Goal: Task Accomplishment & Management: Complete application form

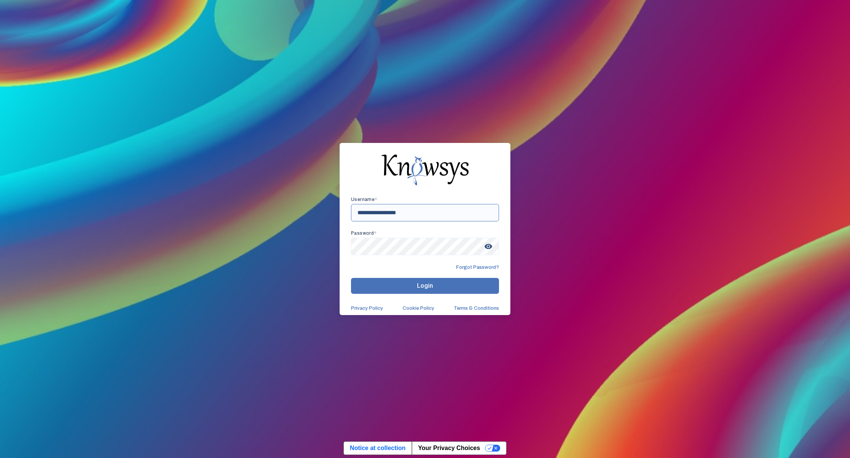
type input "**********"
click at [425, 287] on span "Login" at bounding box center [425, 285] width 16 height 7
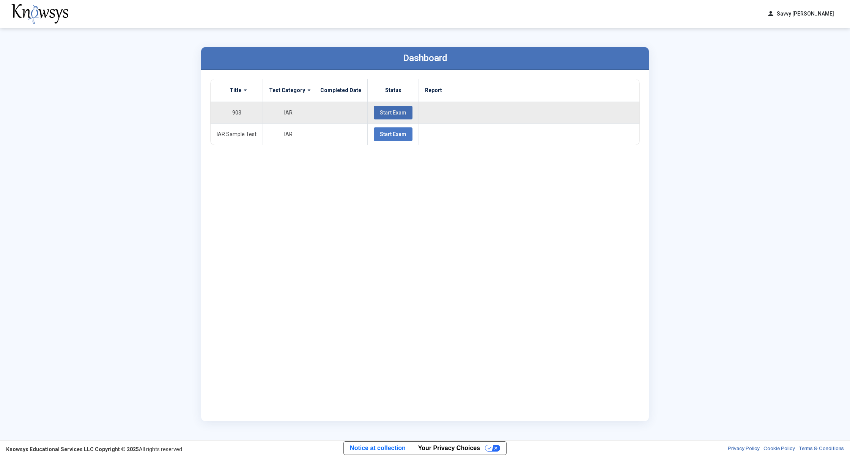
click at [380, 112] on span "Start Exam" at bounding box center [393, 113] width 27 height 6
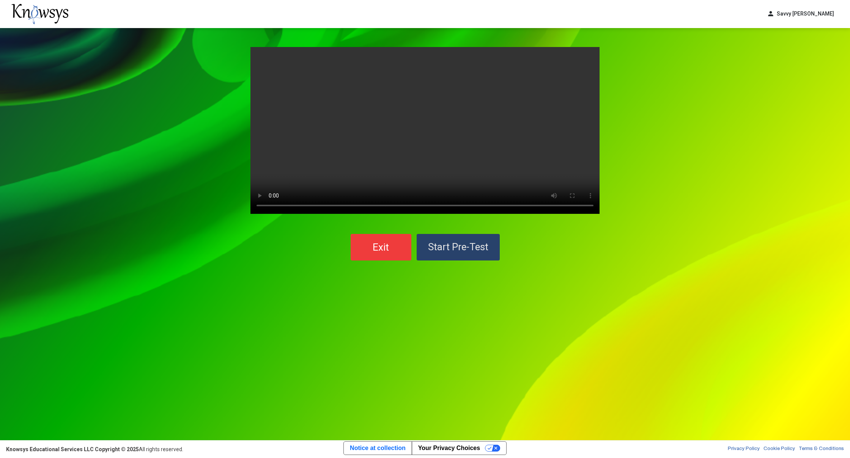
click at [474, 242] on span "Start Pre-Test" at bounding box center [458, 246] width 60 height 11
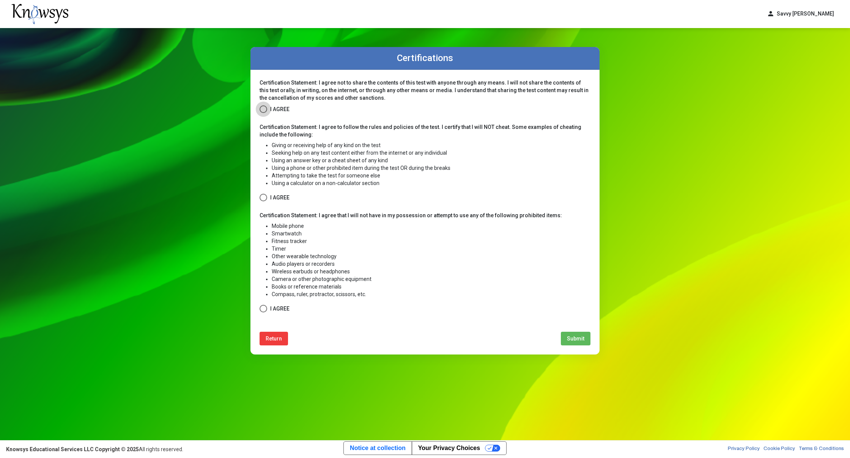
click at [269, 107] on label "I Agree" at bounding box center [275, 109] width 30 height 9
click at [258, 192] on div "Certification Statement: I agree not to share the contents of this test with an…" at bounding box center [424, 212] width 349 height 285
click at [261, 197] on span at bounding box center [264, 198] width 8 height 8
click at [263, 307] on span at bounding box center [264, 309] width 8 height 8
click at [579, 337] on span "Submit" at bounding box center [575, 339] width 17 height 6
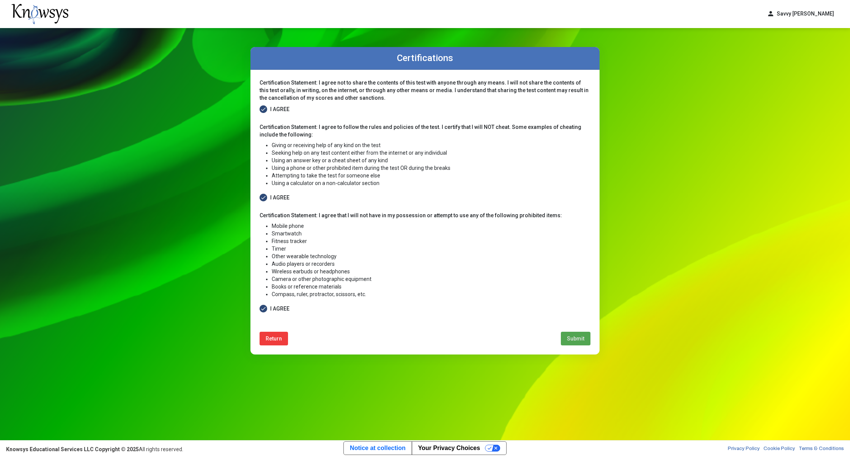
select select
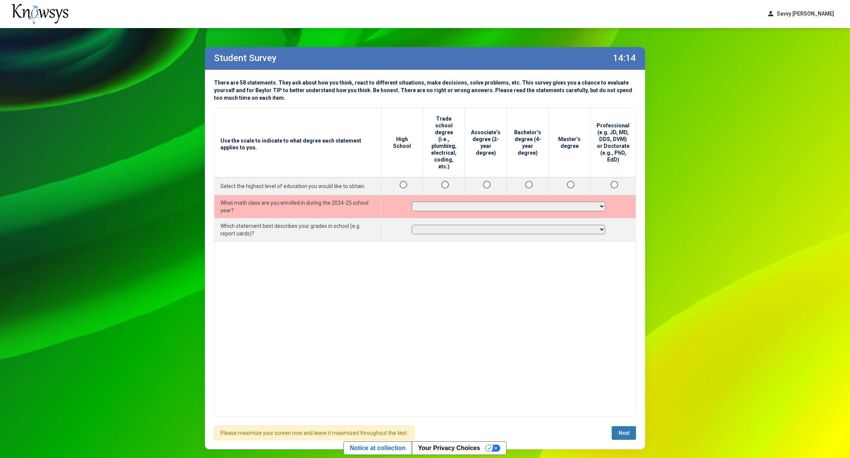
click at [441, 195] on td "**********" at bounding box center [508, 206] width 255 height 23
select select "**********"
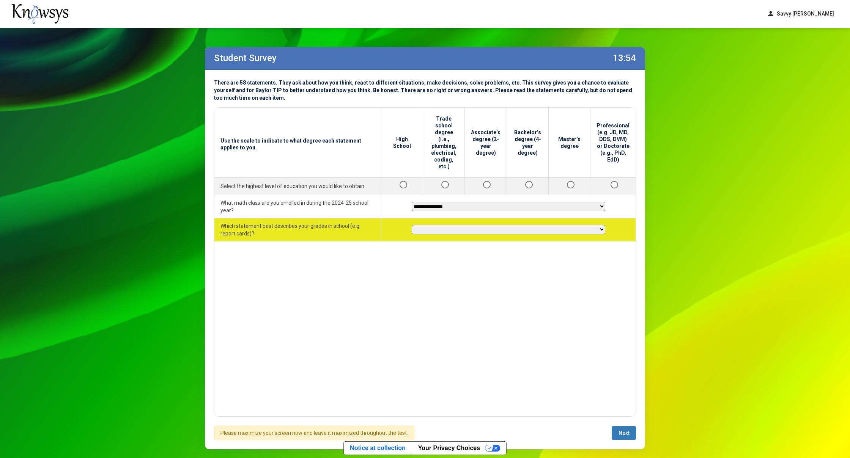
select select "********"
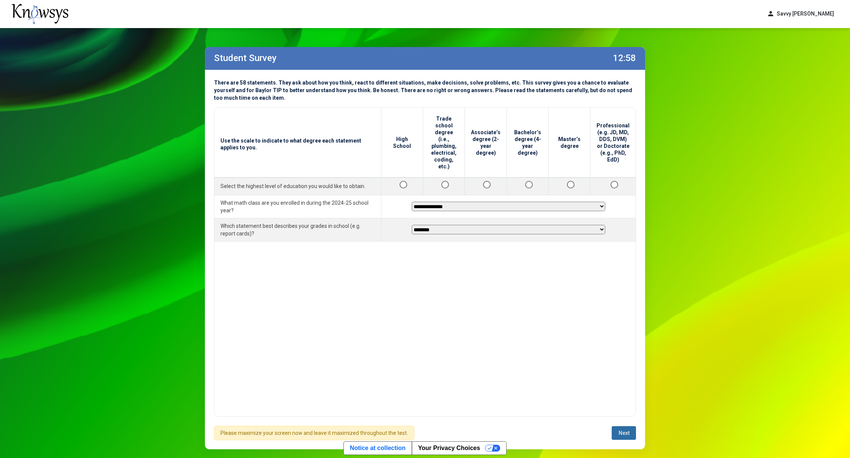
click at [621, 430] on button "Next" at bounding box center [624, 433] width 24 height 14
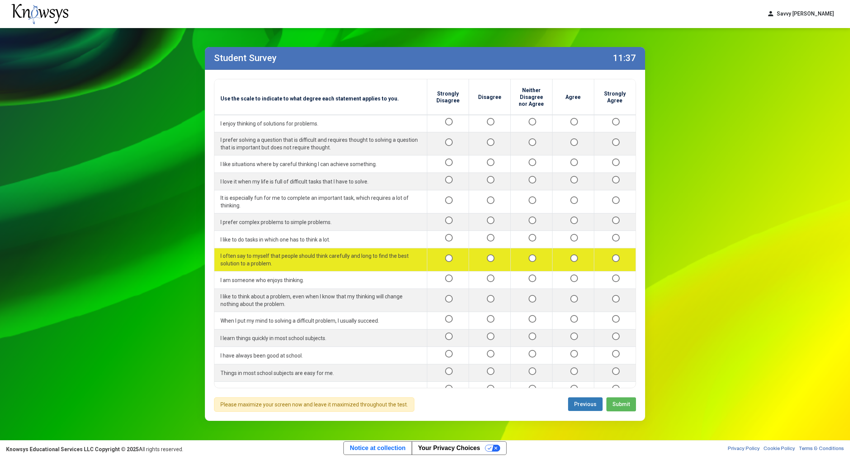
click at [568, 255] on div at bounding box center [573, 259] width 29 height 9
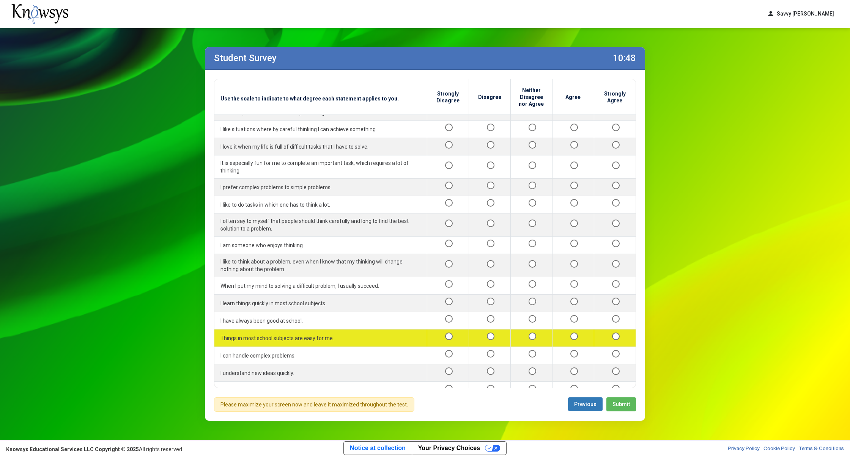
scroll to position [50, 0]
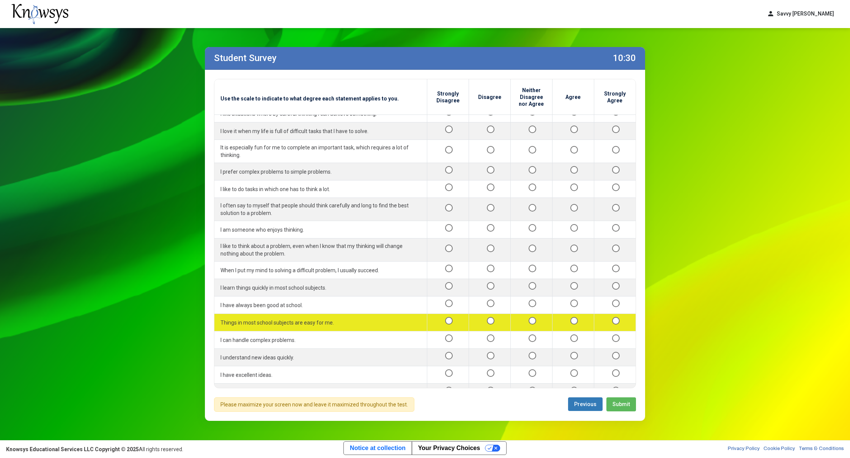
click at [572, 318] on div at bounding box center [573, 322] width 29 height 9
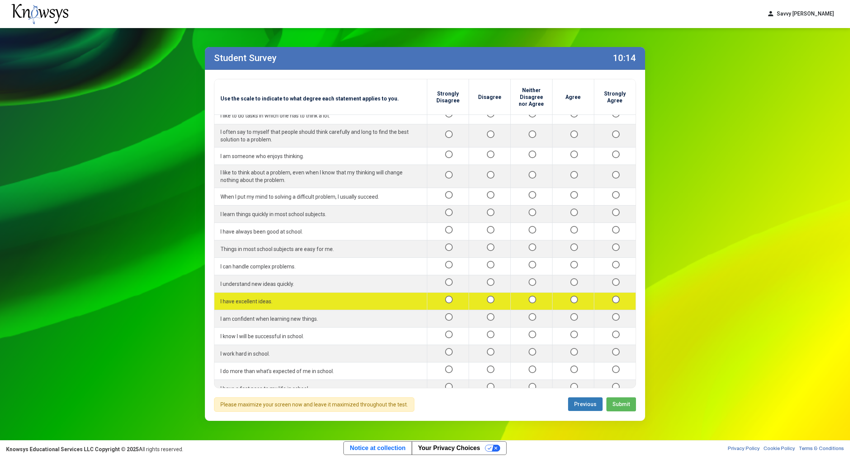
scroll to position [137, 0]
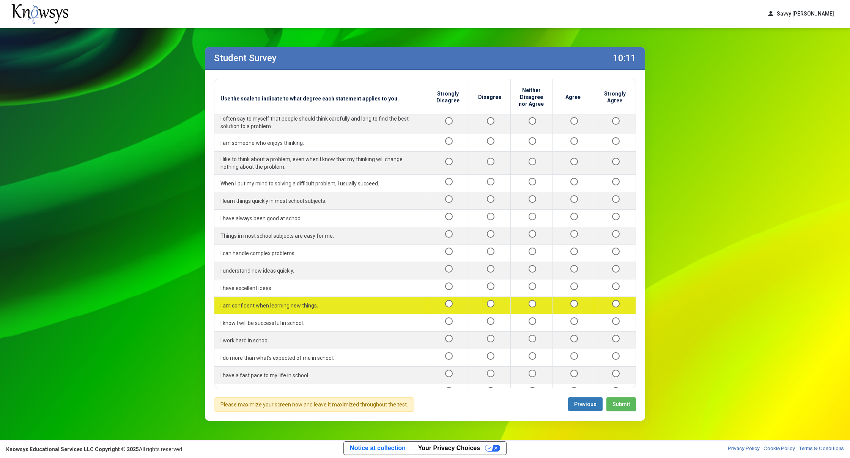
drag, startPoint x: 573, startPoint y: 307, endPoint x: 568, endPoint y: 276, distance: 31.4
click at [568, 301] on div at bounding box center [573, 305] width 29 height 9
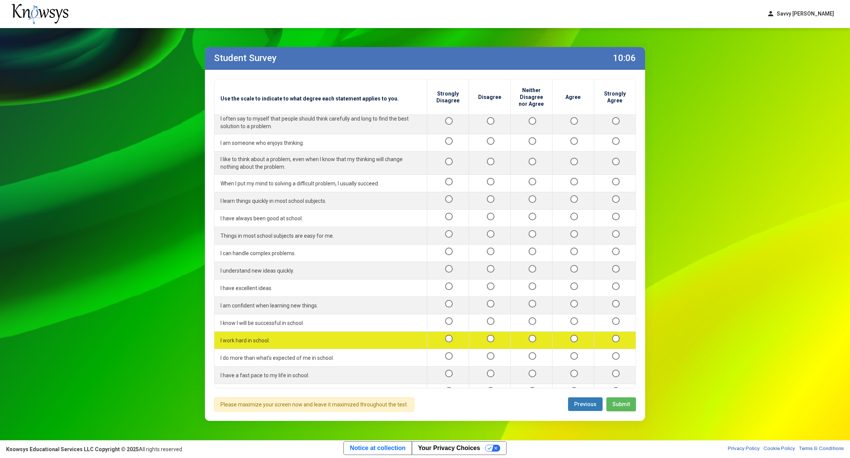
scroll to position [139, 0]
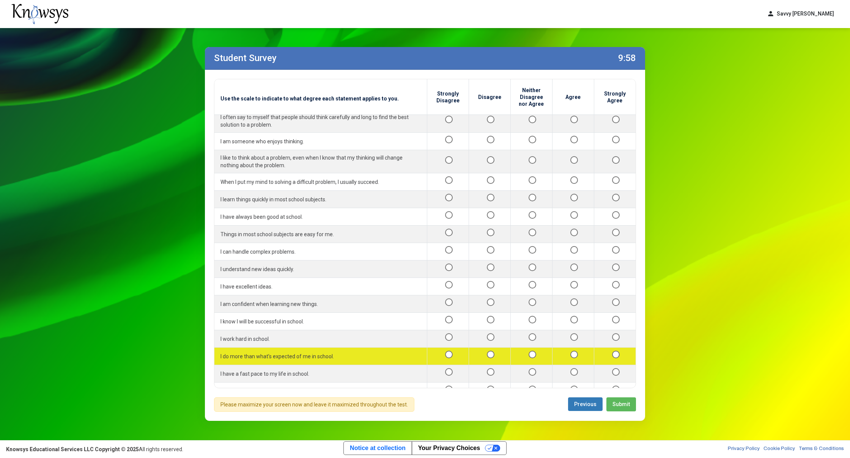
click at [528, 348] on td at bounding box center [531, 356] width 42 height 17
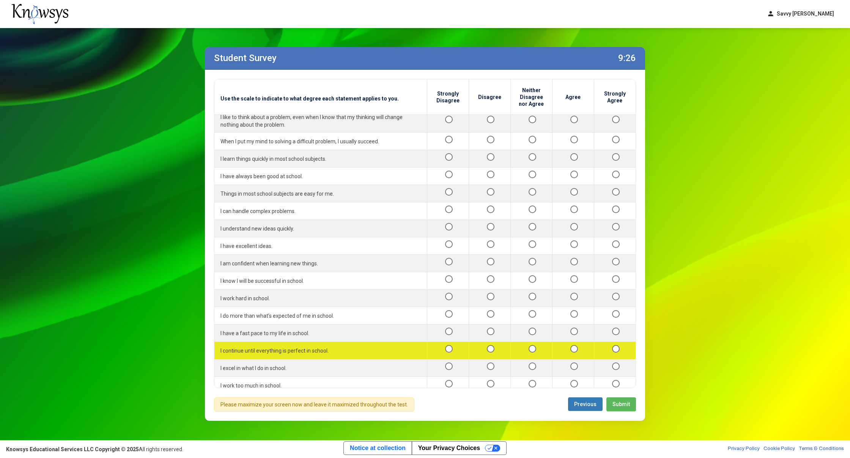
scroll to position [194, 0]
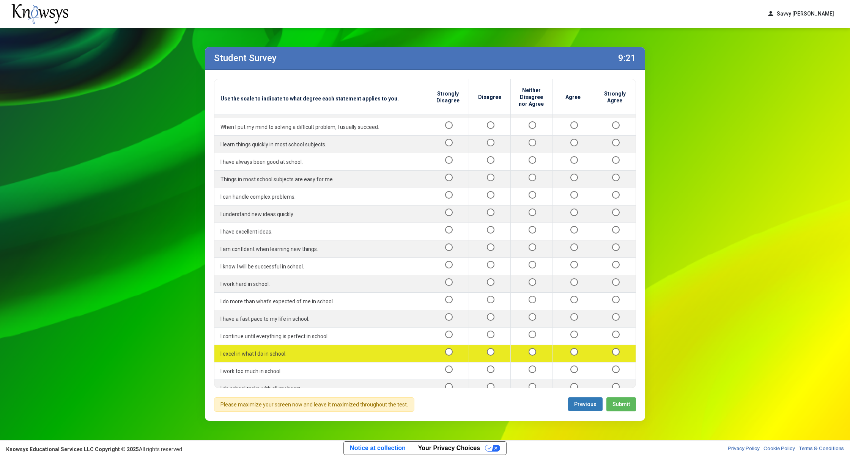
click at [568, 345] on td at bounding box center [573, 353] width 42 height 17
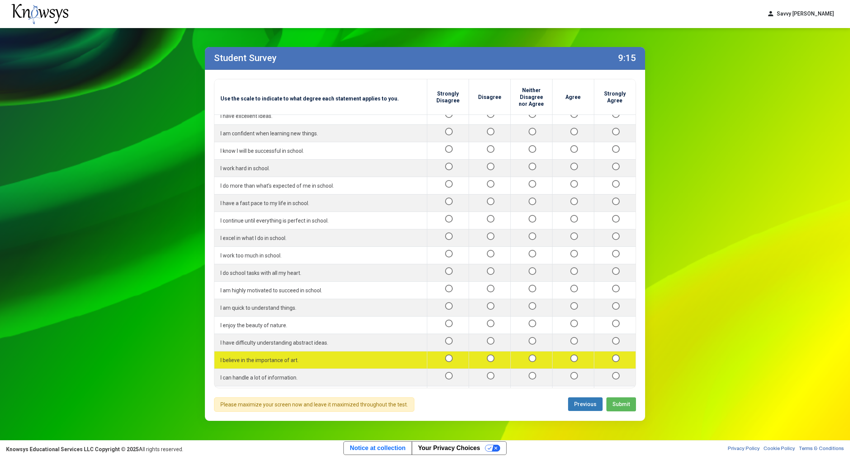
scroll to position [294, 0]
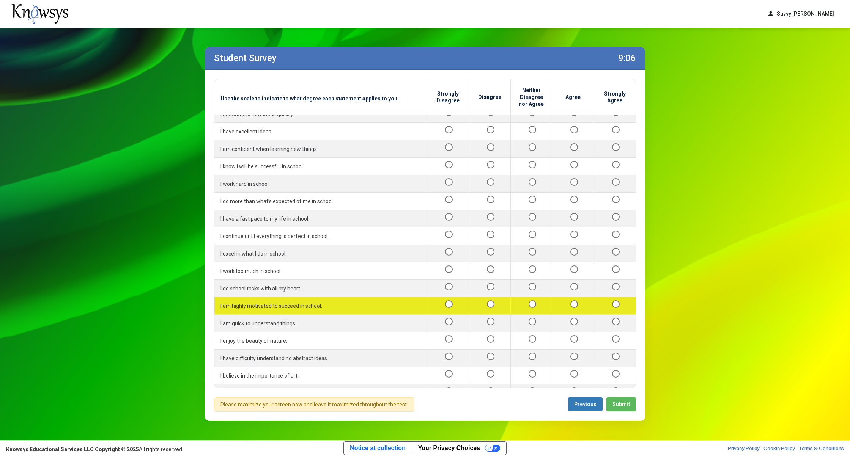
click at [612, 301] on div at bounding box center [615, 305] width 30 height 9
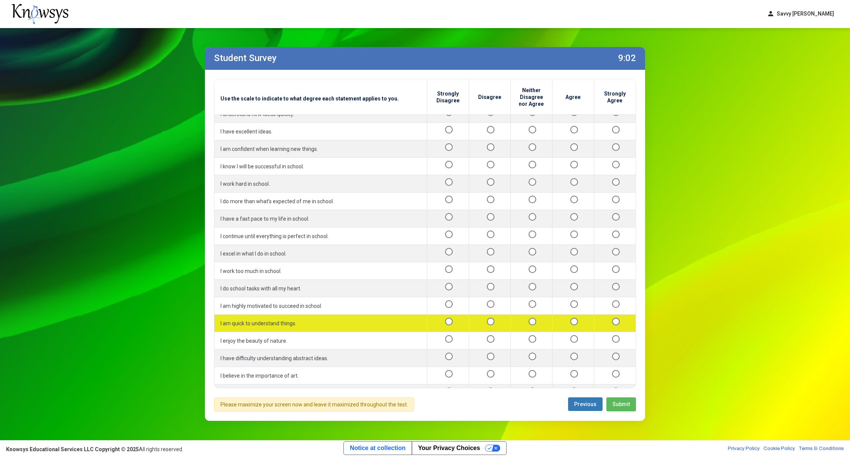
click at [529, 319] on div at bounding box center [531, 323] width 29 height 9
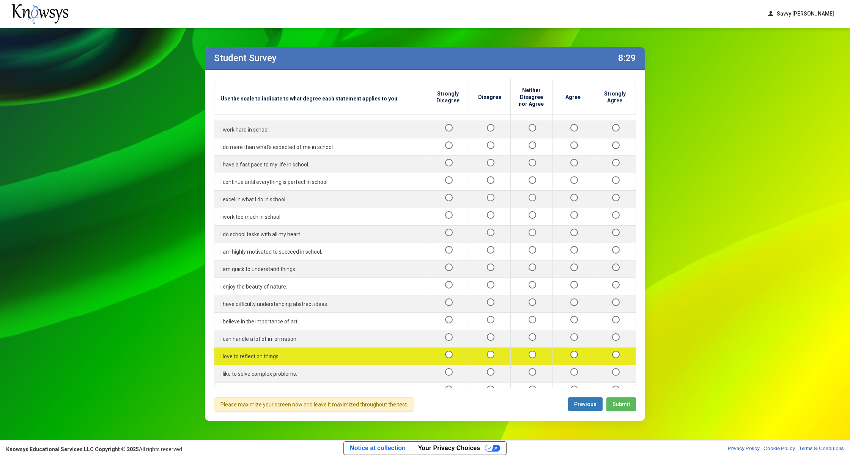
scroll to position [350, 0]
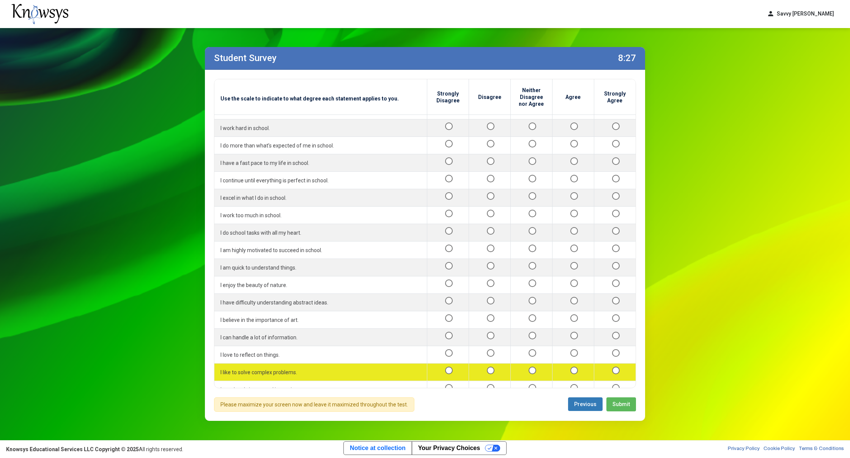
click at [527, 368] on div at bounding box center [531, 372] width 29 height 9
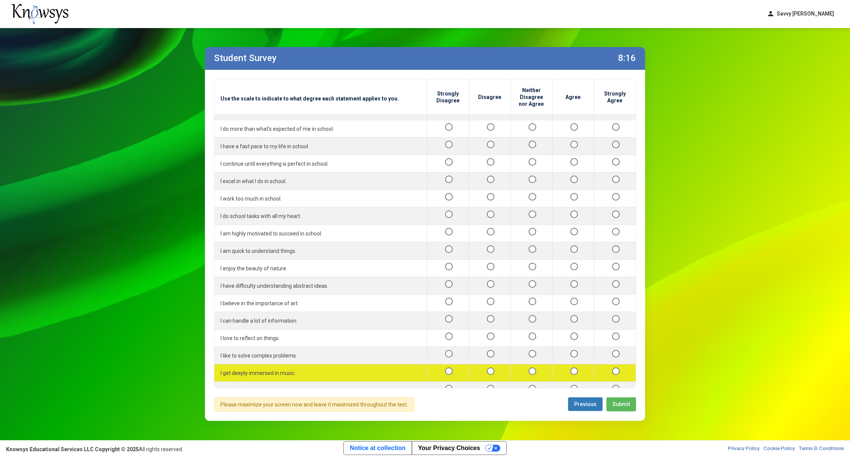
scroll to position [378, 0]
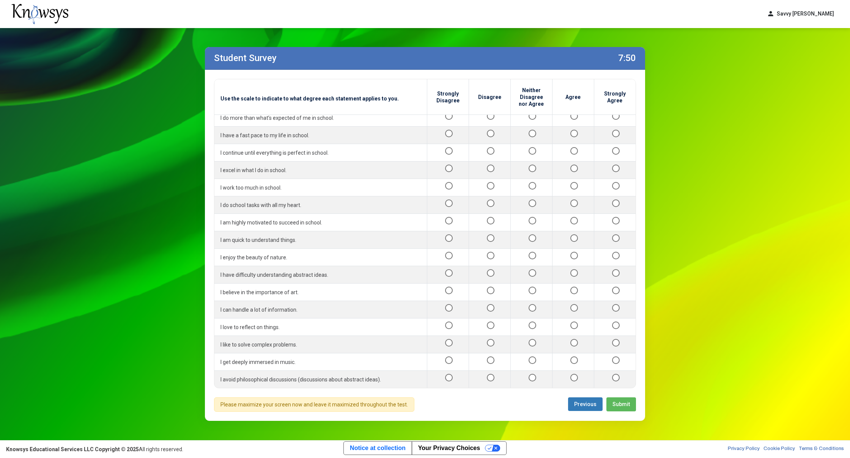
click at [482, 392] on div at bounding box center [489, 396] width 29 height 9
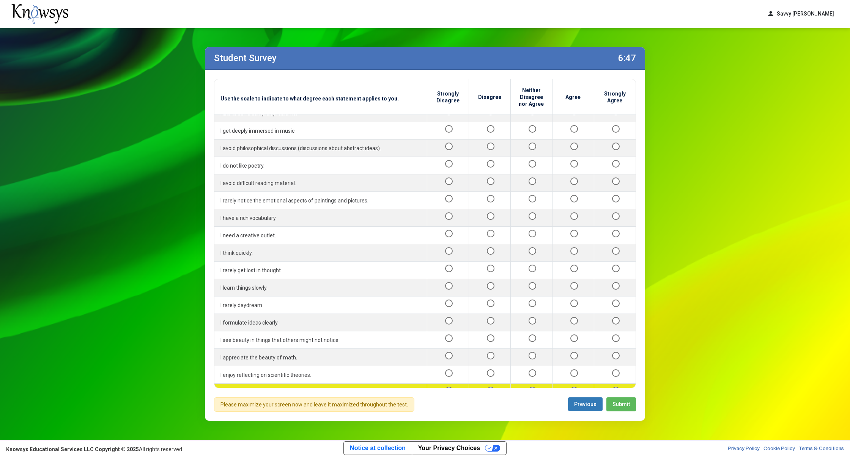
scroll to position [613, 0]
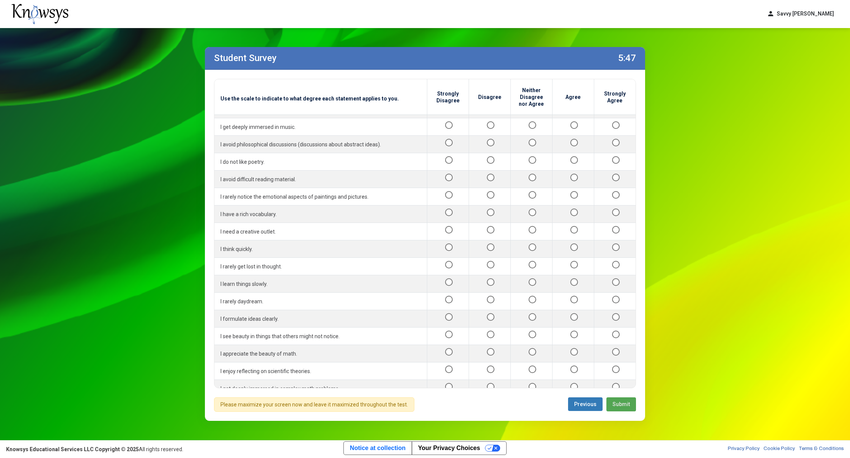
click at [624, 403] on span "Submit" at bounding box center [620, 404] width 17 height 6
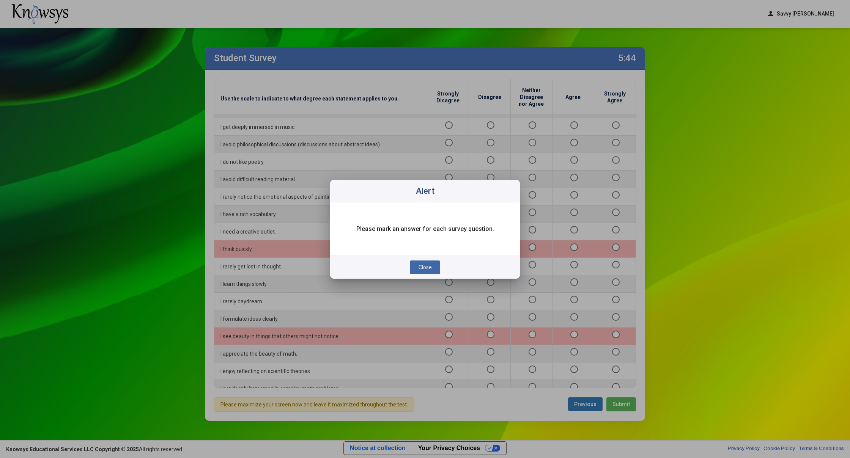
click at [421, 269] on span "Close" at bounding box center [425, 267] width 13 height 6
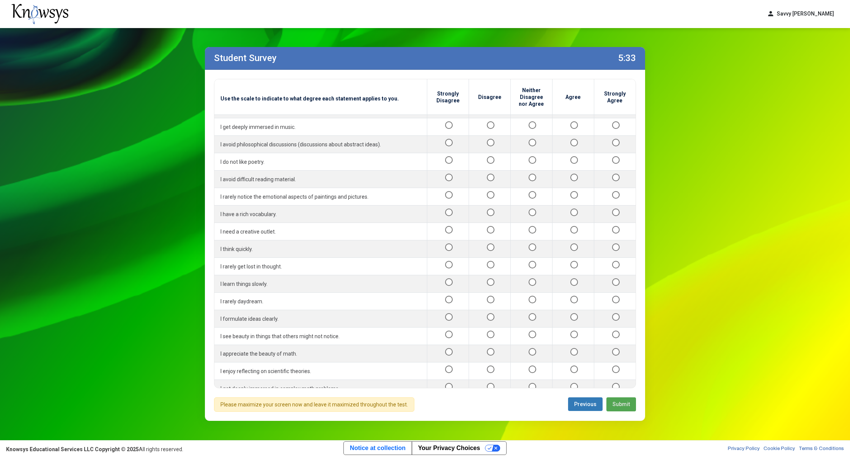
click at [620, 406] on span "Submit" at bounding box center [620, 404] width 17 height 6
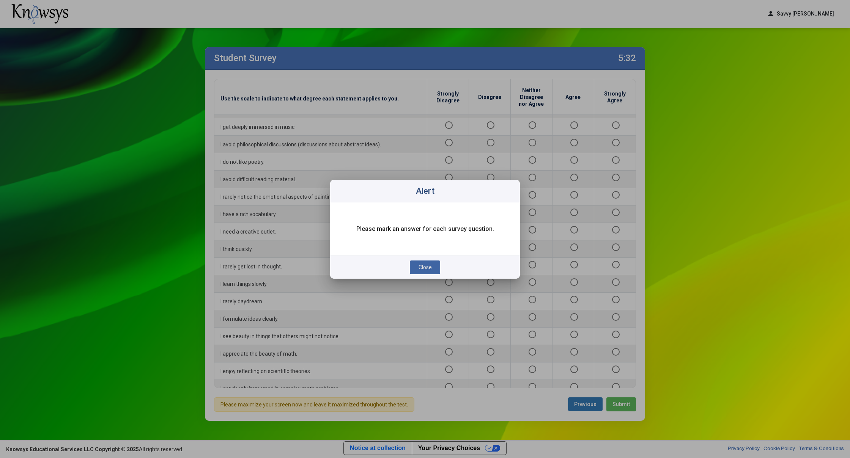
click at [415, 269] on button "Close" at bounding box center [425, 268] width 30 height 14
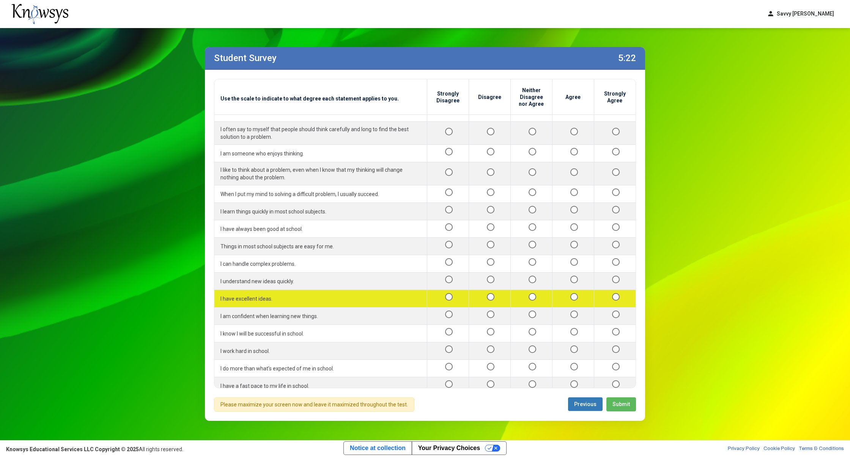
scroll to position [0, 0]
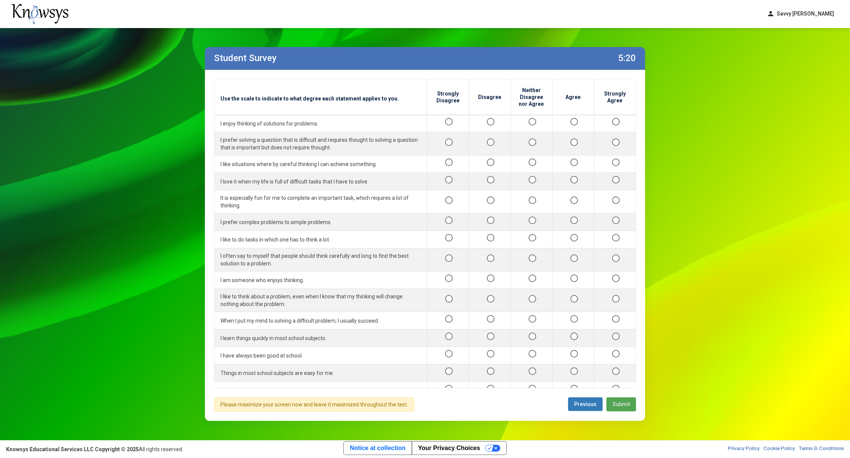
click at [625, 406] on span "Submit" at bounding box center [620, 404] width 17 height 6
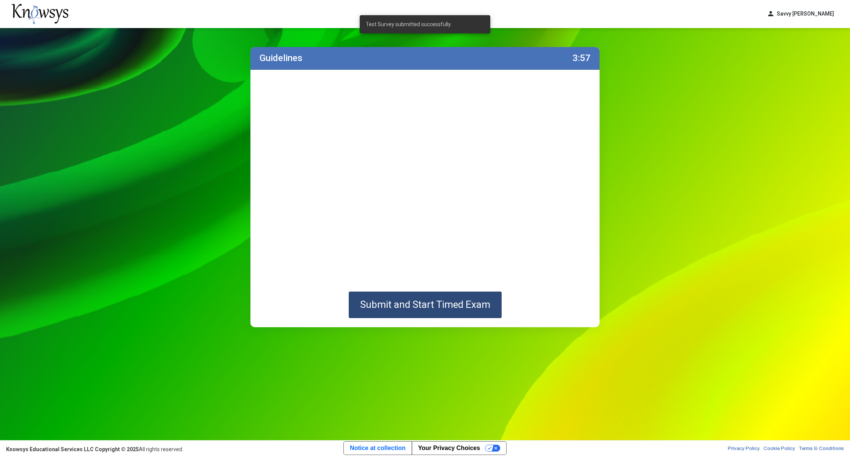
click at [473, 305] on span "Submit and Start Timed Exam" at bounding box center [425, 304] width 130 height 11
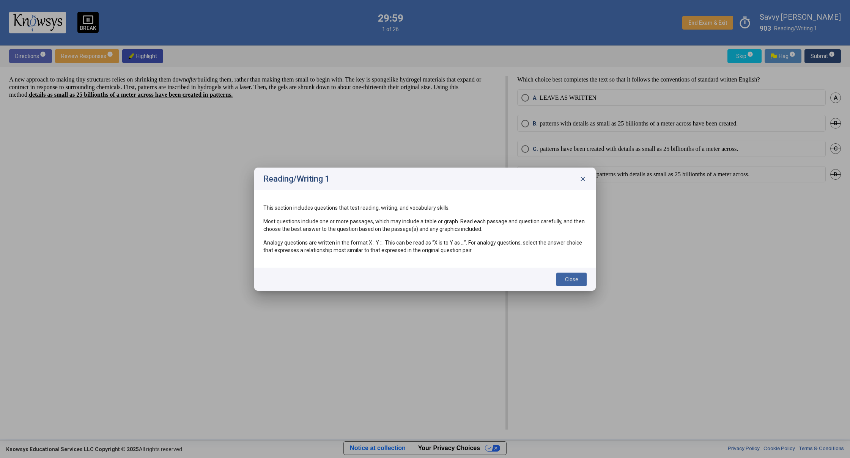
click at [570, 279] on span "Close" at bounding box center [571, 280] width 13 height 6
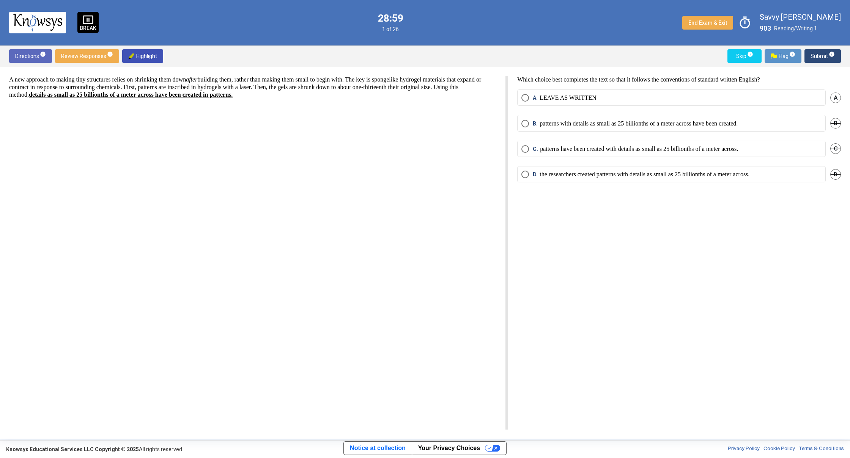
click at [524, 149] on span "Select an option" at bounding box center [525, 149] width 8 height 8
click at [828, 56] on sup "info" at bounding box center [831, 54] width 7 height 6
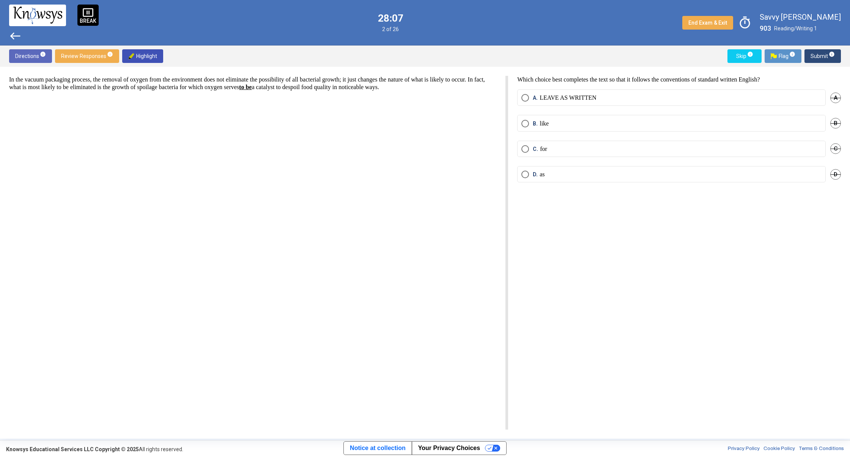
click at [524, 174] on span "Select an option" at bounding box center [525, 175] width 8 height 8
click at [819, 57] on span "Submit info" at bounding box center [822, 56] width 24 height 14
click at [525, 98] on span "Select an option" at bounding box center [525, 98] width 8 height 8
click at [826, 60] on mat-tooltip-component "Click to enter an answer with no flag and continue to the next question." at bounding box center [790, 70] width 105 height 27
click at [814, 58] on mat-tooltip-component "Click to enter an answer with no flag and continue to the next question." at bounding box center [790, 70] width 105 height 27
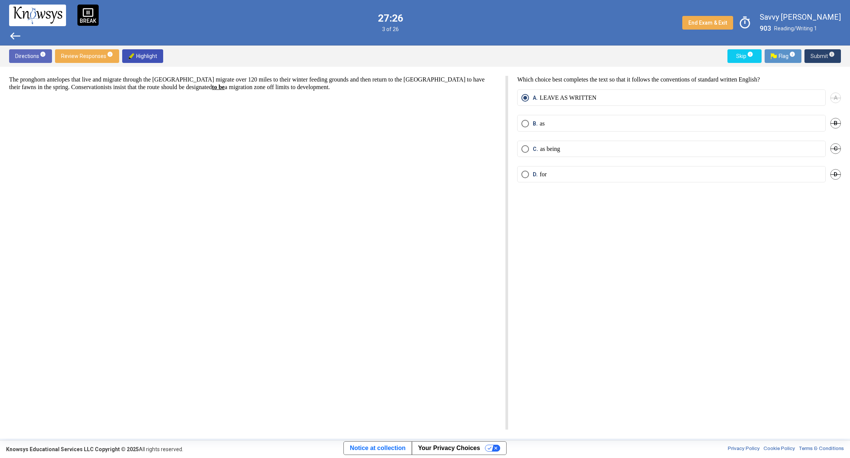
click at [816, 54] on span "Submit info" at bounding box center [822, 56] width 24 height 14
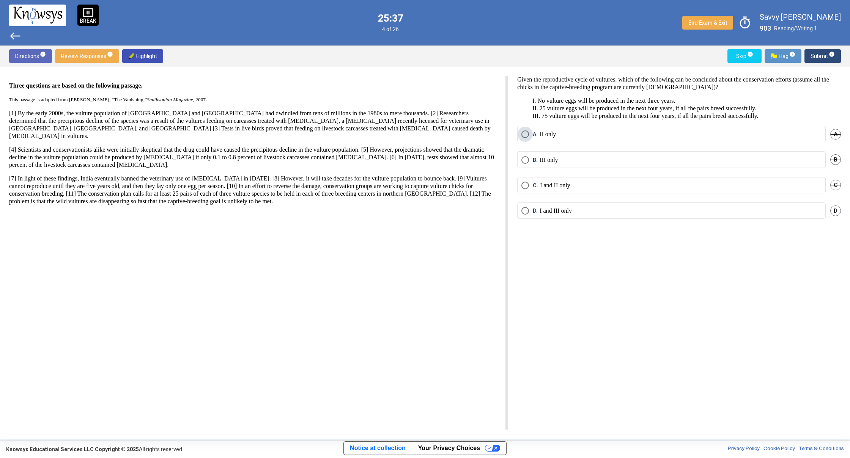
click at [525, 133] on span "Select an option" at bounding box center [525, 135] width 8 height 8
click at [834, 56] on span "info" at bounding box center [832, 54] width 6 height 6
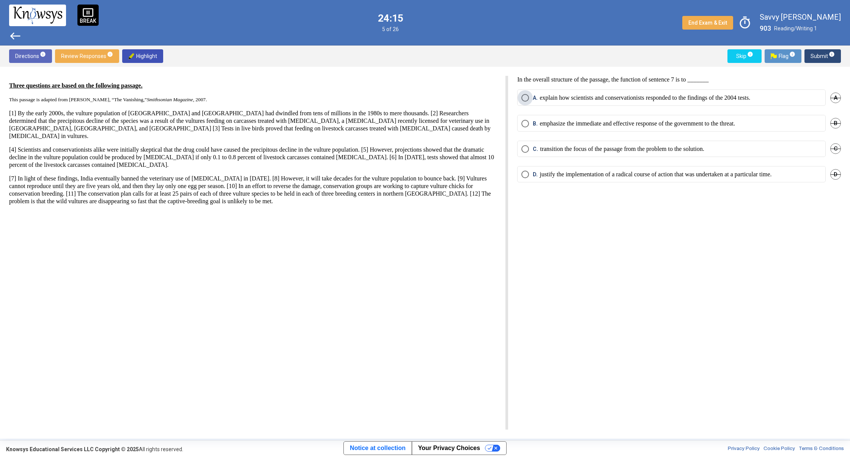
click at [524, 98] on span "Select an option" at bounding box center [525, 98] width 8 height 8
click at [817, 58] on span "Submit info" at bounding box center [822, 56] width 24 height 14
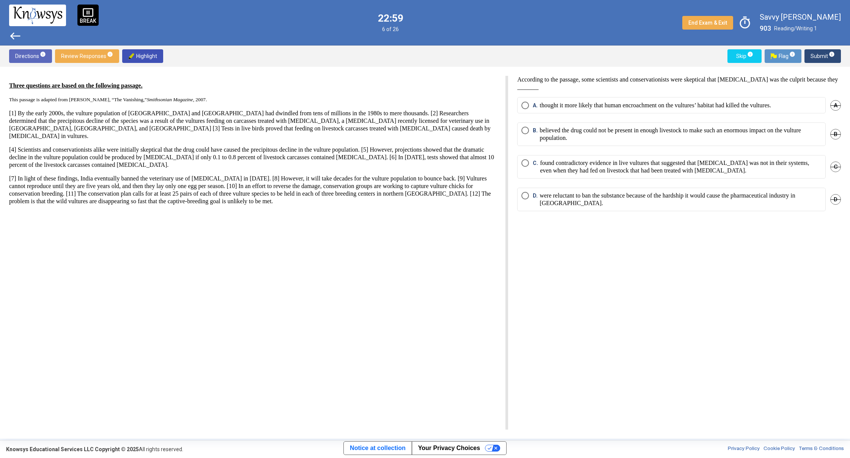
click at [526, 162] on span "Select an option" at bounding box center [525, 163] width 8 height 8
click at [829, 59] on span "Submit info" at bounding box center [822, 56] width 24 height 14
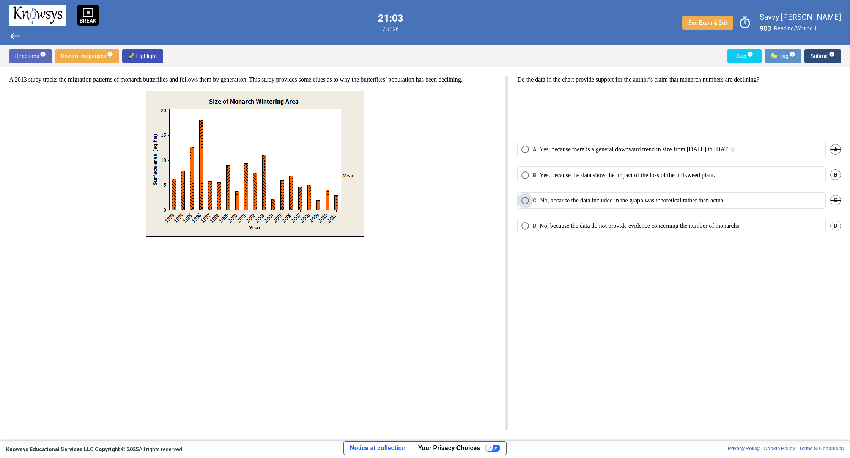
click at [523, 198] on span "Select an option" at bounding box center [525, 201] width 8 height 8
click at [823, 59] on mat-tooltip-component "Click to enter an answer with no flag and continue to the next question." at bounding box center [790, 70] width 105 height 27
click at [820, 54] on span "Submit info" at bounding box center [822, 56] width 24 height 14
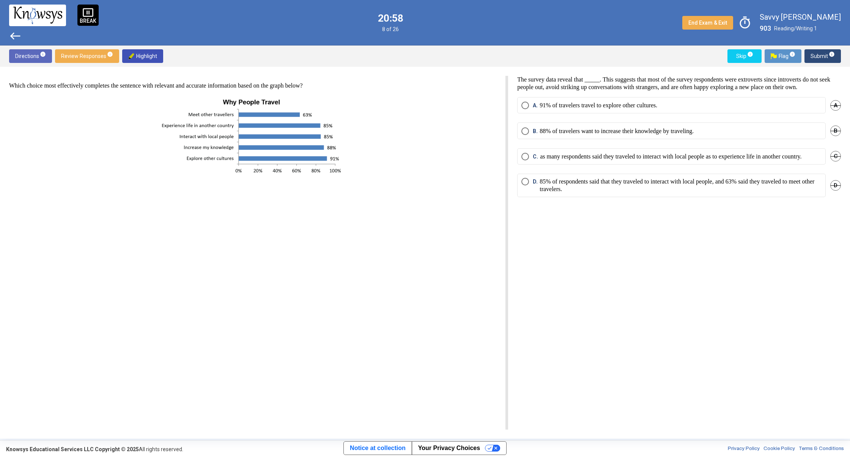
click at [440, 114] on p at bounding box center [252, 137] width 487 height 82
click at [720, 357] on div "The survey data reveal that _____. This suggests that most of the survey respon…" at bounding box center [674, 253] width 333 height 354
click at [699, 353] on div "The survey data reveal that _____. This suggests that most of the survey respon…" at bounding box center [674, 253] width 333 height 354
click at [690, 350] on div "The survey data reveal that _____. This suggests that most of the survey respon…" at bounding box center [674, 253] width 333 height 354
click at [664, 340] on div "The survey data reveal that _____. This suggests that most of the survey respon…" at bounding box center [674, 253] width 333 height 354
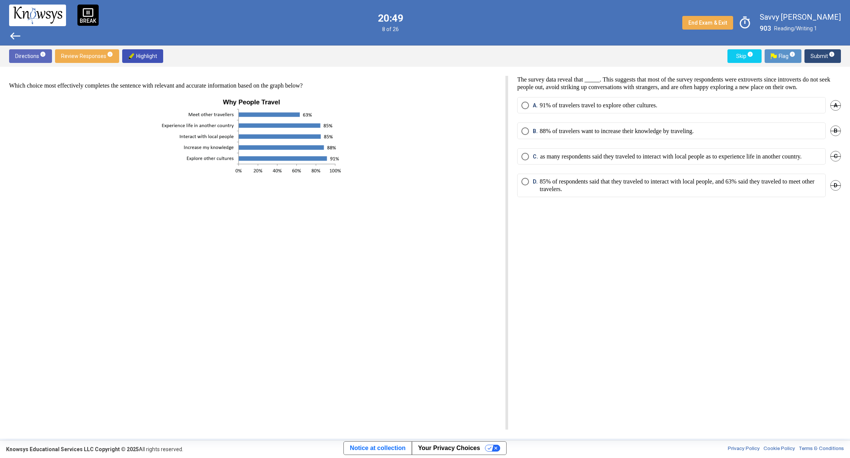
click at [389, 239] on div "Which choice most effectively completes the sentence with relevant and accurate…" at bounding box center [258, 253] width 499 height 354
click at [507, 264] on html "pause_presentation BREAK west 20:47 8 of 26 End Exam & Exit timer Savvy [PERSON…" at bounding box center [425, 229] width 850 height 458
drag, startPoint x: 551, startPoint y: 276, endPoint x: 548, endPoint y: 279, distance: 4.0
click at [548, 279] on div "The survey data reveal that _____. This suggests that most of the survey respon…" at bounding box center [674, 253] width 333 height 354
click at [291, 126] on img at bounding box center [252, 137] width 191 height 82
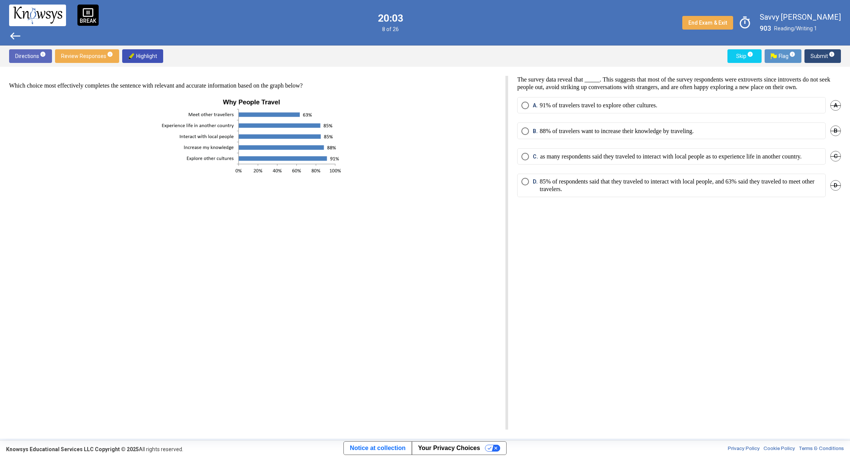
click at [299, 168] on img at bounding box center [252, 137] width 191 height 82
drag, startPoint x: 426, startPoint y: 206, endPoint x: 425, endPoint y: 203, distance: 4.2
click at [425, 205] on div "Which choice most effectively completes the sentence with relevant and accurate…" at bounding box center [258, 253] width 499 height 354
drag, startPoint x: 427, startPoint y: 201, endPoint x: 493, endPoint y: 208, distance: 66.3
click at [431, 202] on div "Which choice most effectively completes the sentence with relevant and accurate…" at bounding box center [258, 253] width 499 height 354
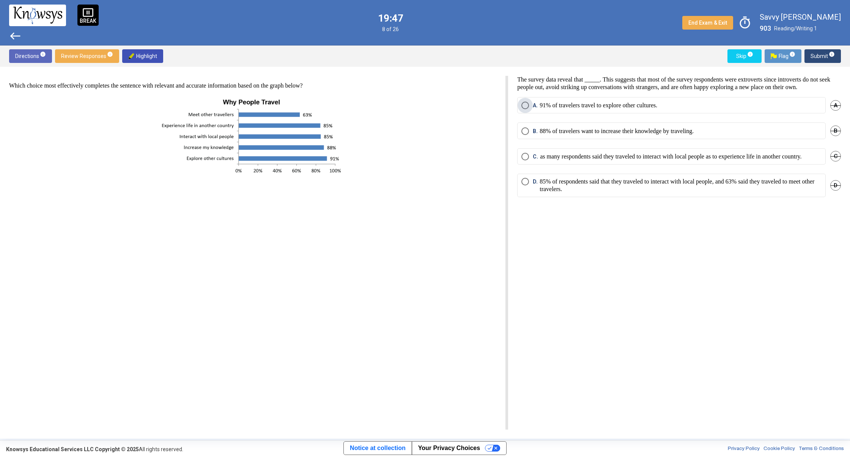
click at [524, 109] on span "Select an option" at bounding box center [525, 106] width 8 height 8
click at [523, 161] on span "Select an option" at bounding box center [525, 157] width 8 height 8
click at [813, 58] on span "Submit info" at bounding box center [822, 56] width 24 height 14
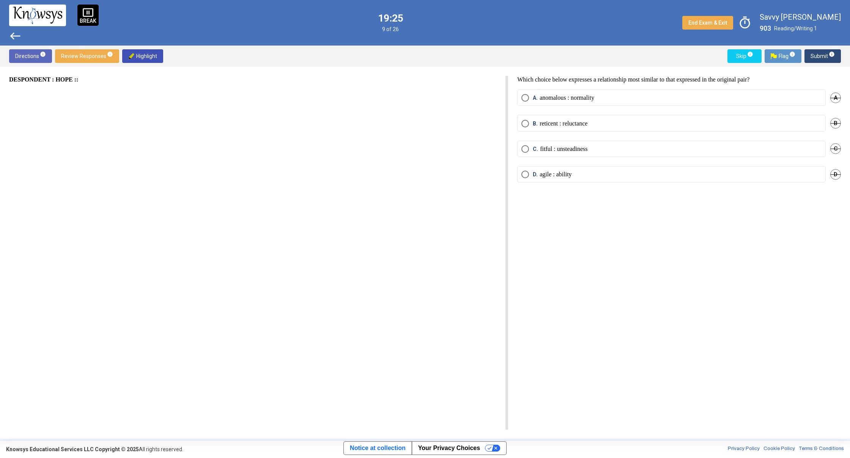
click at [354, 183] on div "DESPONDENT : HOPE ::" at bounding box center [258, 253] width 499 height 354
click at [524, 173] on span "Select an option" at bounding box center [525, 175] width 8 height 8
click at [812, 58] on span "Submit info" at bounding box center [822, 56] width 24 height 14
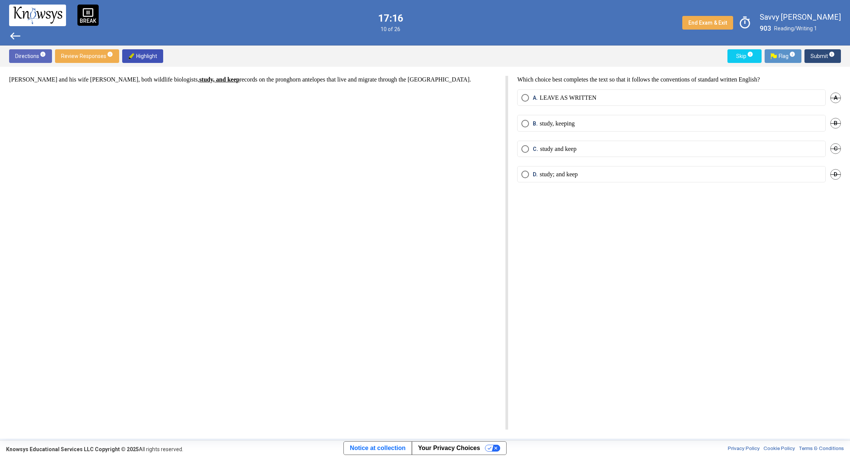
click at [525, 175] on span "Select an option" at bounding box center [525, 175] width 8 height 8
click at [522, 100] on span "Select an option" at bounding box center [525, 98] width 8 height 8
click at [824, 55] on span "Submit info" at bounding box center [822, 56] width 24 height 14
click at [524, 123] on span "Select an option" at bounding box center [525, 124] width 8 height 8
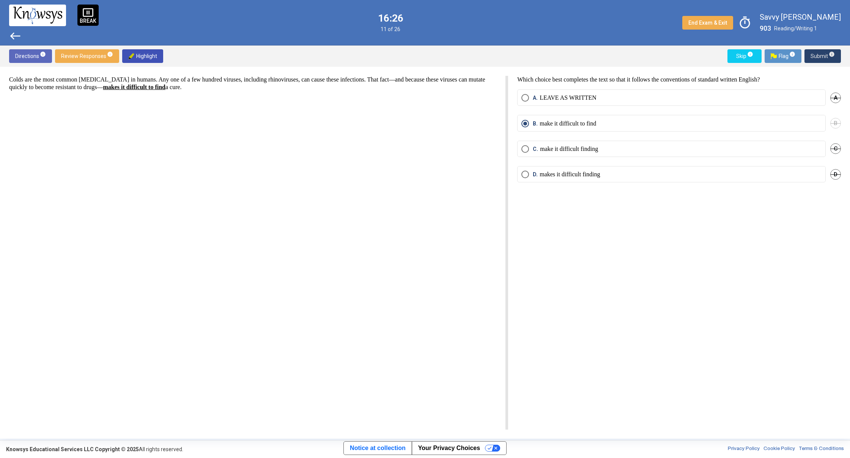
click at [818, 55] on span "Submit info" at bounding box center [822, 56] width 24 height 14
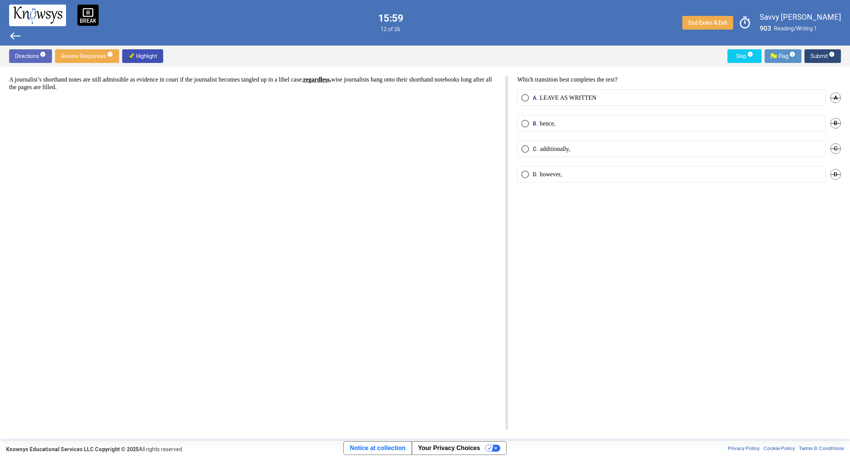
click at [524, 172] on span "Select an option" at bounding box center [525, 175] width 8 height 8
click at [818, 55] on span "Submit info" at bounding box center [822, 56] width 24 height 14
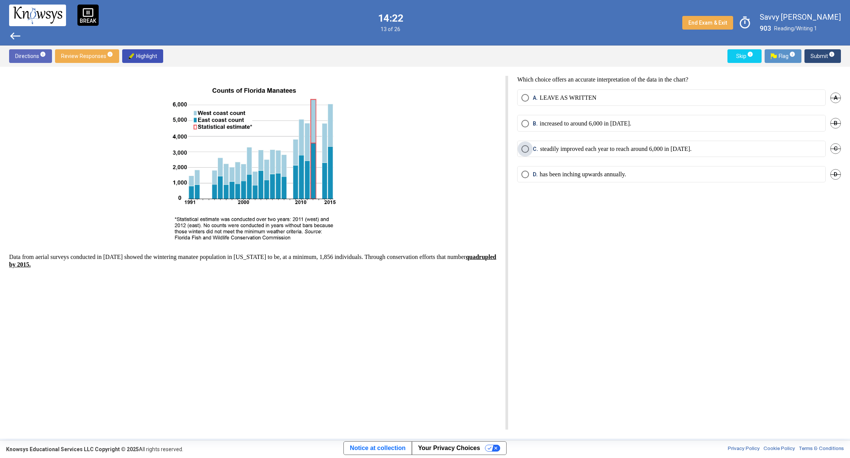
click at [527, 148] on span "Select an option" at bounding box center [525, 149] width 8 height 8
click at [812, 57] on span "Submit info" at bounding box center [822, 56] width 24 height 14
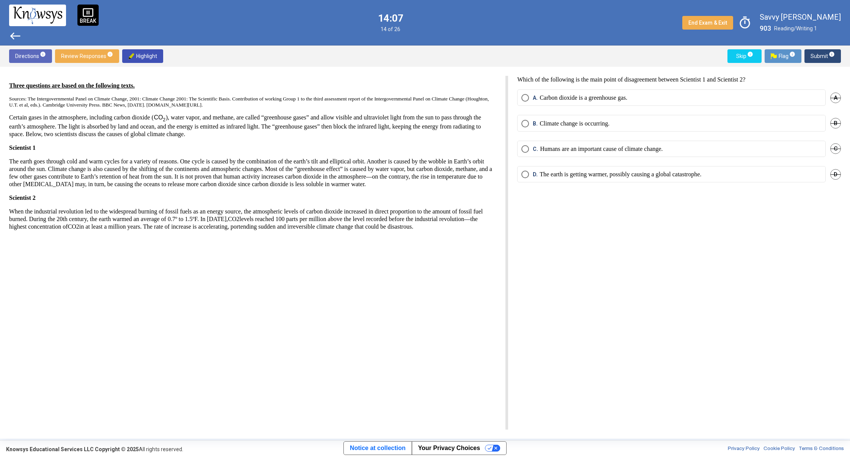
drag, startPoint x: 621, startPoint y: 205, endPoint x: 607, endPoint y: 214, distance: 16.5
click at [614, 211] on div "Which of the following is the main point of disagreement between Scientist 1 an…" at bounding box center [674, 253] width 333 height 354
click at [533, 228] on div "Which of the following is the main point of disagreement between Scientist 1 an…" at bounding box center [674, 253] width 333 height 354
click at [524, 151] on span "Select an option" at bounding box center [525, 149] width 8 height 8
click at [828, 61] on span "Submit info" at bounding box center [822, 56] width 24 height 14
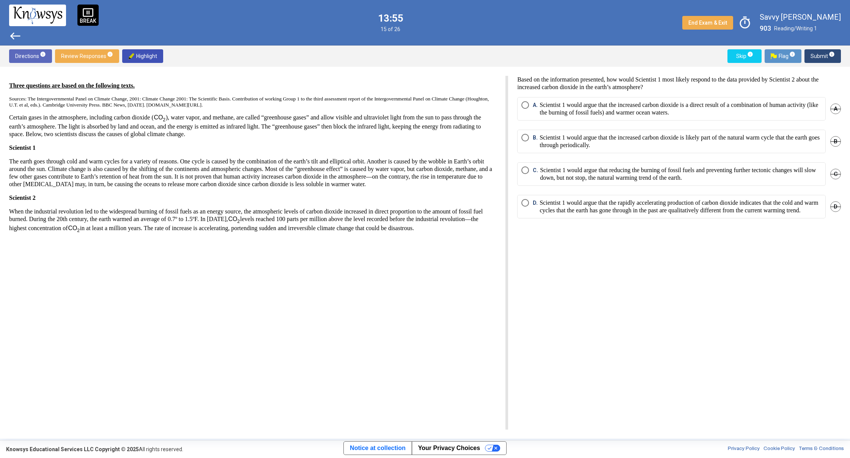
drag, startPoint x: 527, startPoint y: 201, endPoint x: 533, endPoint y: 198, distance: 7.1
click at [529, 200] on label "D. Scientist 1 would argue that the rapidly accelerating production of carbon d…" at bounding box center [671, 206] width 300 height 15
click at [821, 58] on span "Submit info" at bounding box center [822, 56] width 24 height 14
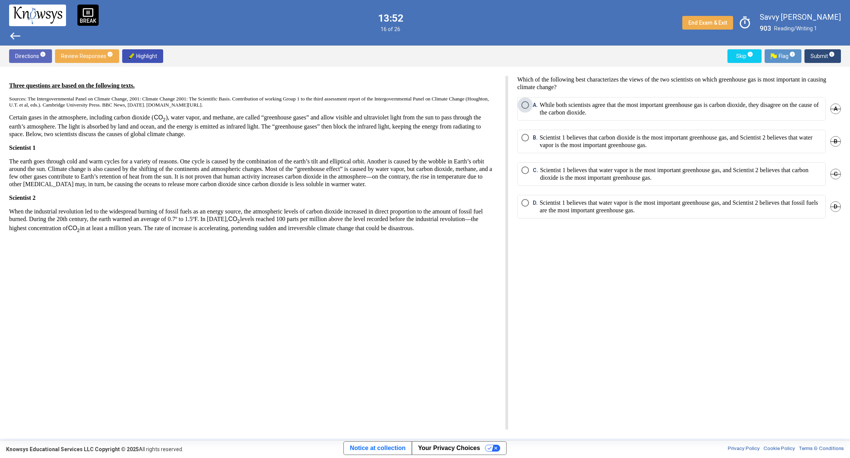
click at [524, 102] on span "Select an option" at bounding box center [525, 105] width 8 height 8
click at [817, 54] on span "Submit info" at bounding box center [822, 56] width 24 height 14
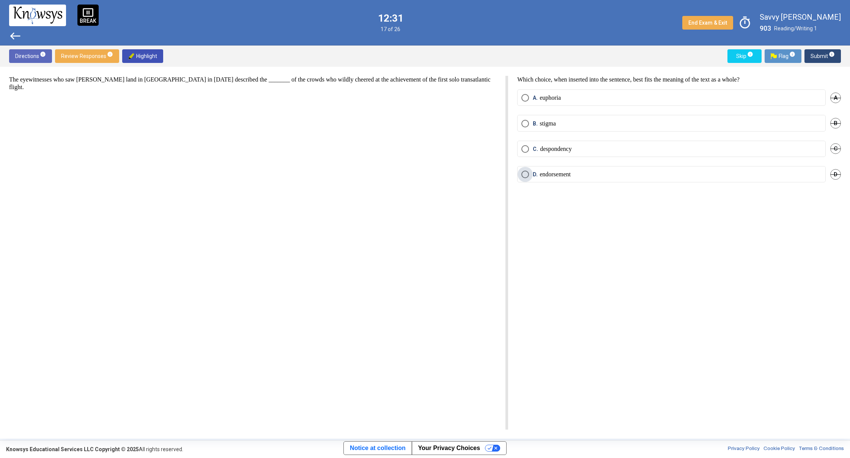
click at [524, 173] on span "Select an option" at bounding box center [525, 175] width 8 height 8
click at [835, 63] on button "Submit info" at bounding box center [822, 56] width 36 height 14
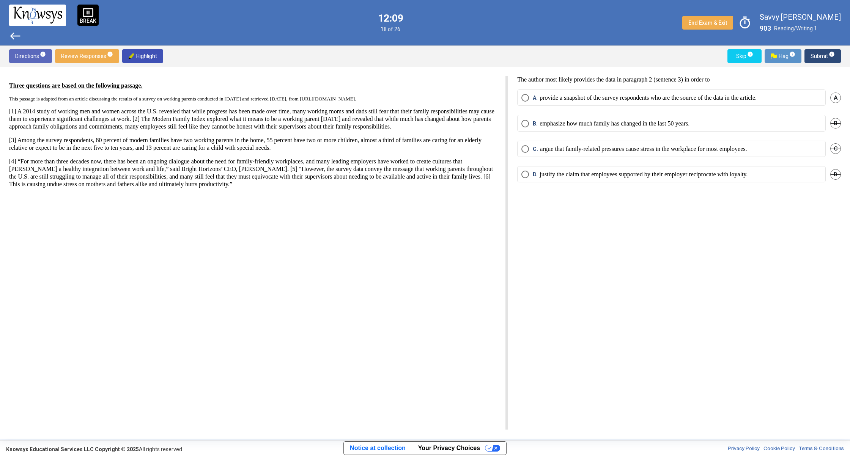
drag, startPoint x: 687, startPoint y: 279, endPoint x: 682, endPoint y: 277, distance: 4.8
click at [682, 277] on div "The author most likely provides the data in paragraph 2 (sentence 3) in order t…" at bounding box center [674, 253] width 333 height 354
drag, startPoint x: 763, startPoint y: 244, endPoint x: 733, endPoint y: 244, distance: 30.0
click at [763, 244] on div "The author most likely provides the data in paragraph 2 (sentence 3) in order t…" at bounding box center [674, 253] width 333 height 354
click at [722, 248] on div "The author most likely provides the data in paragraph 2 (sentence 3) in order t…" at bounding box center [674, 253] width 333 height 354
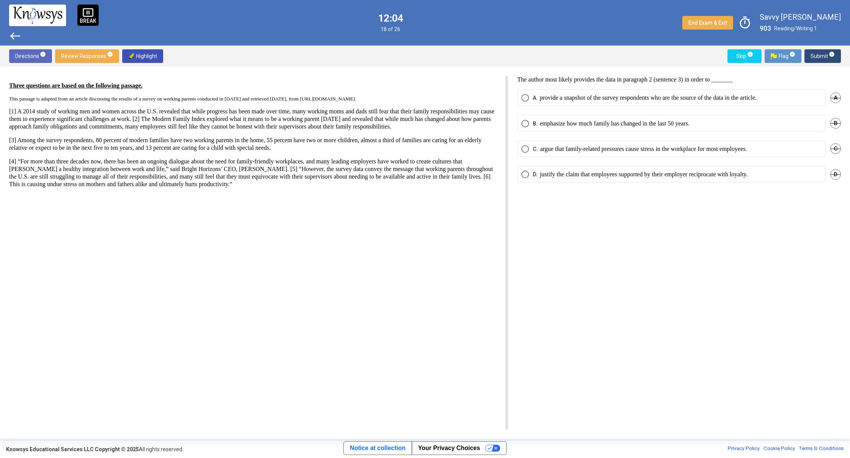
click at [718, 249] on div "The author most likely provides the data in paragraph 2 (sentence 3) in order t…" at bounding box center [674, 253] width 333 height 354
click at [467, 253] on div "Three questions are based on the following passage. This passage is adapted fro…" at bounding box center [258, 253] width 499 height 354
drag, startPoint x: 455, startPoint y: 205, endPoint x: 468, endPoint y: 206, distance: 13.3
click at [455, 205] on div "Three questions are based on the following passage. This passage is adapted fro…" at bounding box center [258, 253] width 499 height 354
click at [541, 206] on div "The author most likely provides the data in paragraph 2 (sentence 3) in order t…" at bounding box center [674, 253] width 333 height 354
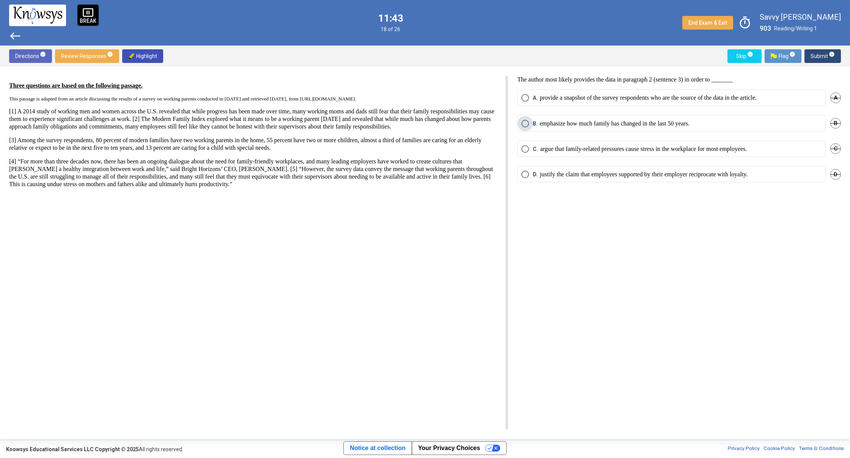
click at [526, 122] on span "Select an option" at bounding box center [525, 124] width 8 height 8
click at [835, 53] on button "Submit info" at bounding box center [822, 56] width 36 height 14
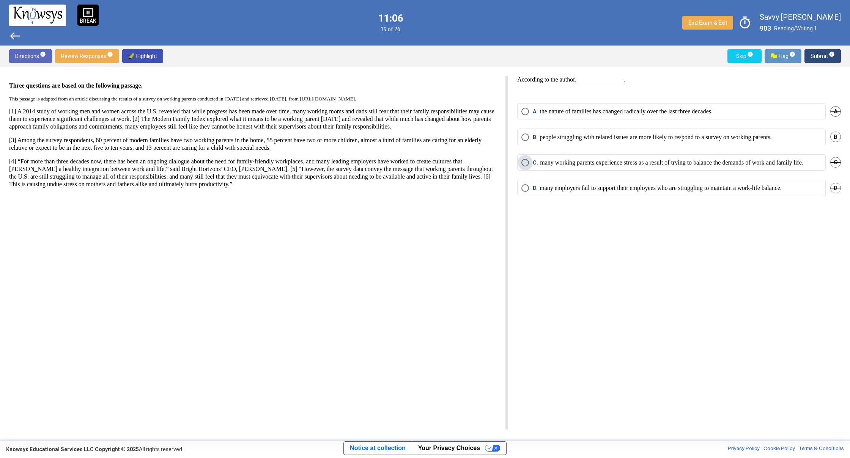
click at [524, 162] on span "Select an option" at bounding box center [525, 163] width 8 height 8
click at [830, 61] on span "Submit info" at bounding box center [822, 56] width 24 height 14
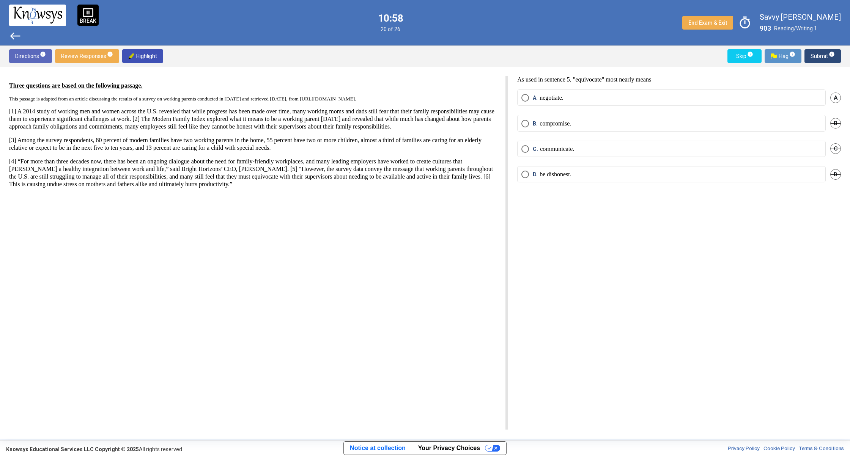
click at [537, 215] on div "As used in sentence 5, "equivocate" most nearly means _______ A. negotiate. A B…" at bounding box center [674, 253] width 333 height 354
click at [403, 207] on div "Three questions are based on the following passage. This passage is adapted fro…" at bounding box center [258, 253] width 499 height 354
click at [405, 206] on div "Three questions are based on the following passage. This passage is adapted fro…" at bounding box center [258, 253] width 499 height 354
click at [554, 246] on div "As used in sentence 5, "equivocate" most nearly means _______ A. negotiate. A B…" at bounding box center [674, 253] width 333 height 354
click at [527, 121] on span "Select an option" at bounding box center [525, 124] width 8 height 8
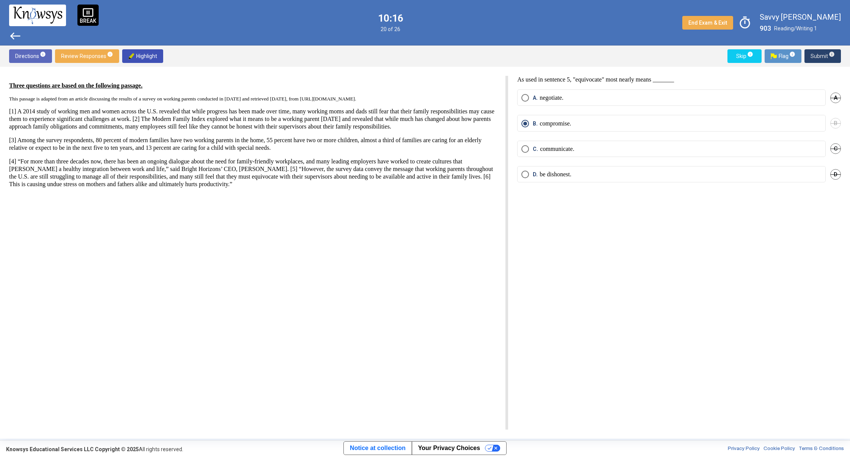
click at [827, 58] on span "Submit info" at bounding box center [822, 56] width 24 height 14
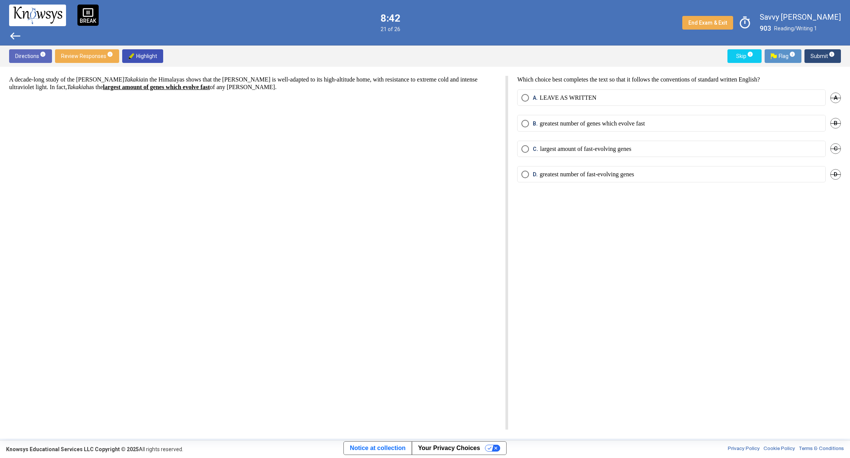
click at [521, 124] on span "Select an option" at bounding box center [525, 124] width 8 height 8
click at [818, 57] on span "Submit info" at bounding box center [822, 56] width 24 height 14
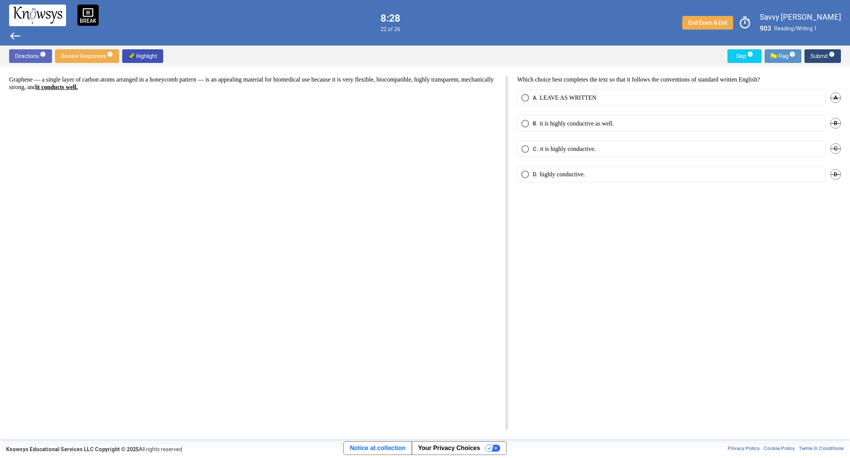
click at [412, 169] on div "Graphene — a single layer of carbon atoms arranged in a honeycomb pattern — is …" at bounding box center [258, 253] width 499 height 354
click at [583, 220] on div "Which choice best completes the text so that it follows the conventions of stan…" at bounding box center [674, 253] width 333 height 354
click at [589, 238] on div "Which choice best completes the text so that it follows the conventions of stan…" at bounding box center [674, 253] width 333 height 354
drag, startPoint x: 277, startPoint y: 138, endPoint x: 283, endPoint y: 128, distance: 11.7
click at [277, 140] on div "Graphene — a single layer of carbon atoms arranged in a honeycomb pattern — is …" at bounding box center [258, 253] width 499 height 354
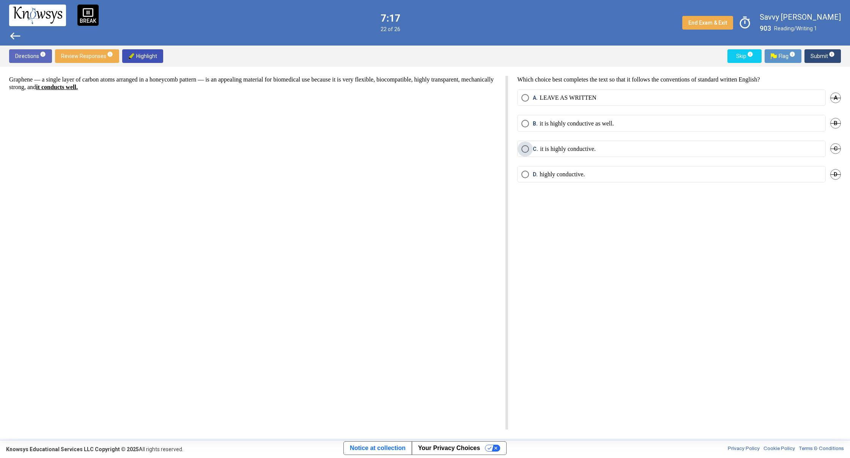
click at [525, 148] on span "Select an option" at bounding box center [525, 149] width 8 height 8
click at [818, 56] on span "Submit info" at bounding box center [822, 56] width 24 height 14
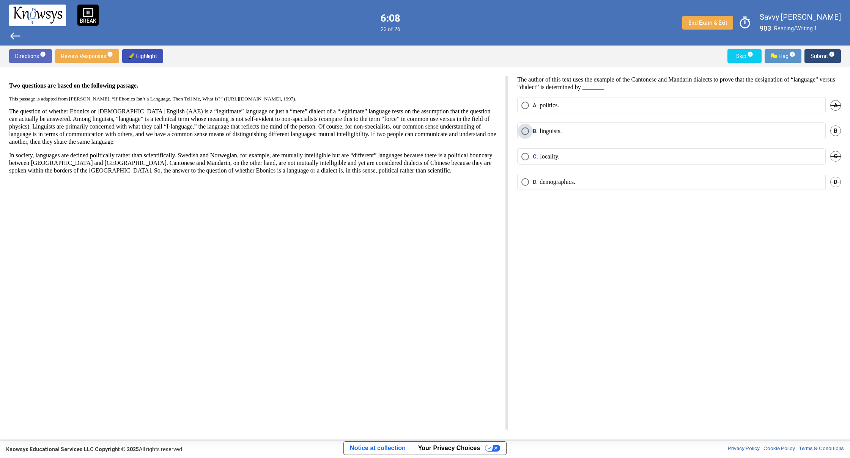
click at [523, 132] on span "Select an option" at bounding box center [525, 131] width 8 height 8
click at [818, 58] on span "Submit info" at bounding box center [822, 56] width 24 height 14
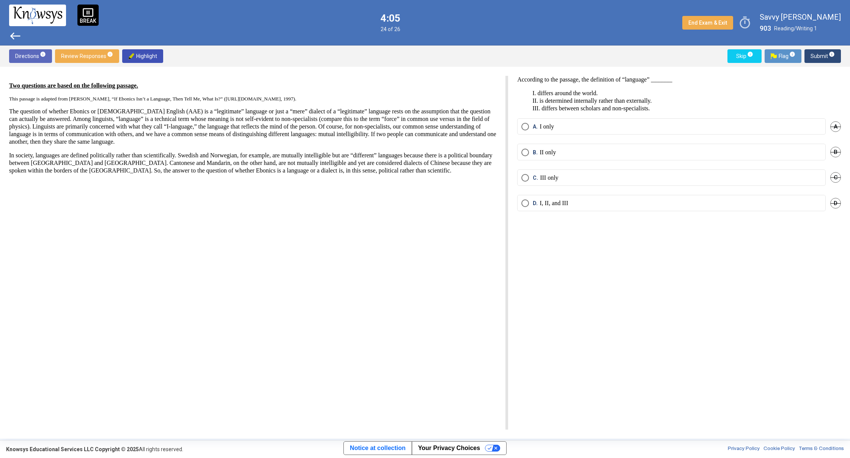
click at [525, 204] on span "Select an option" at bounding box center [525, 204] width 8 height 8
click at [820, 58] on mat-tooltip-component "Click to enter an answer with no flag and continue to the next question." at bounding box center [790, 70] width 105 height 27
drag, startPoint x: 815, startPoint y: 48, endPoint x: 818, endPoint y: 57, distance: 8.8
click at [815, 49] on div "Directions info Review Responses info Highlight Skip info Flag info Submit info" at bounding box center [425, 56] width 850 height 21
click at [819, 55] on span "Submit info" at bounding box center [822, 56] width 24 height 14
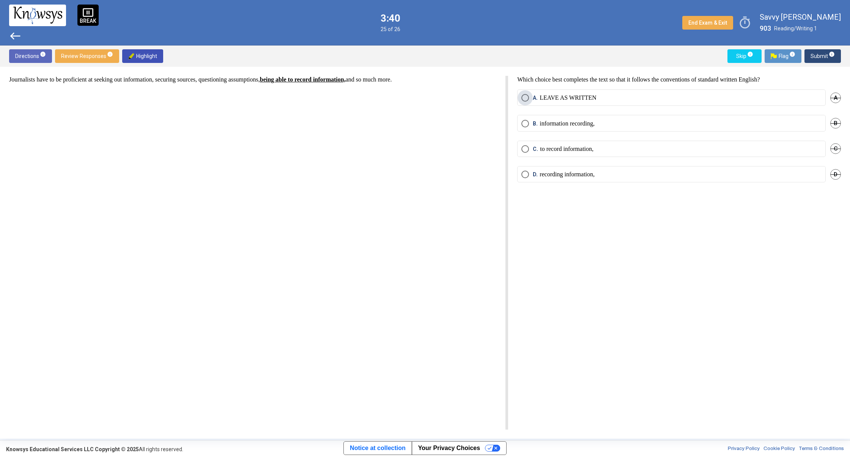
drag, startPoint x: 522, startPoint y: 95, endPoint x: 532, endPoint y: 94, distance: 9.9
click at [522, 96] on span "Select an option" at bounding box center [525, 98] width 8 height 8
click at [829, 57] on mat-tooltip-component "Click to enter an answer with no flag and continue to the next question." at bounding box center [790, 70] width 105 height 27
click at [817, 57] on mat-tooltip-component "Click to enter an answer with no flag and continue to the next question." at bounding box center [790, 70] width 105 height 27
click at [812, 55] on span "Submit info" at bounding box center [822, 56] width 24 height 14
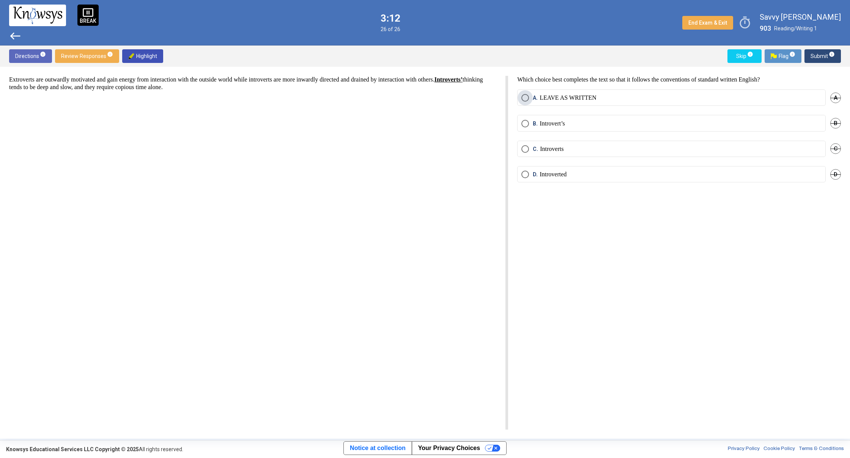
click at [530, 98] on span "A. LEAVE AS WRITTEN" at bounding box center [563, 98] width 68 height 8
click at [533, 176] on span "D." at bounding box center [536, 175] width 7 height 8
click at [827, 55] on span "Submit info" at bounding box center [822, 56] width 24 height 14
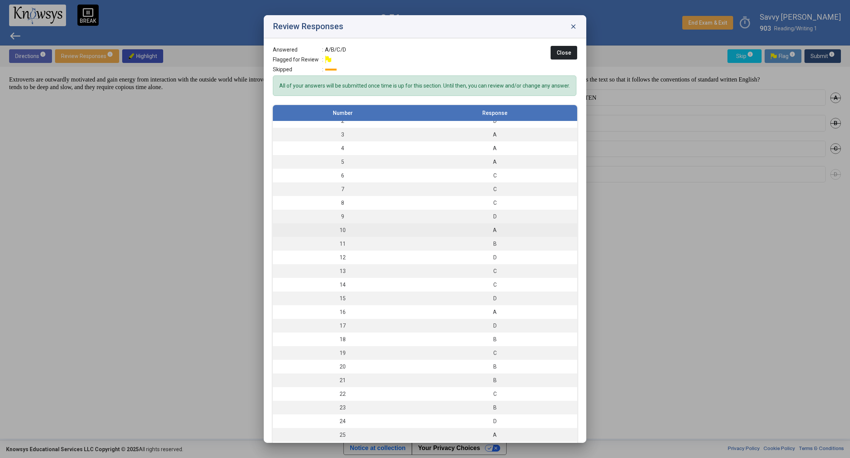
scroll to position [28, 0]
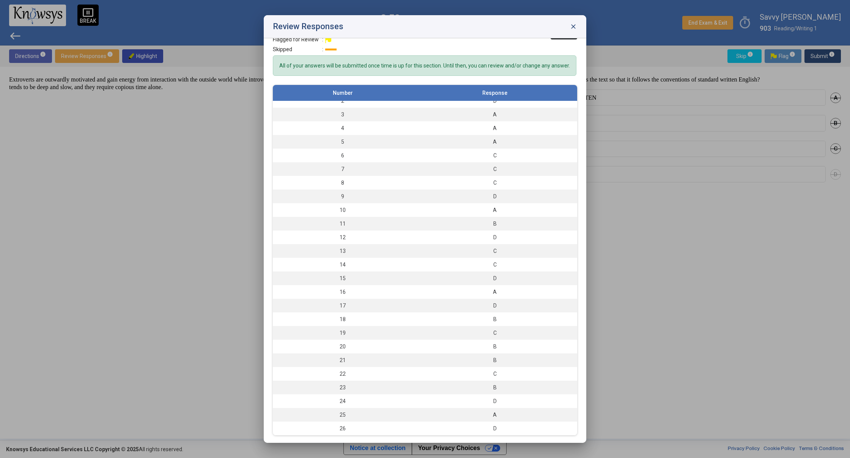
click at [575, 27] on span "close" at bounding box center [574, 27] width 8 height 8
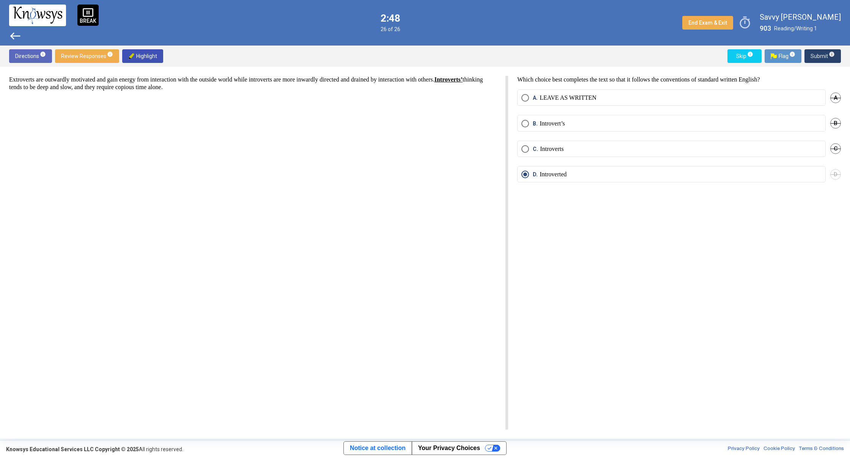
click at [814, 57] on span "Submit info" at bounding box center [822, 56] width 24 height 14
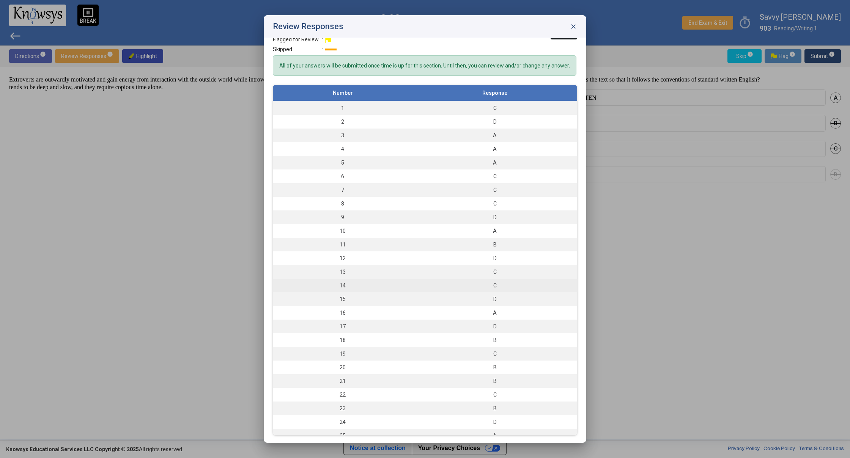
scroll to position [0, 0]
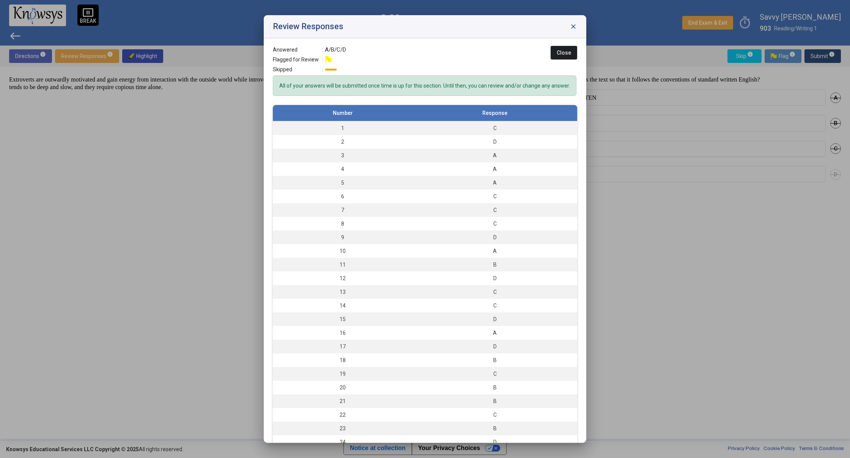
click at [556, 50] on button "Close" at bounding box center [564, 53] width 27 height 14
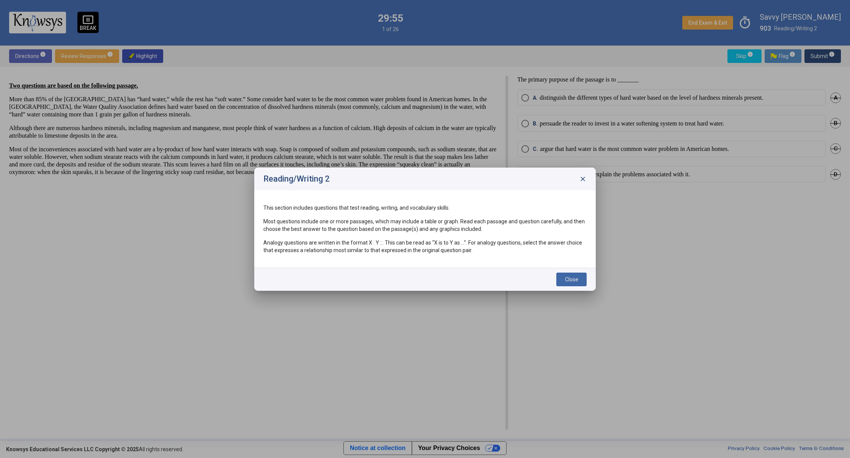
click at [573, 279] on span "Close" at bounding box center [571, 280] width 13 height 6
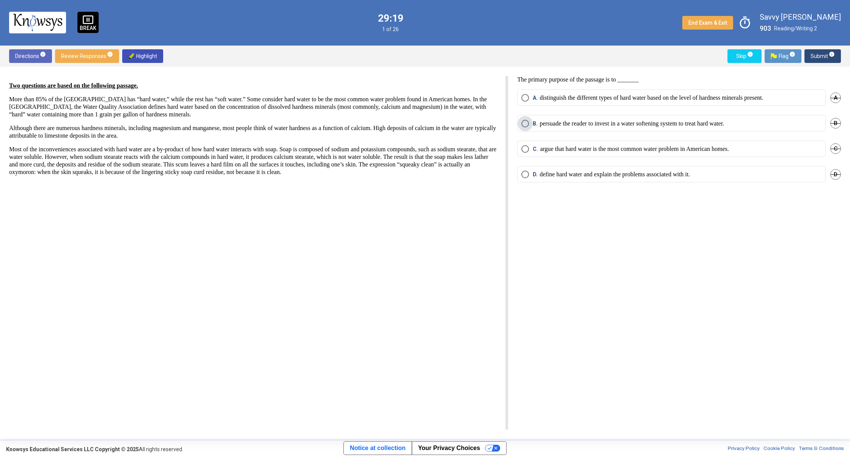
click at [522, 123] on span "Select an option" at bounding box center [525, 124] width 8 height 8
click at [821, 56] on span "Submit info" at bounding box center [822, 56] width 24 height 14
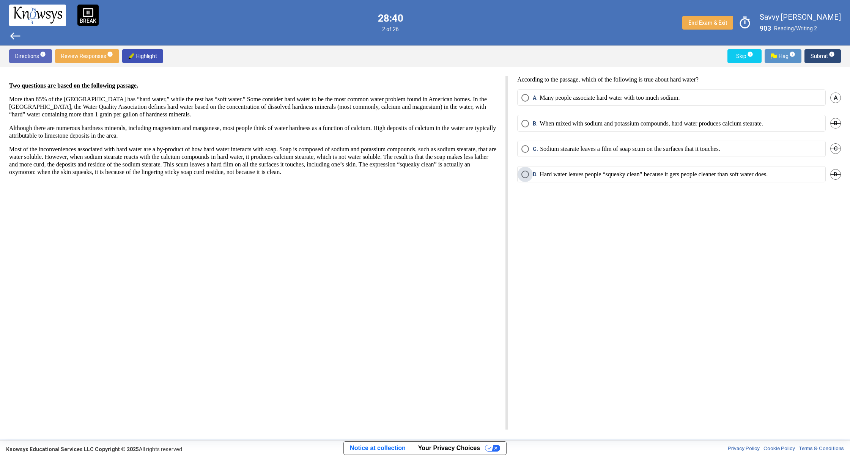
click at [525, 173] on span "Select an option" at bounding box center [525, 175] width 8 height 8
click at [525, 147] on span "Select an option" at bounding box center [525, 149] width 8 height 8
click at [826, 54] on span "Submit info" at bounding box center [822, 56] width 24 height 14
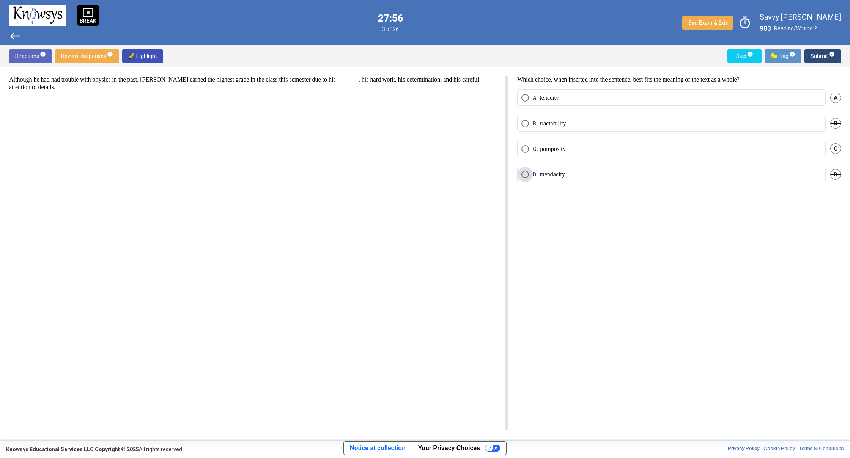
click at [523, 174] on span "Select an option" at bounding box center [525, 175] width 8 height 8
click at [520, 96] on mat-radio-button "A. tenacity" at bounding box center [671, 98] width 308 height 16
click at [523, 96] on span "Select an option" at bounding box center [525, 98] width 8 height 8
click at [813, 56] on span "Submit info" at bounding box center [822, 56] width 24 height 14
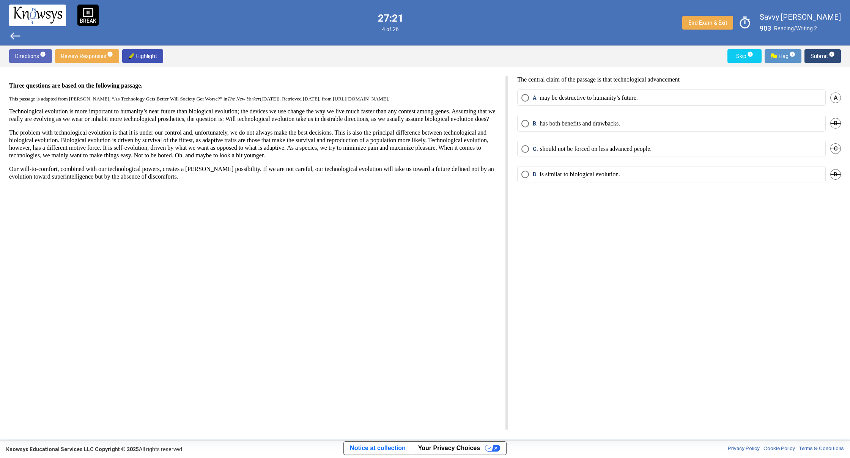
click at [521, 96] on span "Select an option" at bounding box center [525, 98] width 8 height 8
click at [828, 54] on span "Submit info" at bounding box center [822, 56] width 24 height 14
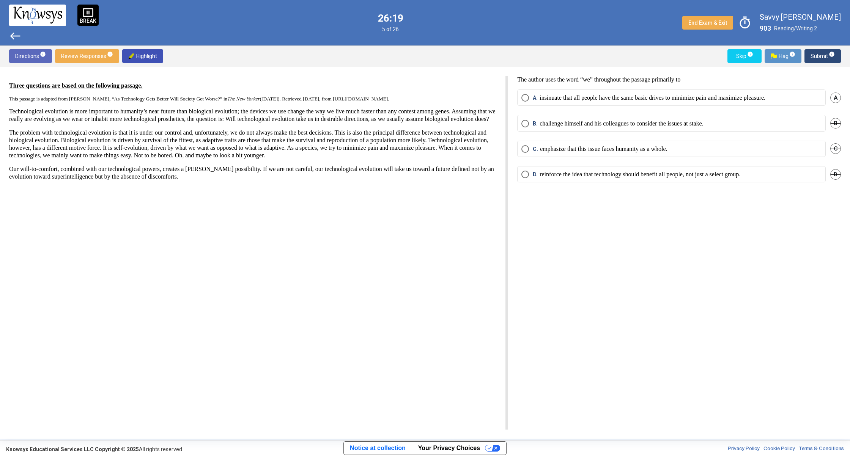
click at [524, 147] on span "Select an option" at bounding box center [525, 149] width 8 height 8
click at [828, 58] on span "Submit info" at bounding box center [822, 56] width 24 height 14
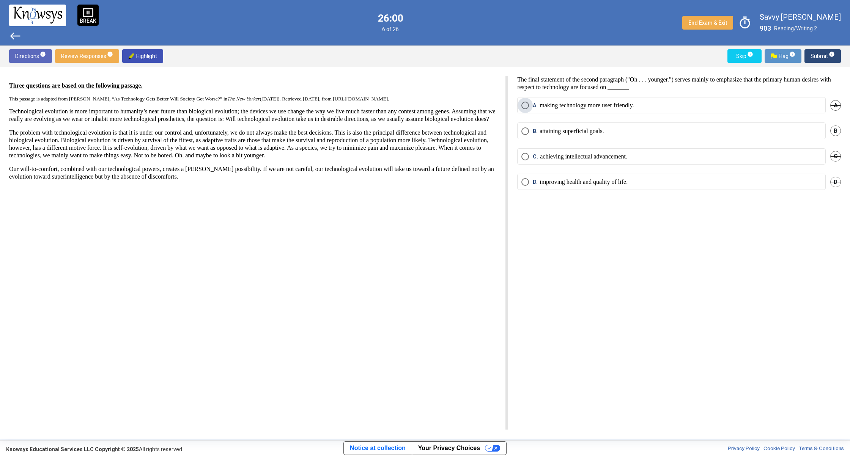
click at [525, 105] on span "Select an option" at bounding box center [525, 106] width 8 height 8
click at [524, 183] on span "Select an option" at bounding box center [525, 182] width 8 height 8
click at [527, 130] on span "Select an option" at bounding box center [525, 131] width 8 height 8
click at [522, 157] on mat-radio-button "C. achieving intellectual advancement." at bounding box center [671, 156] width 308 height 16
click at [528, 156] on span "Select an option" at bounding box center [525, 157] width 8 height 8
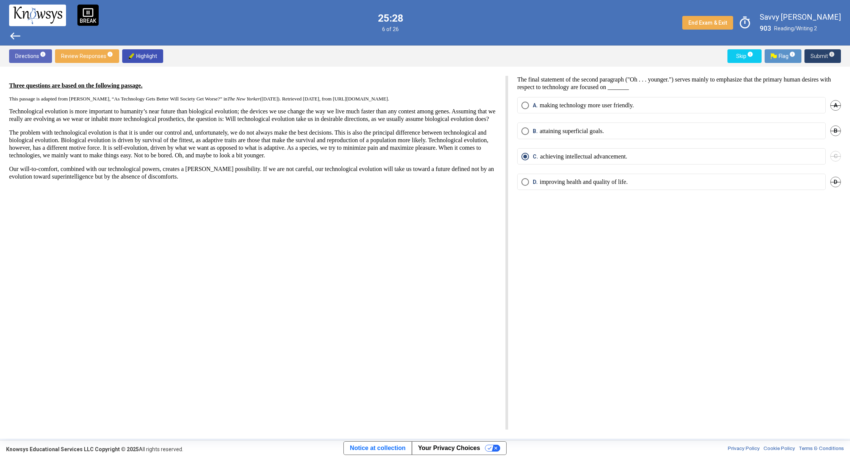
click at [823, 56] on span "Submit info" at bounding box center [822, 56] width 24 height 14
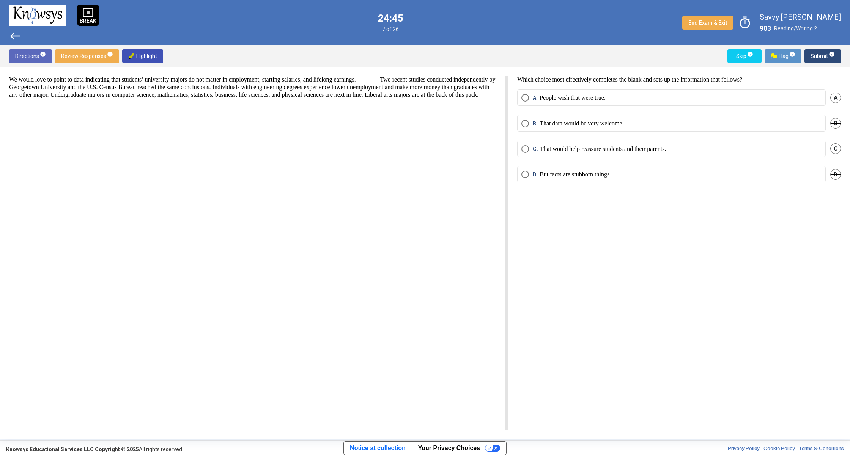
click at [529, 149] on span "Select an option" at bounding box center [525, 149] width 8 height 8
click at [814, 63] on span "Submit info" at bounding box center [822, 56] width 24 height 14
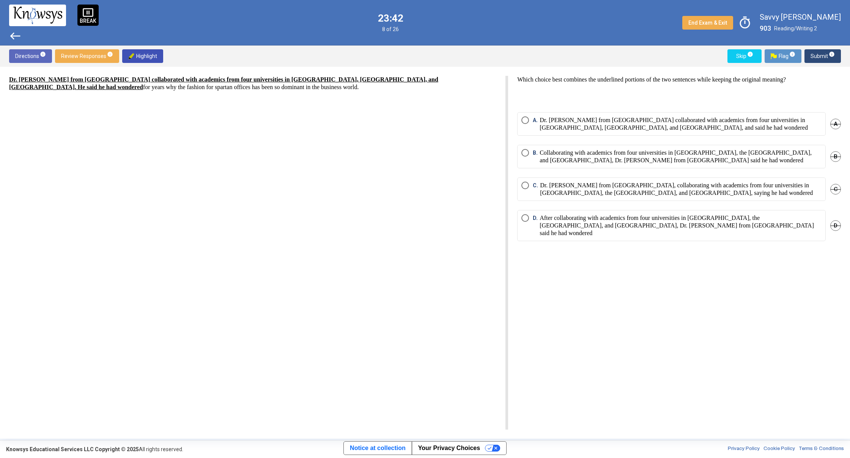
drag, startPoint x: 525, startPoint y: 151, endPoint x: 529, endPoint y: 149, distance: 4.1
click at [525, 151] on span "Select an option" at bounding box center [525, 153] width 8 height 8
click at [828, 54] on sup "info" at bounding box center [831, 54] width 7 height 6
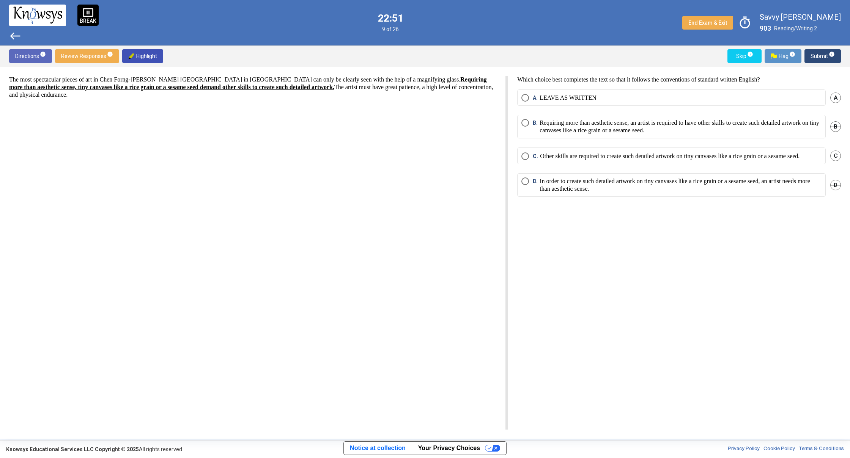
click at [522, 121] on mat-radio-button "B. Requiring more than aesthetic sense, an artist is required to have other ski…" at bounding box center [671, 127] width 308 height 24
click at [524, 121] on span "Select an option" at bounding box center [525, 123] width 8 height 8
click at [810, 54] on button "Submit info" at bounding box center [822, 56] width 36 height 14
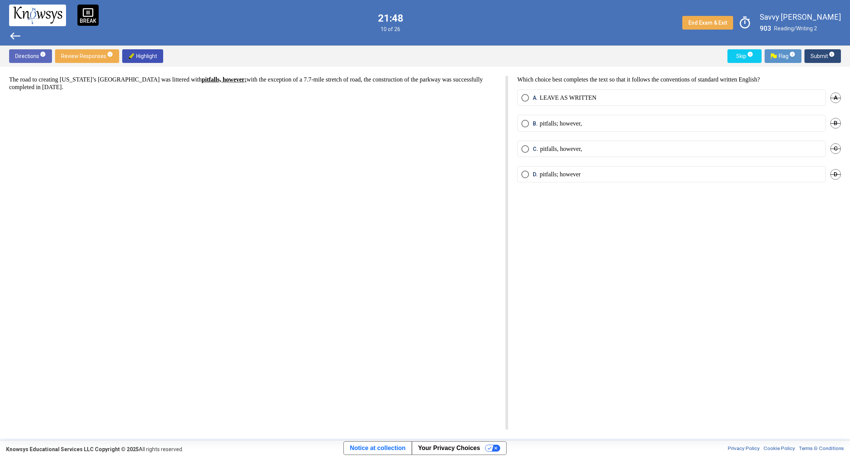
click at [526, 126] on span "Select an option" at bounding box center [525, 124] width 8 height 8
click at [817, 57] on span "Submit info" at bounding box center [822, 56] width 24 height 14
click at [525, 98] on span "Select an option" at bounding box center [525, 98] width 8 height 8
click at [828, 55] on sup "info" at bounding box center [831, 54] width 7 height 6
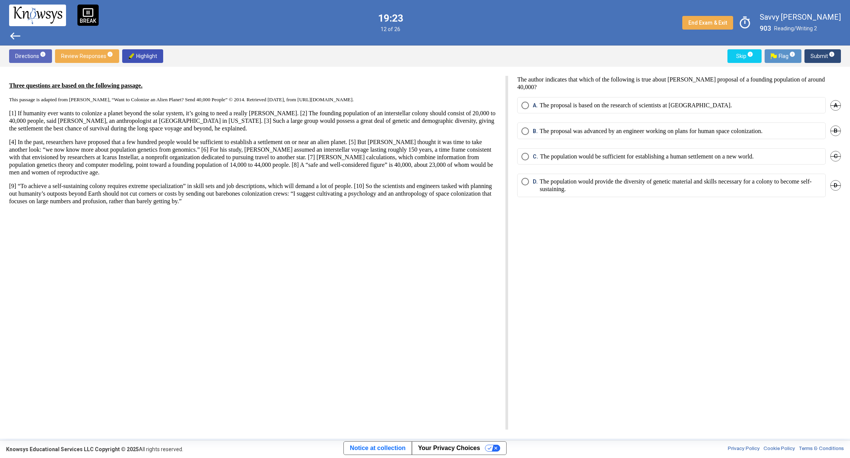
click at [522, 135] on span "Select an option" at bounding box center [525, 131] width 8 height 8
click at [817, 53] on span "Submit info" at bounding box center [822, 56] width 24 height 14
click at [527, 183] on span "Select an option" at bounding box center [525, 182] width 8 height 8
click at [816, 54] on span "Submit info" at bounding box center [822, 56] width 24 height 14
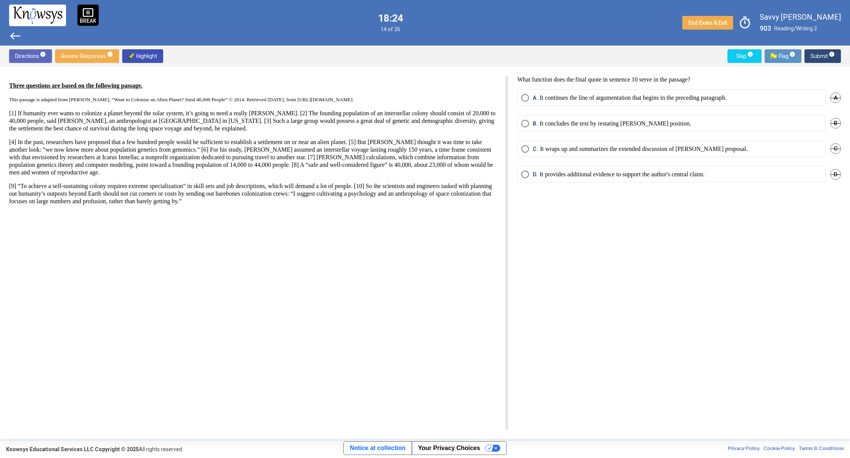
click at [527, 98] on span "Select an option" at bounding box center [525, 98] width 8 height 8
click at [825, 52] on span "Submit info" at bounding box center [822, 56] width 24 height 14
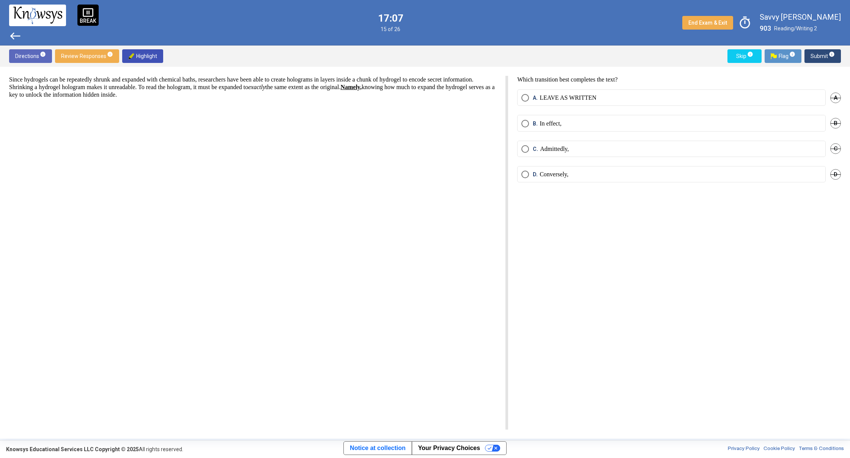
click at [525, 177] on span "Select an option" at bounding box center [525, 175] width 8 height 8
click at [527, 122] on span "Select an option" at bounding box center [525, 124] width 8 height 8
click at [825, 61] on span "Submit info" at bounding box center [822, 56] width 24 height 14
click at [528, 150] on span "Select an option" at bounding box center [525, 149] width 8 height 8
click at [828, 58] on span "Submit info" at bounding box center [822, 56] width 24 height 14
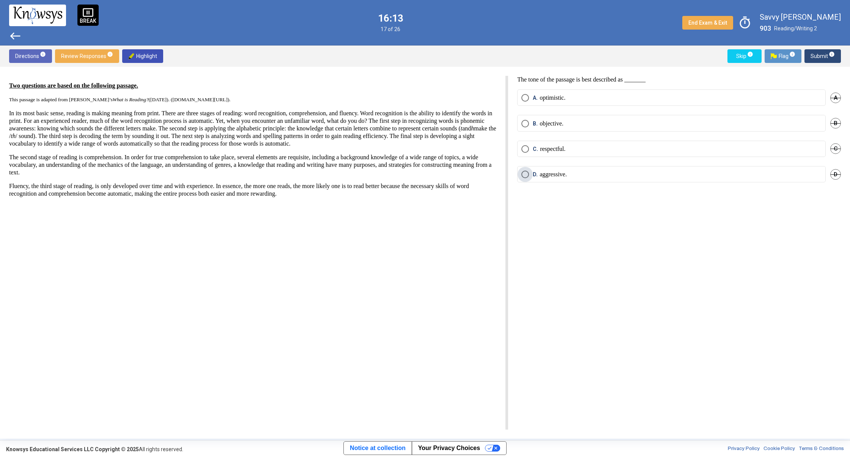
click at [525, 175] on span "Select an option" at bounding box center [525, 175] width 8 height 8
click at [825, 57] on span "Submit info" at bounding box center [822, 56] width 24 height 14
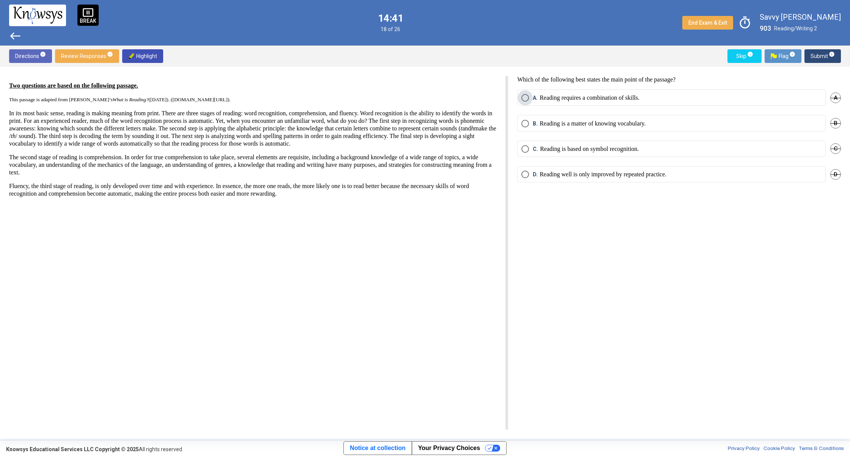
click at [523, 100] on span "Select an option" at bounding box center [525, 98] width 8 height 8
click at [828, 60] on span "Submit info" at bounding box center [822, 56] width 24 height 14
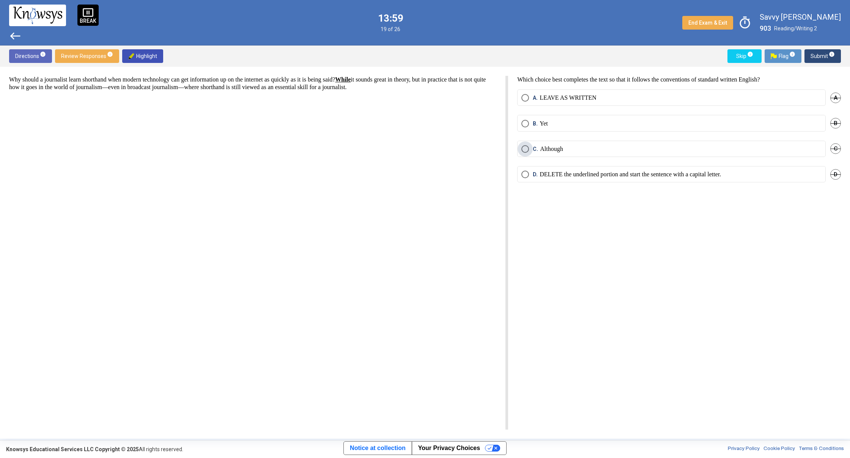
click at [524, 148] on span "Select an option" at bounding box center [525, 149] width 8 height 8
click at [822, 56] on span "Submit info" at bounding box center [822, 56] width 24 height 14
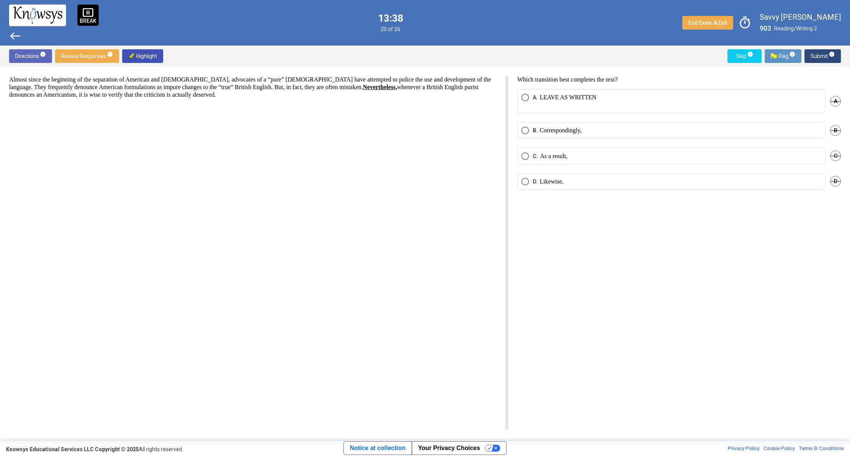
click at [527, 155] on span "Select an option" at bounding box center [525, 157] width 8 height 8
click at [829, 55] on span "info" at bounding box center [832, 54] width 6 height 6
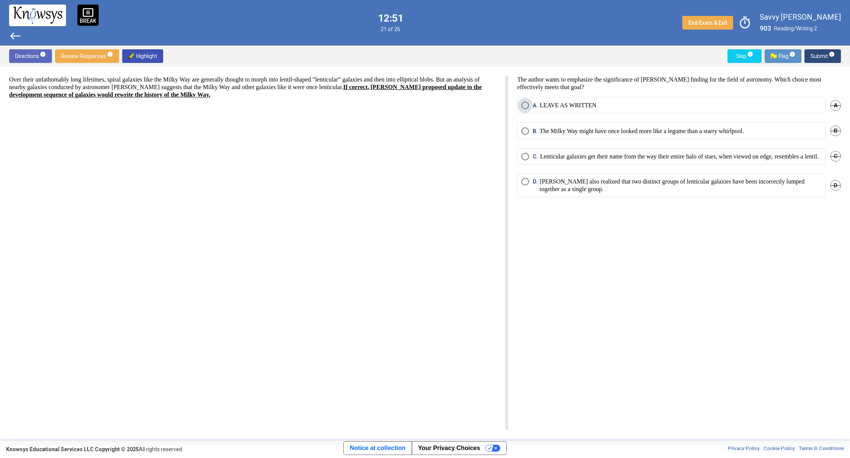
click at [528, 107] on span "Select an option" at bounding box center [525, 106] width 8 height 8
click at [837, 60] on button "Submit info" at bounding box center [822, 56] width 36 height 14
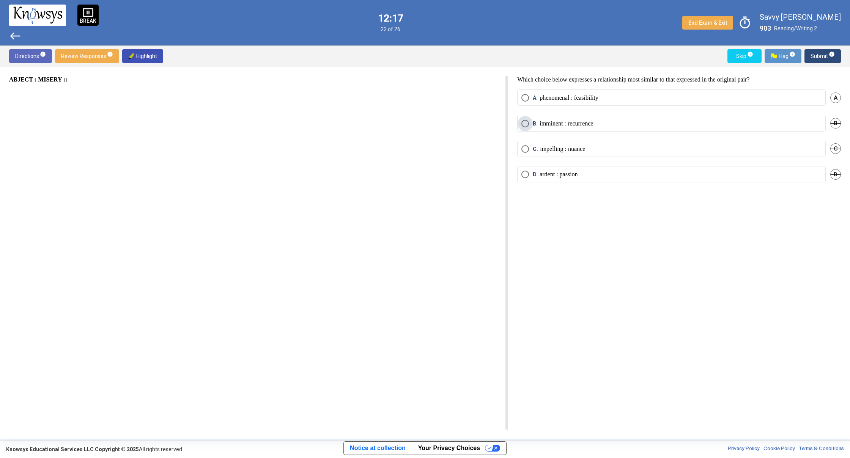
click at [524, 123] on span "Select an option" at bounding box center [525, 124] width 8 height 8
click at [823, 61] on span "Submit info" at bounding box center [822, 56] width 24 height 14
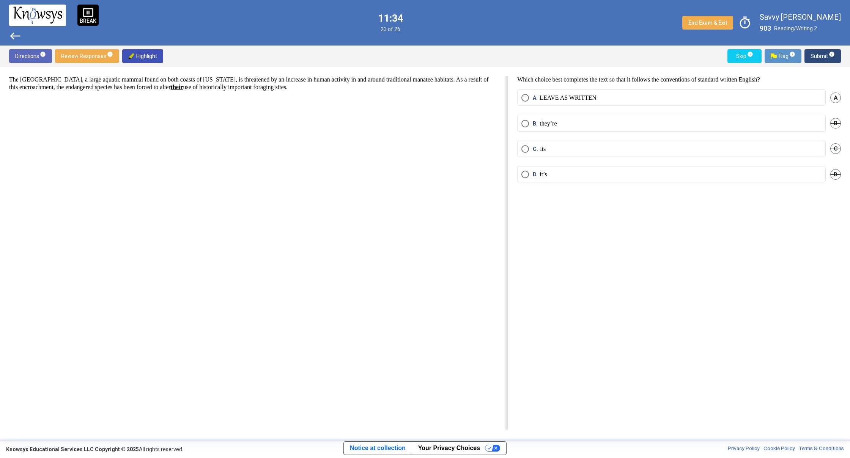
click at [834, 58] on span "Submit info" at bounding box center [822, 56] width 24 height 14
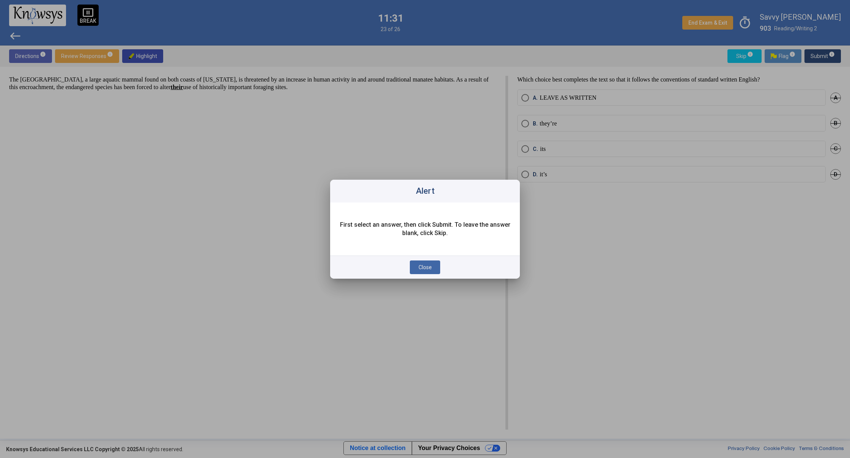
click at [423, 269] on span "Close" at bounding box center [425, 267] width 13 height 6
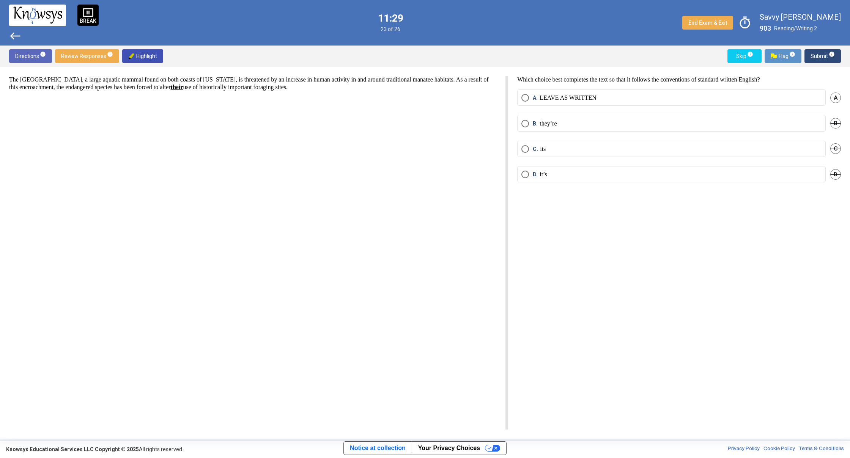
click at [522, 96] on span "Select an option" at bounding box center [525, 98] width 8 height 8
click at [825, 61] on span "Submit info" at bounding box center [822, 56] width 24 height 14
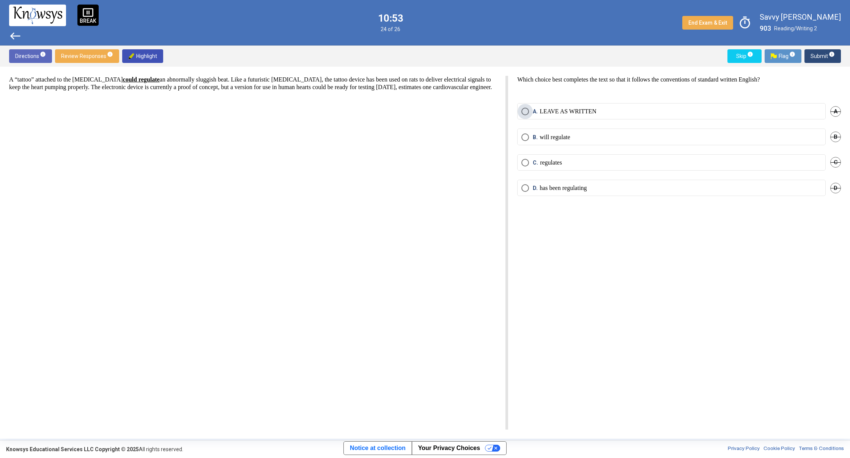
click at [531, 110] on span "A. LEAVE AS WRITTEN" at bounding box center [563, 112] width 68 height 8
click at [823, 59] on span "Submit info" at bounding box center [822, 56] width 24 height 14
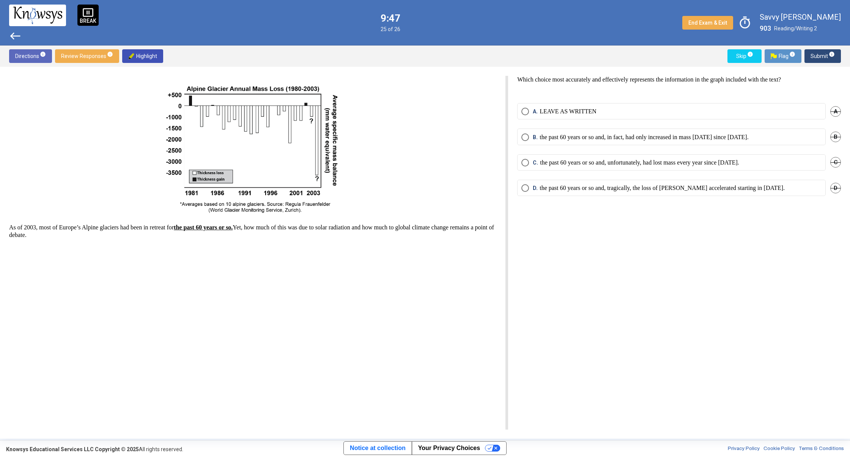
click at [532, 139] on span "B. the past 60 years or so and, in fact, had only increased in mass [DATE] sinc…" at bounding box center [639, 138] width 220 height 8
click at [830, 58] on mat-tooltip-component "Click to enter an answer with no flag and continue to the next question." at bounding box center [790, 70] width 105 height 27
click at [818, 56] on span "Submit info" at bounding box center [822, 56] width 24 height 14
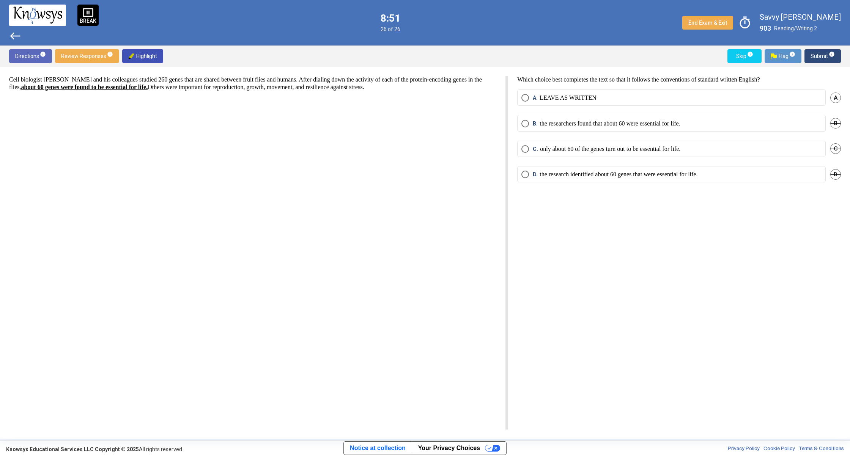
click at [526, 99] on span "Select an option" at bounding box center [525, 98] width 8 height 8
click at [823, 58] on span "Submit info" at bounding box center [822, 56] width 24 height 14
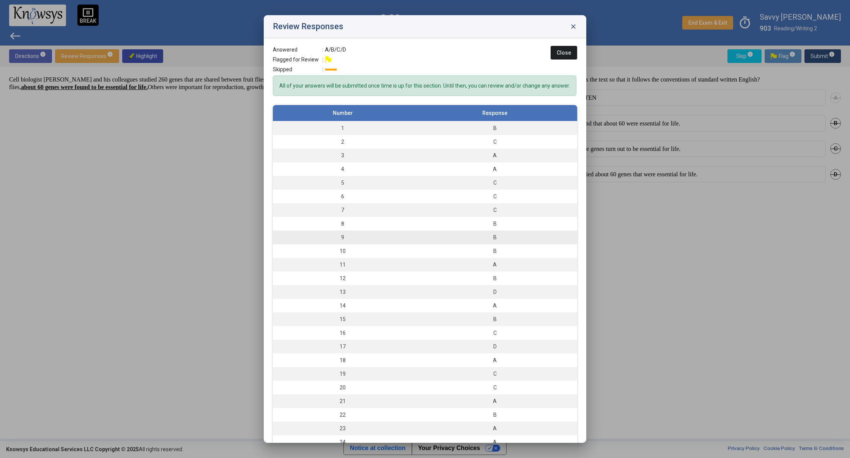
scroll to position [28, 0]
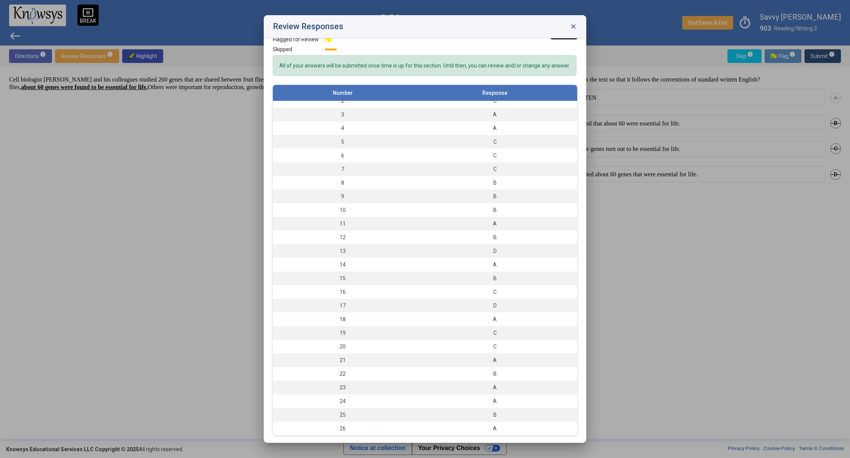
click at [574, 26] on span "close" at bounding box center [574, 27] width 8 height 8
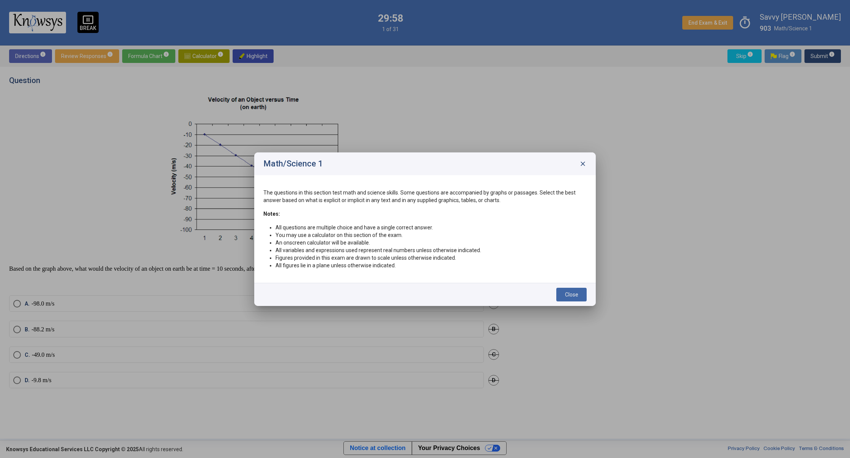
click at [571, 296] on span "Close" at bounding box center [571, 295] width 13 height 6
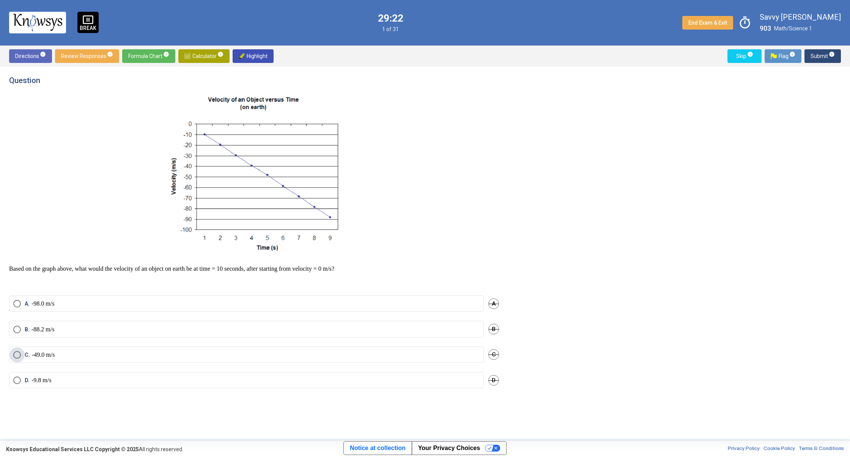
drag, startPoint x: 19, startPoint y: 357, endPoint x: 88, endPoint y: 357, distance: 69.1
click at [38, 357] on label "C. -49.0 m/s" at bounding box center [246, 355] width 466 height 8
click at [819, 56] on span "Submit info" at bounding box center [822, 56] width 24 height 14
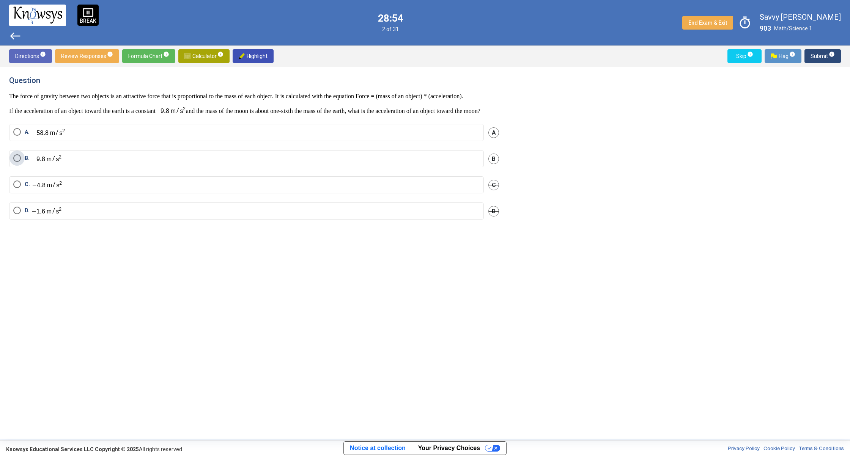
click at [17, 162] on span "Select an option" at bounding box center [17, 158] width 8 height 8
drag, startPoint x: 818, startPoint y: 55, endPoint x: 815, endPoint y: 61, distance: 7.1
click at [817, 58] on span "Submit info" at bounding box center [822, 56] width 24 height 14
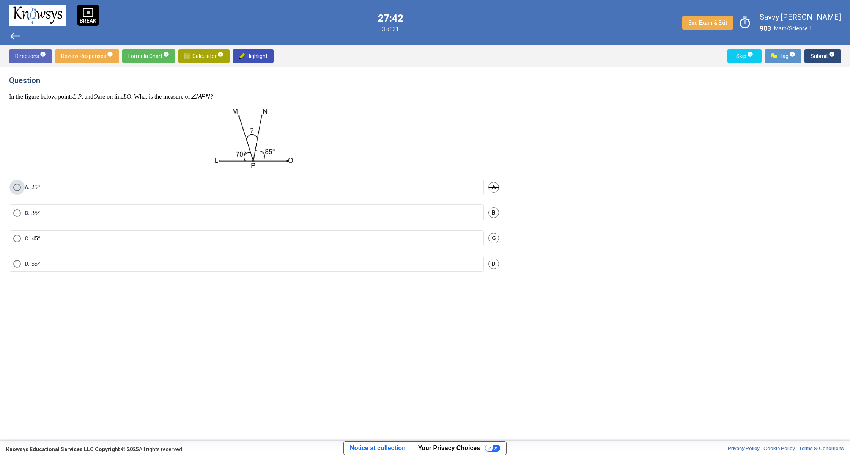
click at [16, 184] on span "Select an option" at bounding box center [17, 188] width 8 height 8
click at [812, 58] on span "Submit info" at bounding box center [822, 56] width 24 height 14
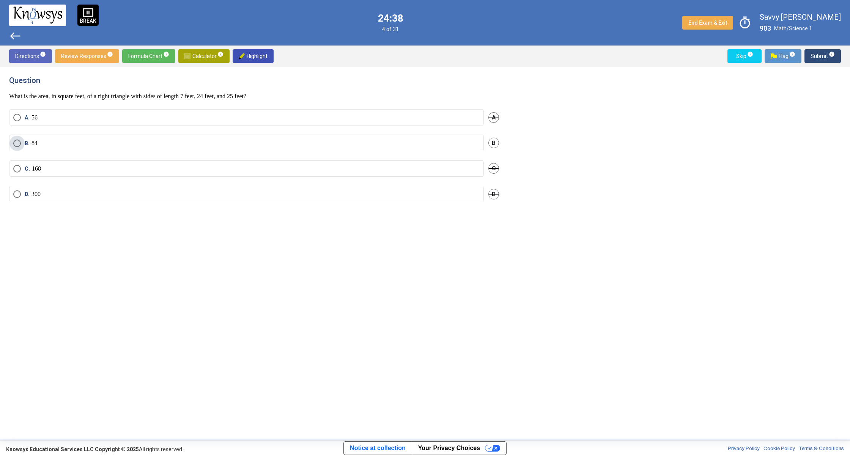
click at [19, 144] on span "Select an option" at bounding box center [17, 144] width 8 height 8
click at [820, 58] on span "Submit info" at bounding box center [822, 56] width 24 height 14
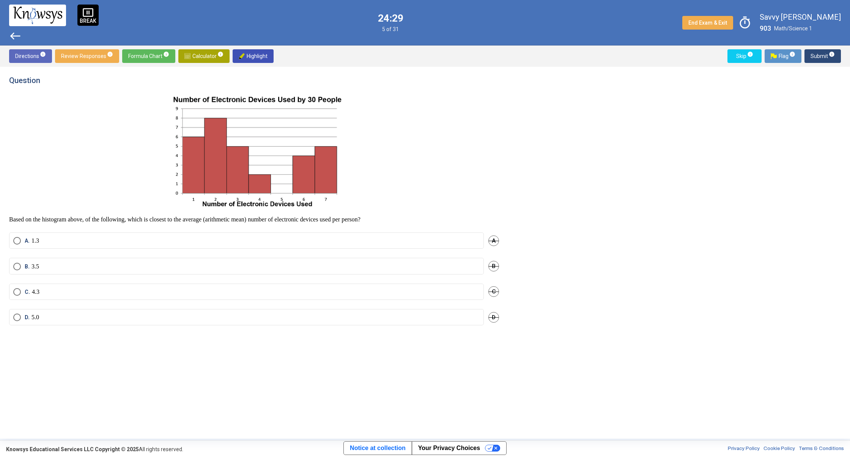
click at [17, 266] on span "Select an option" at bounding box center [17, 267] width 8 height 8
click at [824, 56] on span "Submit info" at bounding box center [822, 56] width 24 height 14
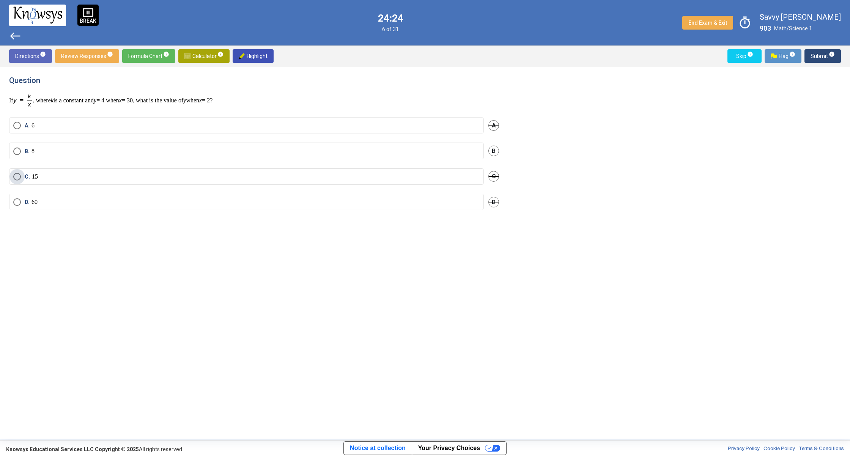
click at [22, 173] on span "C. 15" at bounding box center [29, 177] width 17 height 8
click at [829, 57] on span "Submit info" at bounding box center [822, 56] width 24 height 14
drag, startPoint x: 39, startPoint y: 171, endPoint x: 34, endPoint y: 172, distance: 4.8
drag, startPoint x: 22, startPoint y: 187, endPoint x: 19, endPoint y: 178, distance: 8.7
click at [823, 54] on span "Submit info" at bounding box center [822, 56] width 24 height 14
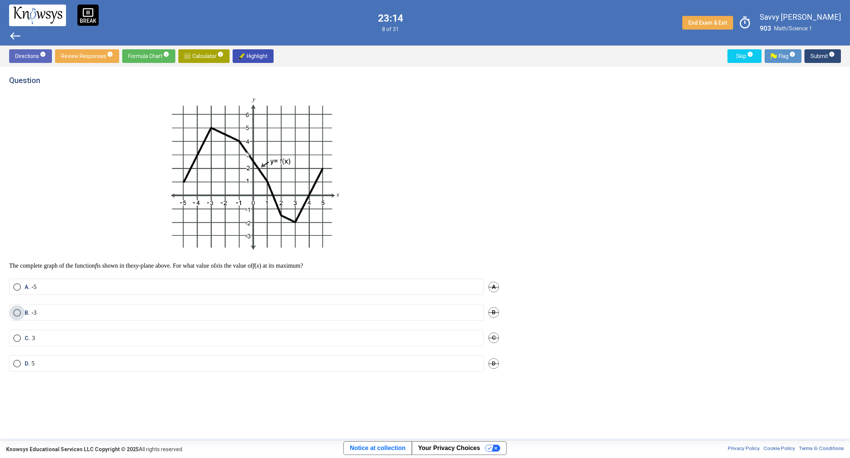
click at [17, 313] on span "Select an option" at bounding box center [17, 313] width 8 height 8
click at [821, 54] on span "Submit info" at bounding box center [822, 56] width 24 height 14
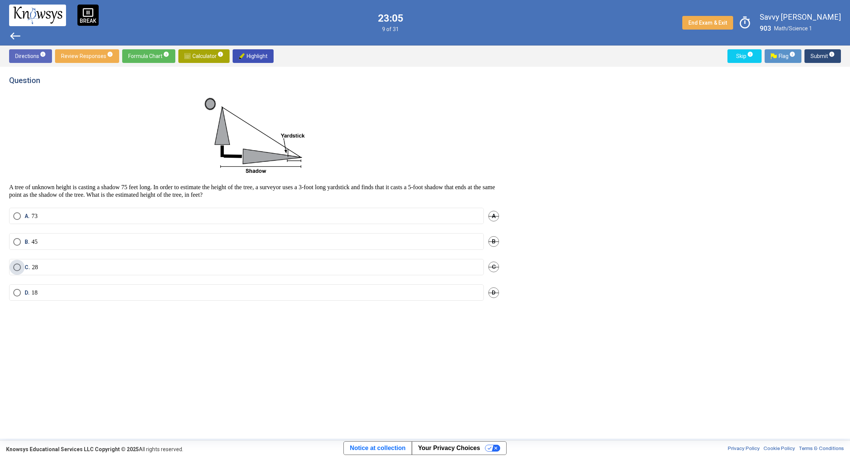
click at [19, 264] on span "Select an option" at bounding box center [17, 268] width 8 height 8
click at [14, 214] on span "Select an option" at bounding box center [17, 216] width 8 height 8
click at [816, 61] on span "Submit info" at bounding box center [822, 56] width 24 height 14
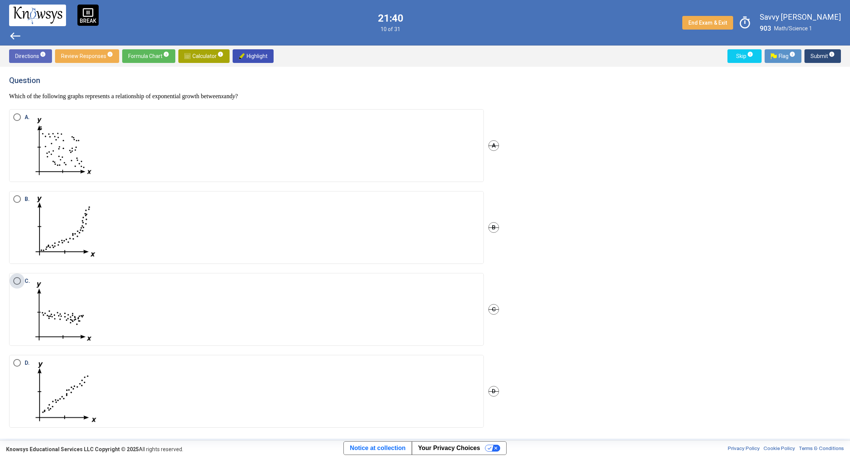
click at [18, 284] on span "Select an option" at bounding box center [17, 281] width 8 height 8
click at [826, 55] on span "Submit info" at bounding box center [822, 56] width 24 height 14
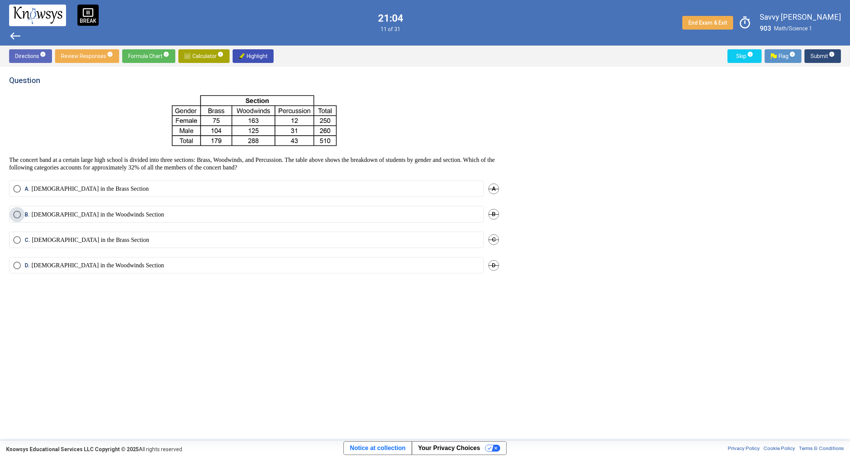
click at [17, 214] on span "Select an option" at bounding box center [17, 215] width 8 height 8
drag, startPoint x: 824, startPoint y: 59, endPoint x: 821, endPoint y: 62, distance: 4.3
click at [821, 62] on span "Submit info" at bounding box center [822, 56] width 24 height 14
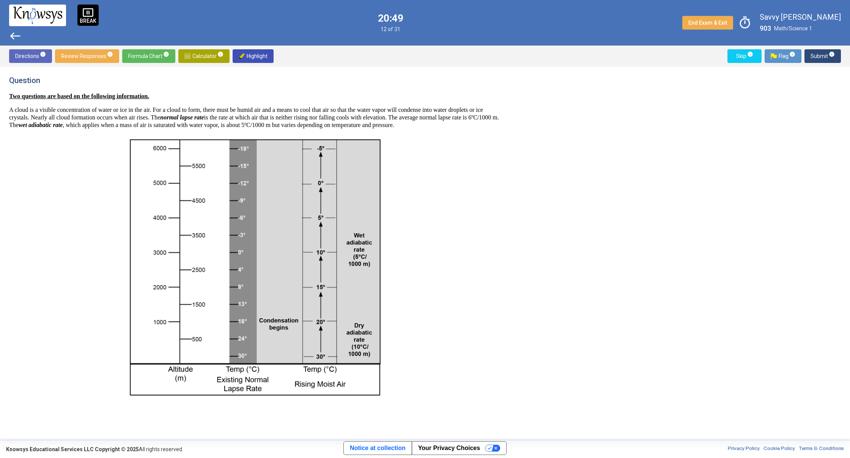
scroll to position [131, 0]
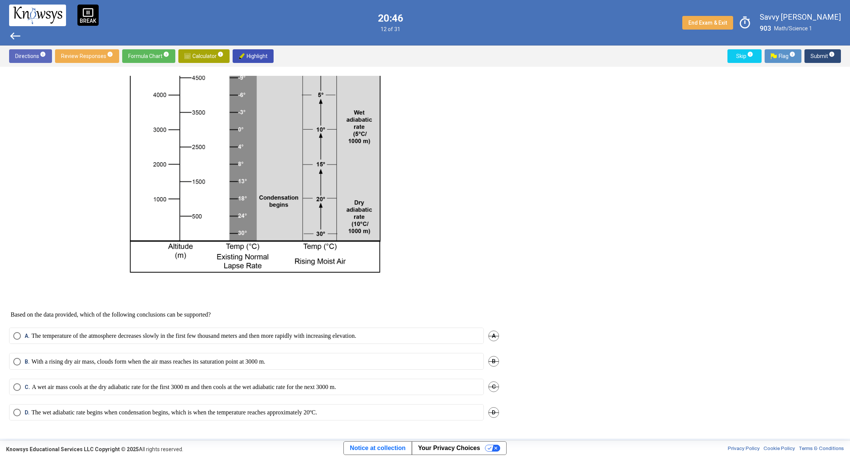
drag, startPoint x: 201, startPoint y: 280, endPoint x: 208, endPoint y: 277, distance: 7.1
click at [24, 356] on mat-radio-button "B. With a rising dry air mass, clouds form when the air mass reaches its satura…" at bounding box center [246, 361] width 475 height 16
drag, startPoint x: 14, startPoint y: 362, endPoint x: 8, endPoint y: 363, distance: 5.9
click at [8, 363] on div "Question Two questions are based on the following information. A cloud is a vis…" at bounding box center [425, 253] width 850 height 372
click at [14, 362] on span "Select an option" at bounding box center [17, 362] width 8 height 8
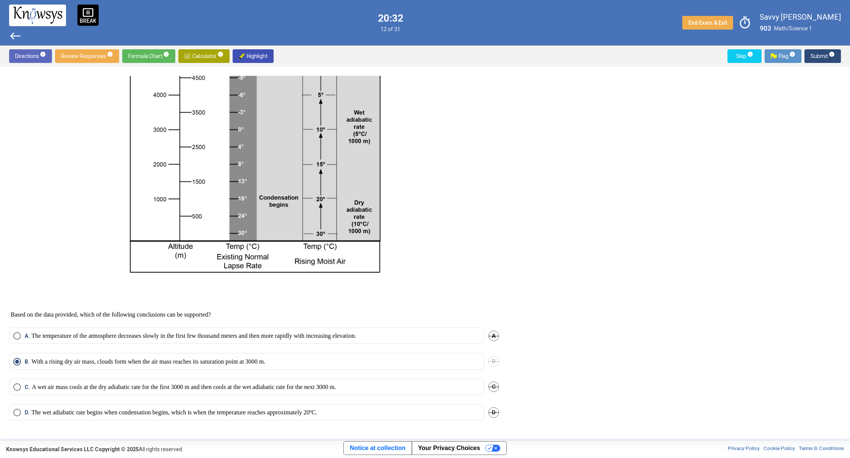
click at [824, 50] on span "Submit info" at bounding box center [822, 56] width 24 height 14
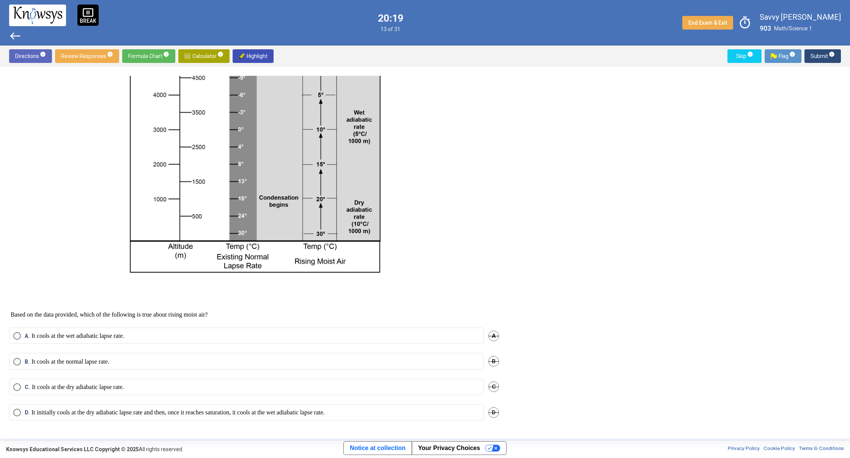
drag, startPoint x: 297, startPoint y: 220, endPoint x: 297, endPoint y: 215, distance: 4.6
click at [19, 385] on span "Select an option" at bounding box center [17, 388] width 8 height 8
click at [816, 57] on span "Submit info" at bounding box center [822, 56] width 24 height 14
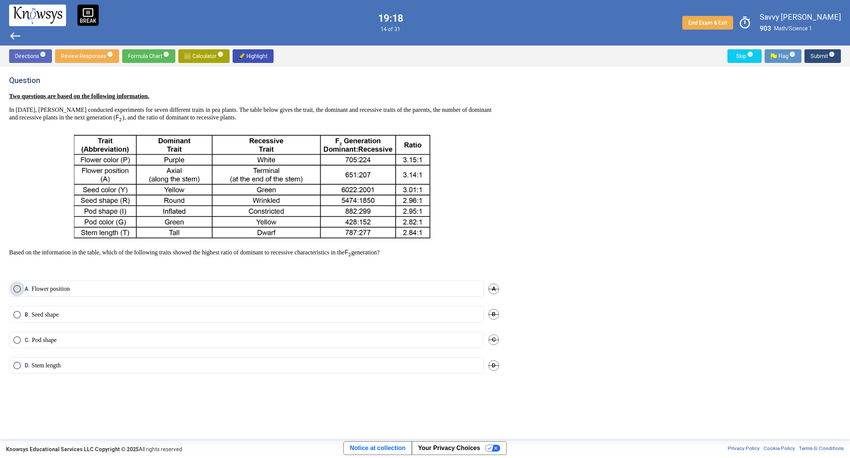
click at [17, 286] on span "Select an option" at bounding box center [17, 289] width 8 height 8
drag, startPoint x: 14, startPoint y: 365, endPoint x: 19, endPoint y: 365, distance: 5.3
click at [19, 365] on mat-radio-button "D. Stem length" at bounding box center [246, 365] width 475 height 16
click at [19, 366] on span "Select an option" at bounding box center [17, 366] width 8 height 8
click at [826, 53] on span "Submit info" at bounding box center [822, 56] width 24 height 14
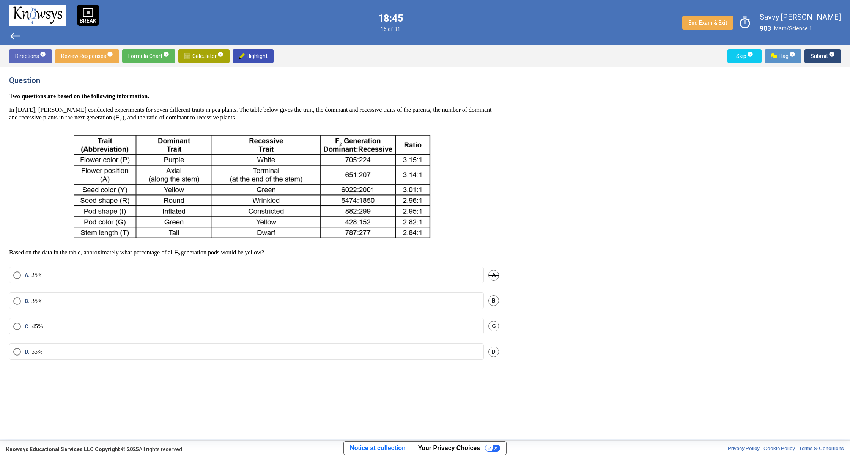
drag, startPoint x: 675, startPoint y: 177, endPoint x: 634, endPoint y: 134, distance: 59.8
click at [632, 120] on div "Question Two questions are based on the following information. In [DATE], [PERS…" at bounding box center [425, 253] width 832 height 354
click at [645, 153] on div "Question Two questions are based on the following information. In [DATE], [PERS…" at bounding box center [425, 253] width 832 height 354
drag, startPoint x: 14, startPoint y: 276, endPoint x: 19, endPoint y: 277, distance: 4.7
click at [19, 277] on span "Select an option" at bounding box center [17, 276] width 8 height 8
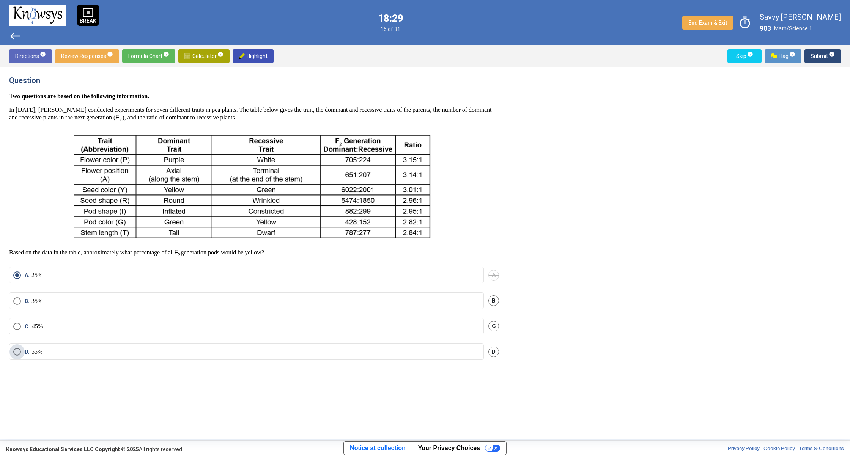
click at [16, 356] on span "Select an option" at bounding box center [17, 352] width 8 height 8
click at [824, 54] on span "Submit info" at bounding box center [822, 56] width 24 height 14
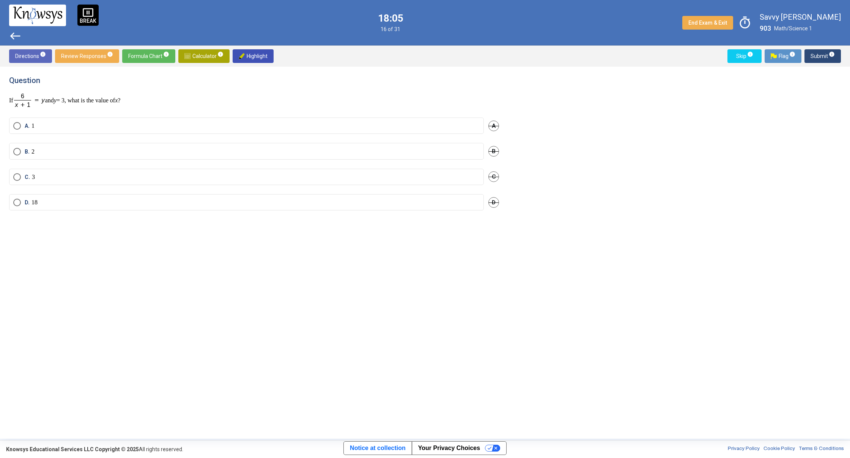
click at [280, 81] on h4 "Question" at bounding box center [254, 80] width 490 height 9
click at [15, 202] on span "Select an option" at bounding box center [17, 203] width 8 height 8
click at [16, 150] on span "Select an option" at bounding box center [17, 152] width 8 height 8
click at [18, 200] on span "Select an option" at bounding box center [17, 203] width 8 height 8
click at [821, 53] on span "Submit info" at bounding box center [822, 56] width 24 height 14
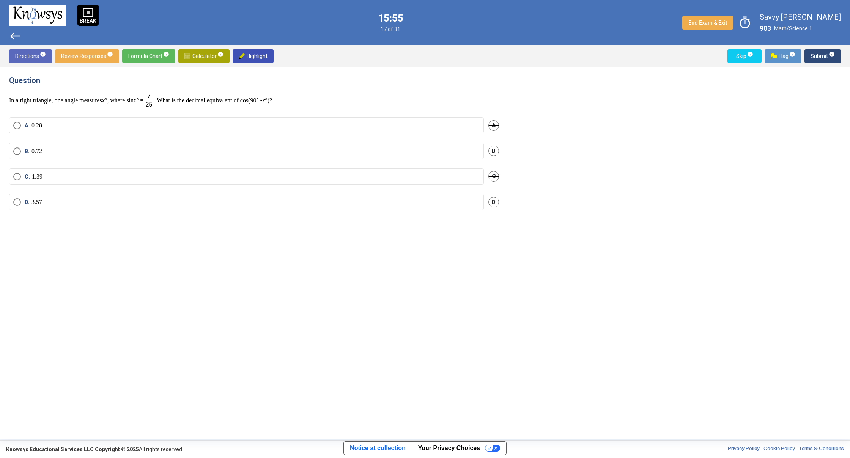
click at [699, 420] on div "Question In a right triangle, one angle measures x °, where sin x ° = . What is…" at bounding box center [425, 253] width 832 height 354
click at [19, 206] on span "Select an option" at bounding box center [17, 202] width 8 height 8
click at [822, 61] on mat-tooltip-component "Click to enter an answer with no flag and continue to the next question." at bounding box center [790, 70] width 105 height 27
click at [816, 55] on span "Submit info" at bounding box center [822, 56] width 24 height 14
click at [15, 145] on span "Select an option" at bounding box center [17, 146] width 8 height 8
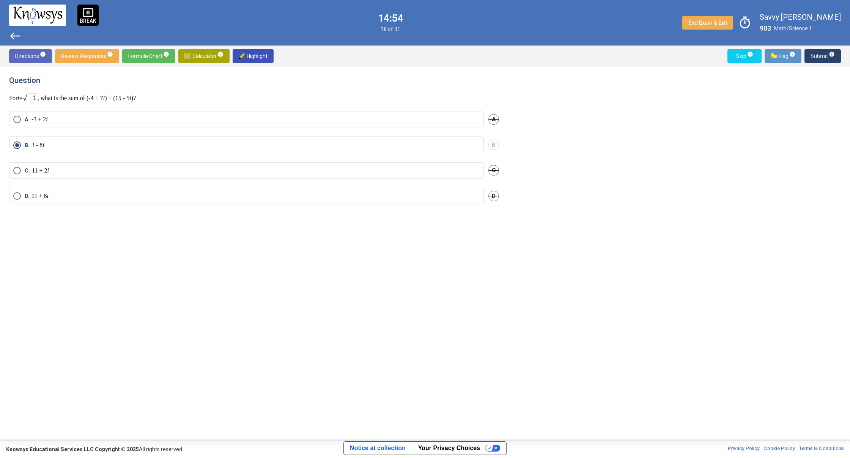
click at [823, 55] on span "Submit info" at bounding box center [822, 56] width 24 height 14
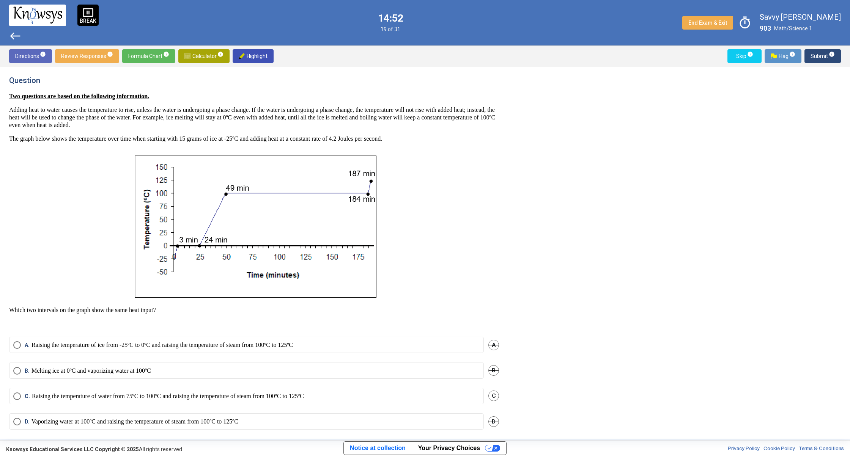
scroll to position [9, 0]
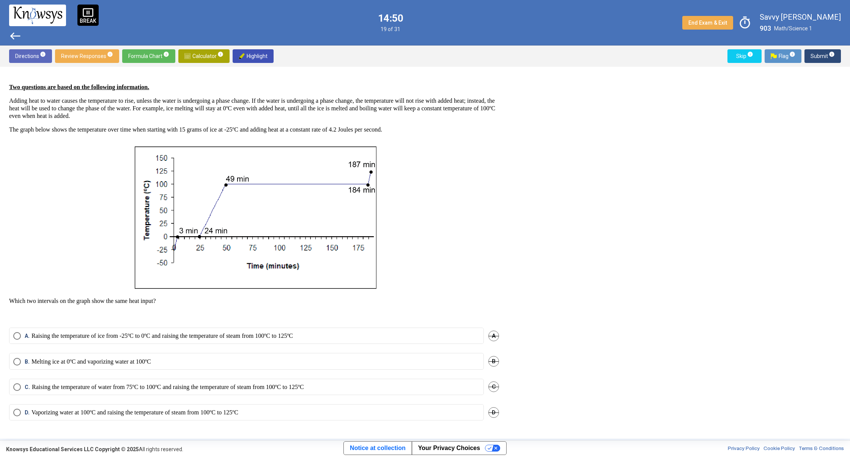
drag, startPoint x: 15, startPoint y: 410, endPoint x: 11, endPoint y: 407, distance: 4.3
click at [14, 409] on span "Select an option" at bounding box center [17, 413] width 8 height 8
click at [832, 56] on span "info" at bounding box center [832, 54] width 6 height 6
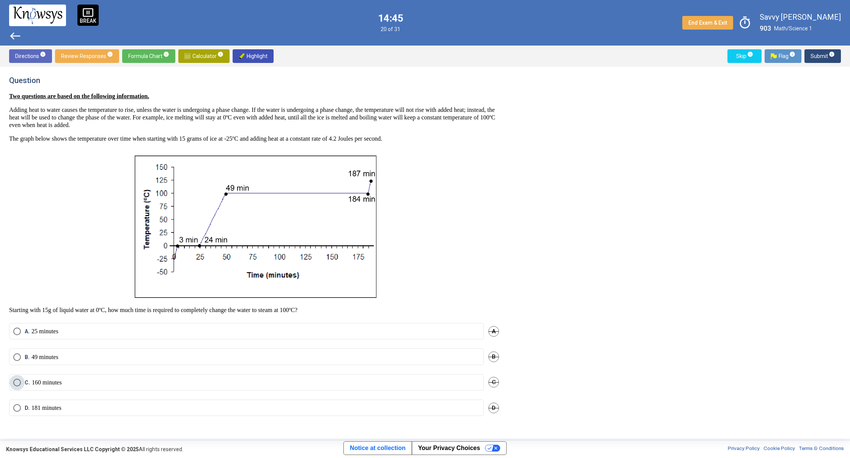
click at [16, 381] on span "Select an option" at bounding box center [17, 383] width 8 height 8
click at [14, 329] on span "Select an option" at bounding box center [17, 332] width 8 height 8
click at [15, 359] on span "Select an option" at bounding box center [17, 358] width 8 height 8
click at [823, 58] on span "Submit info" at bounding box center [822, 56] width 24 height 14
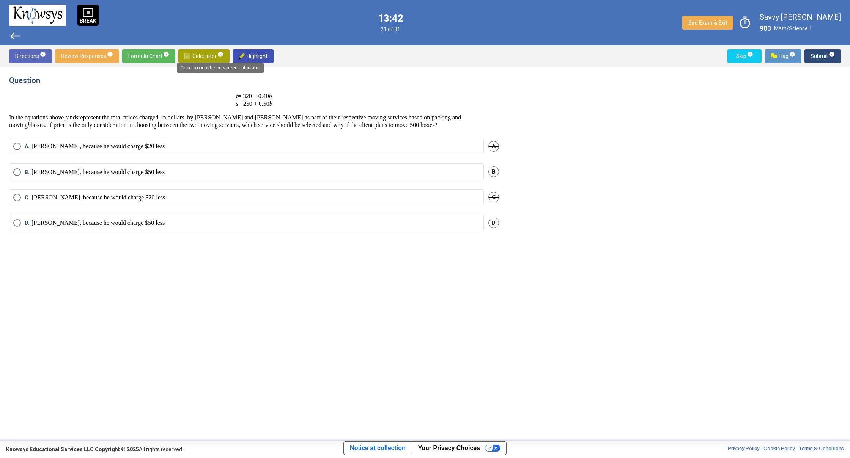
click at [220, 56] on span "info" at bounding box center [220, 54] width 6 height 6
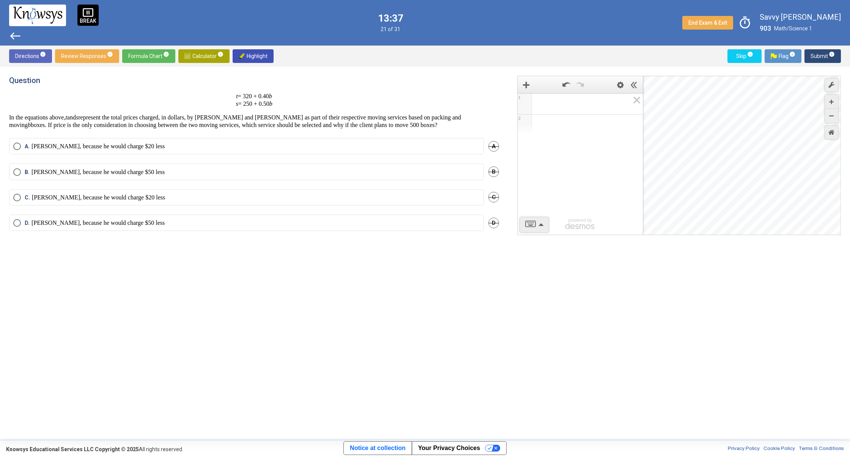
drag, startPoint x: 735, startPoint y: 137, endPoint x: 693, endPoint y: 141, distance: 41.9
click at [692, 142] on div "Desmos Graphing Calculator" at bounding box center [742, 155] width 198 height 159
click at [528, 105] on div "Expression List" at bounding box center [524, 104] width 11 height 11
click at [624, 316] on div "1 2 powered by powered by $$ x $$ y $$ a 2 $$ a b $$ 7 $$ 8 $$ 9 $$ ÷ functions…" at bounding box center [674, 253] width 333 height 354
click at [15, 168] on span "Select an option" at bounding box center [17, 172] width 8 height 8
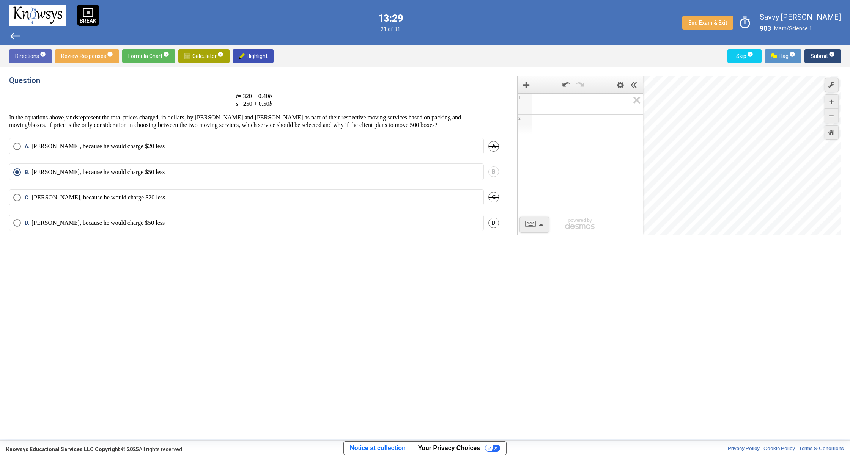
click at [828, 56] on sup "info" at bounding box center [831, 54] width 7 height 6
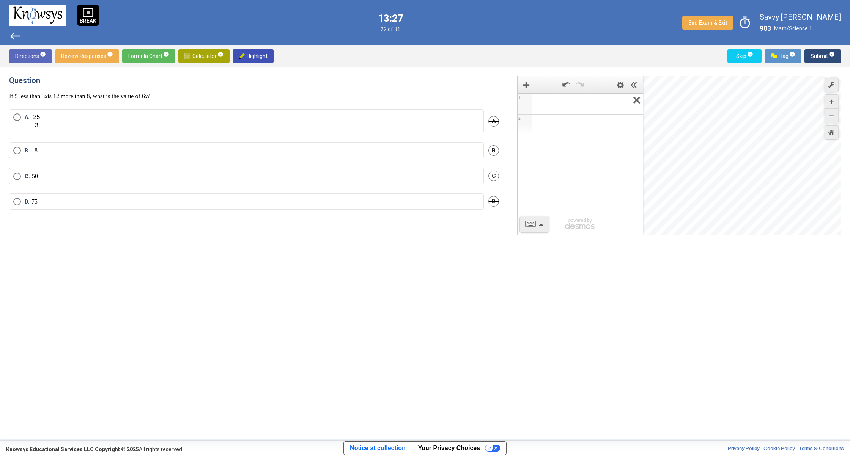
click at [634, 98] on icon "Expression List" at bounding box center [634, 102] width 17 height 17
click at [637, 100] on icon "Expression List" at bounding box center [634, 102] width 17 height 17
click at [631, 83] on icon "Hide Expression List" at bounding box center [634, 85] width 7 height 7
drag, startPoint x: 578, startPoint y: 131, endPoint x: 777, endPoint y: 158, distance: 201.0
click at [774, 157] on div "Desmos Graphing Calculator" at bounding box center [680, 155] width 324 height 159
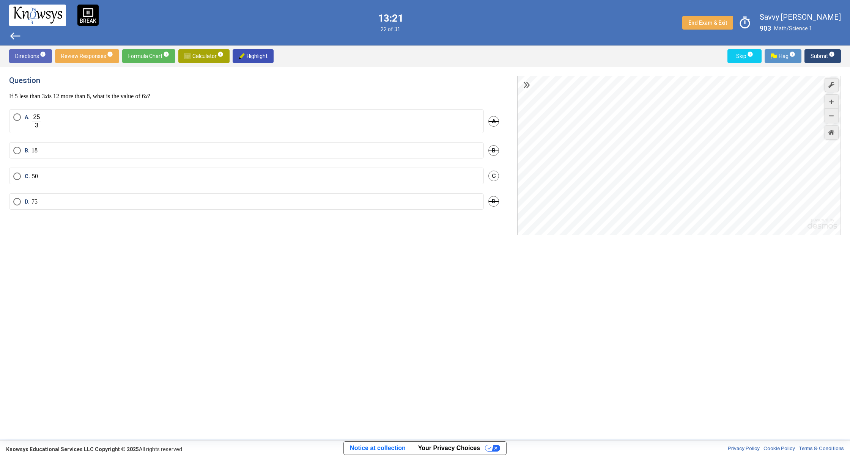
drag, startPoint x: 806, startPoint y: 161, endPoint x: 728, endPoint y: 111, distance: 93.0
click at [729, 110] on div "Desmos Graphing Calculator" at bounding box center [680, 155] width 324 height 159
drag, startPoint x: 536, startPoint y: 86, endPoint x: 518, endPoint y: 83, distance: 18.8
click at [535, 86] on div "Desmos Graphing Calculator" at bounding box center [680, 155] width 324 height 159
click at [519, 84] on div "powered by $$ x $$ y $$ a 2 $$ a b $$ 7 $$ 8 $$ 9 $$ ÷ functions $$ ( $$ ) $$ <…" at bounding box center [679, 155] width 324 height 159
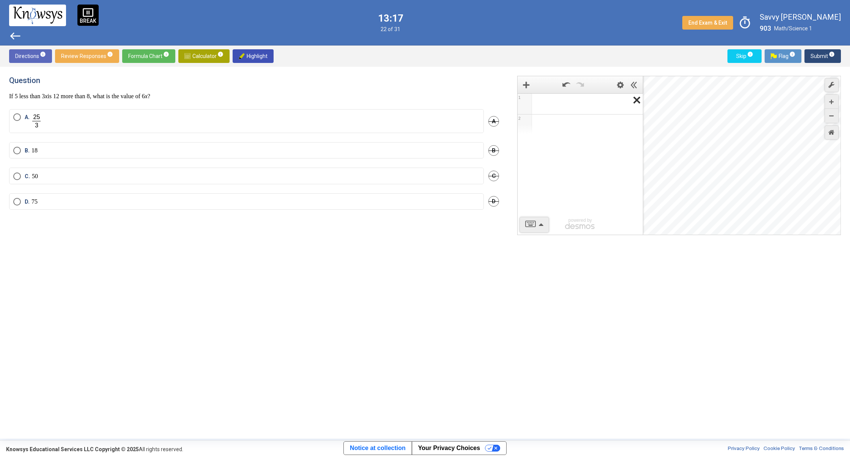
click at [637, 101] on icon "Expression List" at bounding box center [634, 102] width 17 height 17
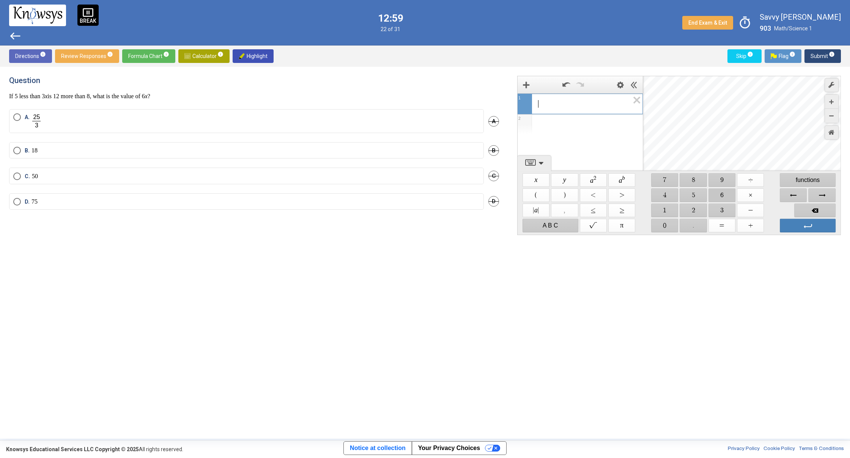
click at [720, 196] on span "$$ 6" at bounding box center [721, 196] width 27 height 14
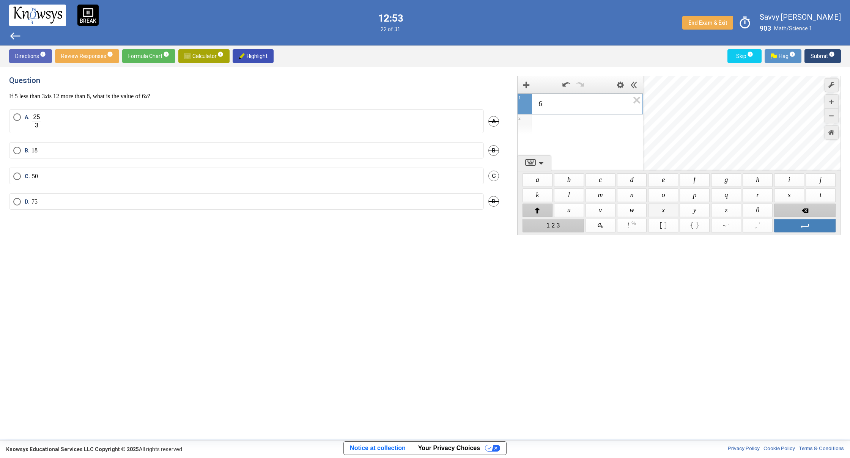
click at [661, 213] on span "$$ x" at bounding box center [663, 211] width 30 height 14
click at [821, 223] on span "Enter" at bounding box center [804, 226] width 61 height 14
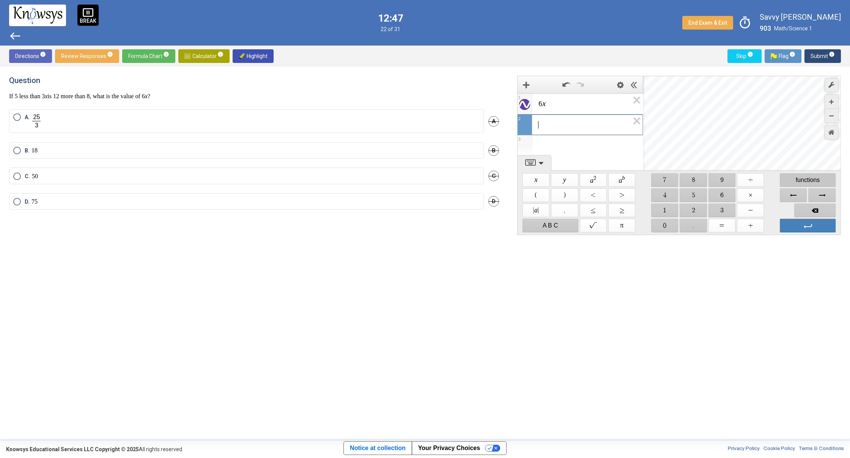
click at [791, 179] on span "functions" at bounding box center [808, 180] width 56 height 14
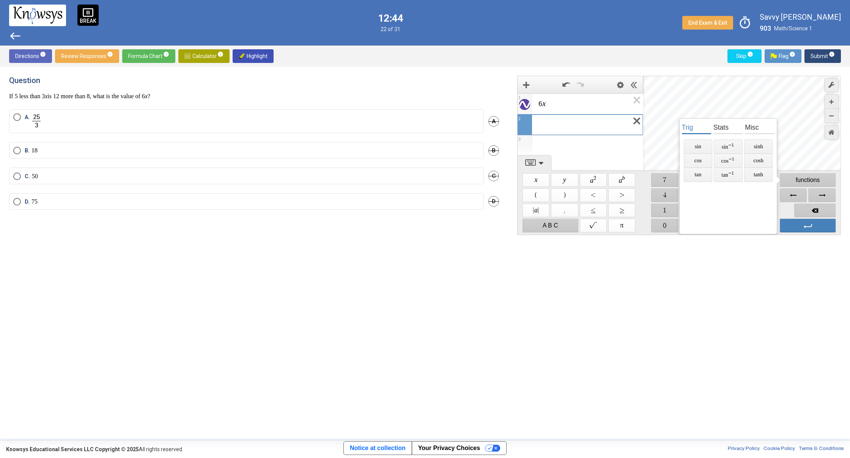
click at [631, 121] on icon "Expression List" at bounding box center [634, 123] width 17 height 17
click at [809, 176] on span "functions" at bounding box center [808, 180] width 56 height 14
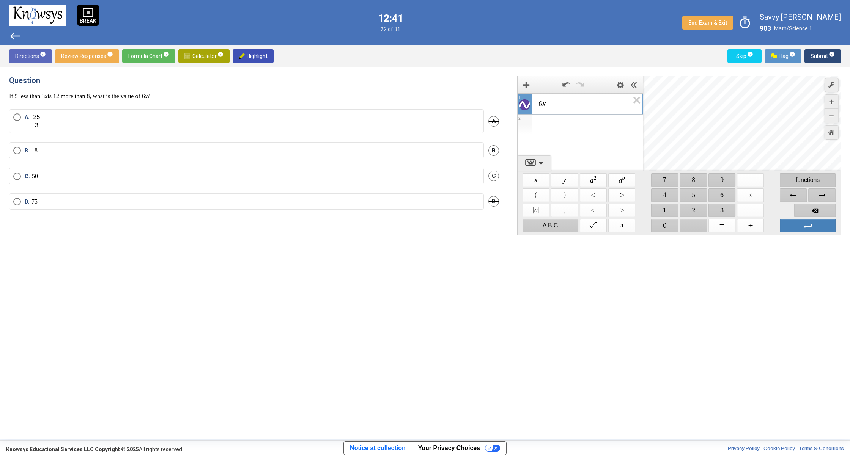
click at [808, 176] on span "functions" at bounding box center [808, 180] width 56 height 14
click at [804, 179] on span "functions" at bounding box center [808, 180] width 56 height 14
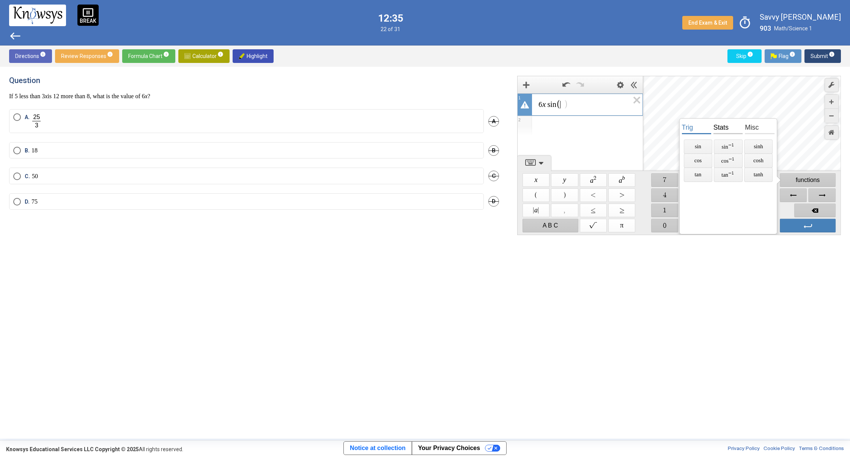
click at [730, 126] on span "stats" at bounding box center [727, 127] width 29 height 14
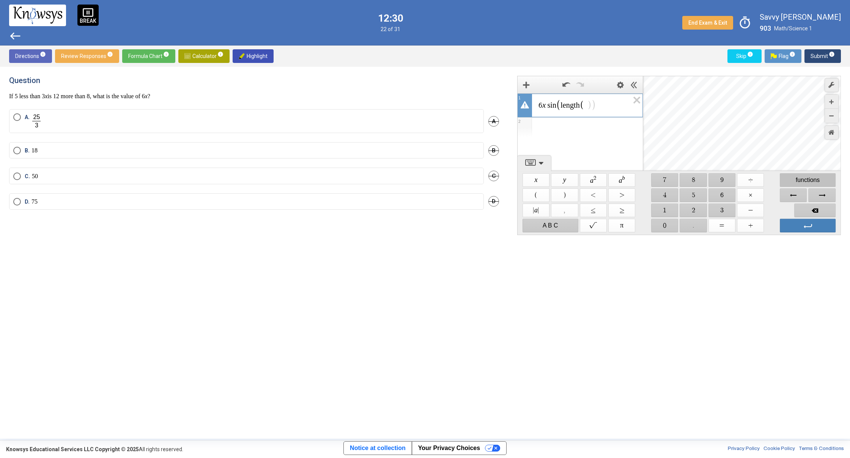
click at [813, 174] on span "functions" at bounding box center [808, 180] width 56 height 14
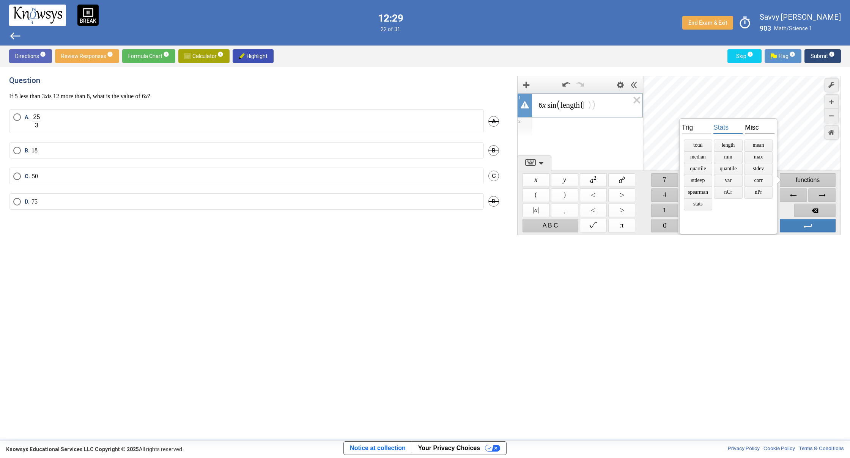
click at [759, 126] on span "misc" at bounding box center [759, 127] width 29 height 14
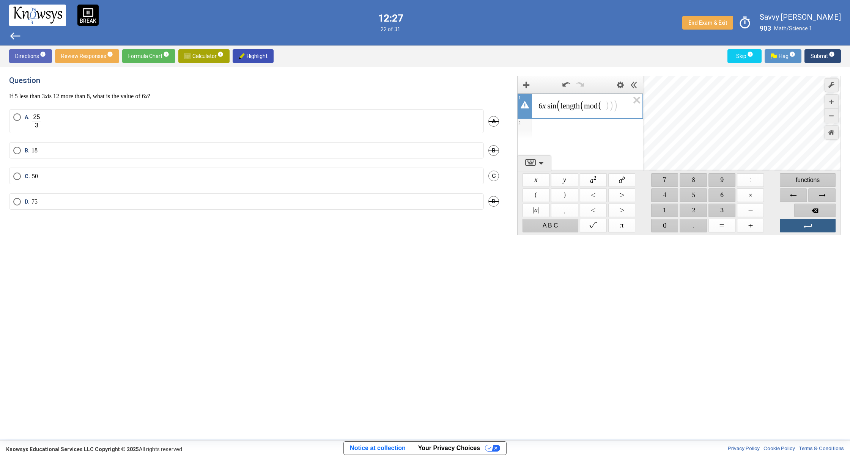
click at [830, 223] on span "Enter" at bounding box center [808, 226] width 56 height 14
click at [636, 104] on icon "Expression List" at bounding box center [634, 102] width 17 height 17
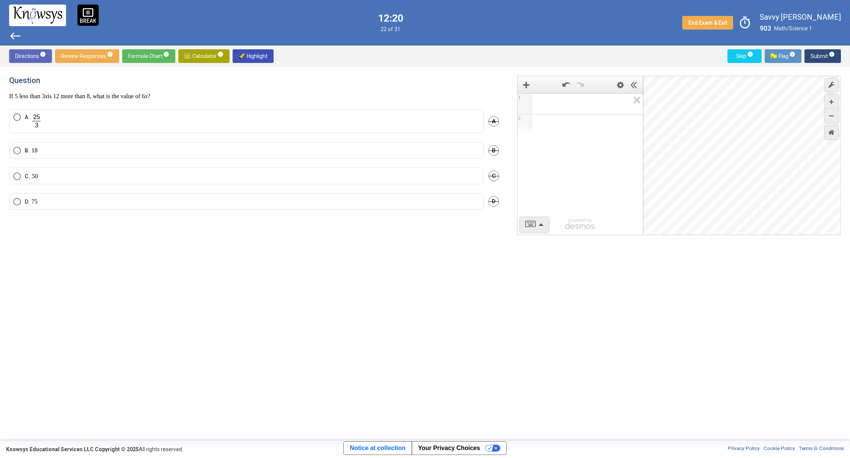
drag, startPoint x: 127, startPoint y: 189, endPoint x: 6, endPoint y: 152, distance: 127.3
click at [11, 154] on mat-radio-group "A. A B. 18 B C. 50 C D. 75 D" at bounding box center [254, 164] width 490 height 110
drag, startPoint x: 92, startPoint y: 242, endPoint x: 57, endPoint y: 222, distance: 40.8
click at [92, 241] on div "Question If 5 less than 3 x is 12 more than 8, what is the value of 6 x ? A. A …" at bounding box center [258, 253] width 499 height 354
click at [17, 175] on span "Select an option" at bounding box center [17, 177] width 8 height 8
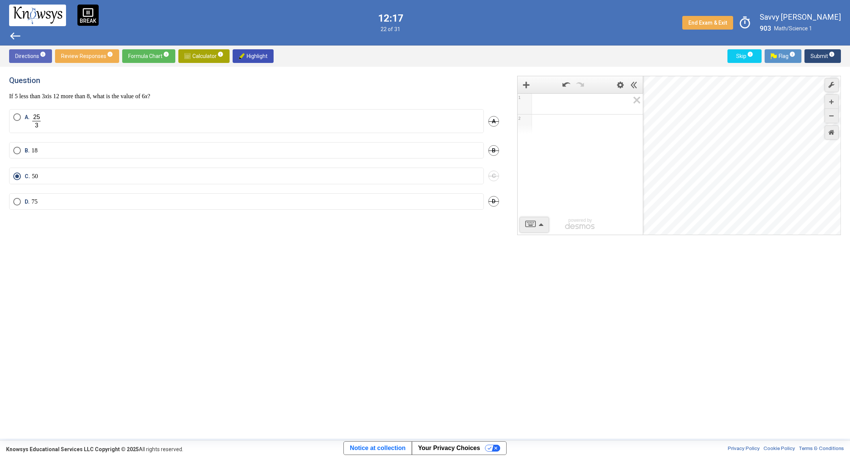
click at [16, 154] on span "Select an option" at bounding box center [17, 151] width 8 height 8
click at [833, 53] on span "info" at bounding box center [832, 54] width 6 height 6
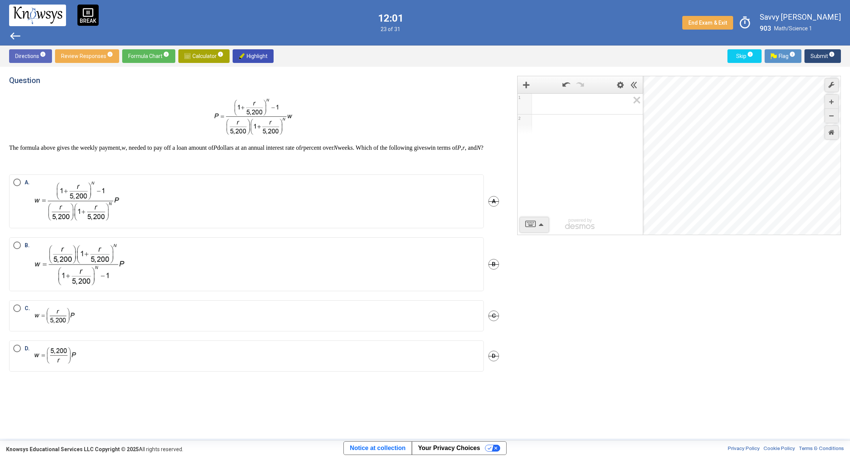
click at [219, 246] on mat-radio-button "B." at bounding box center [246, 265] width 475 height 54
click at [18, 312] on span "Select an option" at bounding box center [17, 309] width 8 height 8
click at [829, 56] on span "info" at bounding box center [832, 54] width 6 height 6
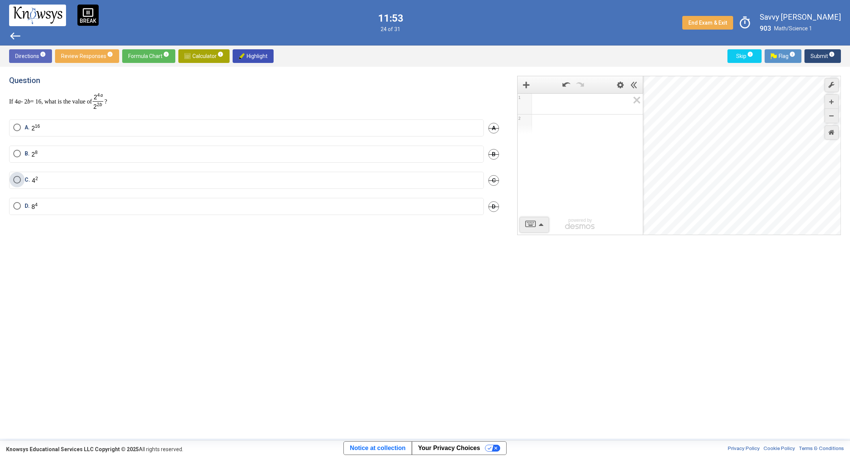
click at [14, 177] on span "Select an option" at bounding box center [17, 180] width 8 height 8
click at [828, 54] on sup "info" at bounding box center [831, 54] width 7 height 6
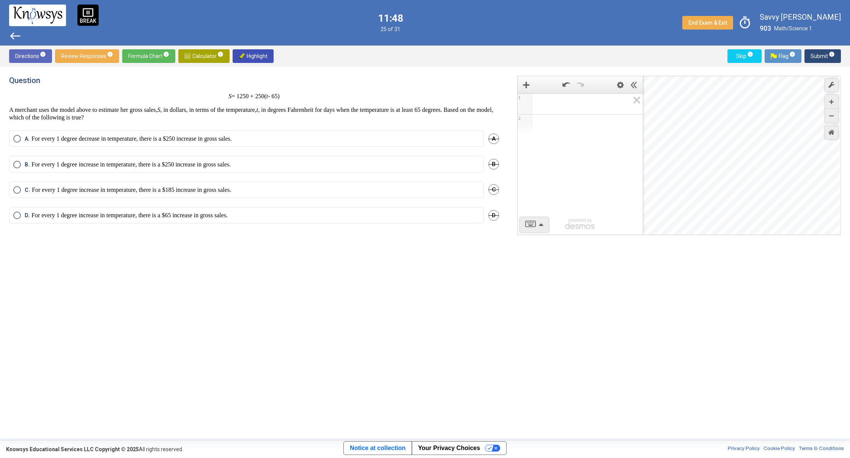
click at [18, 137] on span "Select an option" at bounding box center [17, 139] width 8 height 8
click at [820, 51] on span "Submit info" at bounding box center [822, 56] width 24 height 14
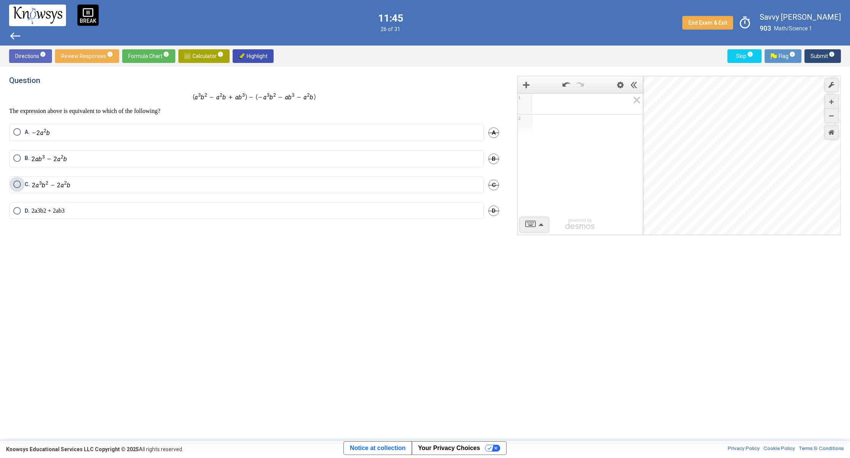
drag, startPoint x: 14, startPoint y: 183, endPoint x: 24, endPoint y: 182, distance: 10.7
click at [14, 183] on span "Select an option" at bounding box center [17, 185] width 8 height 8
click at [827, 53] on span "Submit info" at bounding box center [822, 56] width 24 height 14
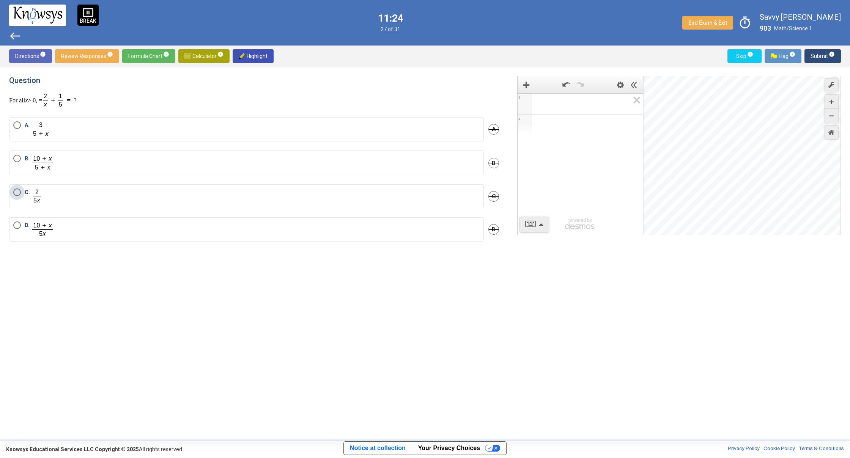
click at [17, 192] on span "Select an option" at bounding box center [17, 193] width 8 height 8
click at [825, 58] on span "Submit info" at bounding box center [822, 56] width 24 height 14
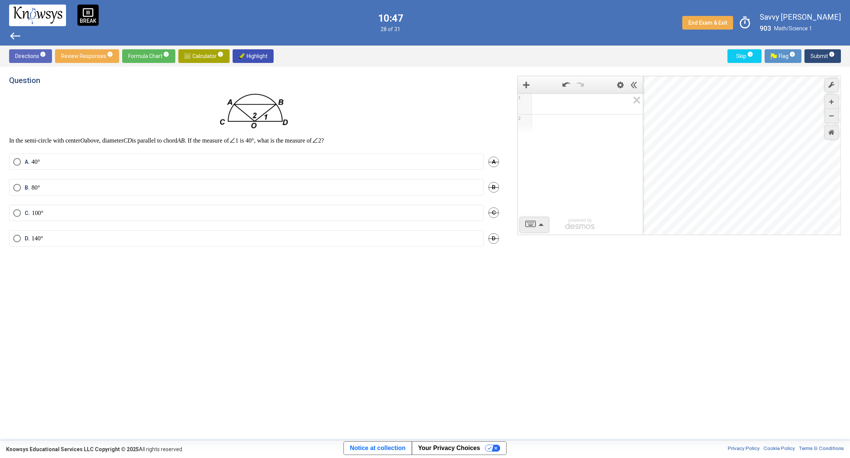
click at [17, 158] on span "Select an option" at bounding box center [17, 162] width 8 height 8
click at [817, 52] on span "Submit info" at bounding box center [822, 56] width 24 height 14
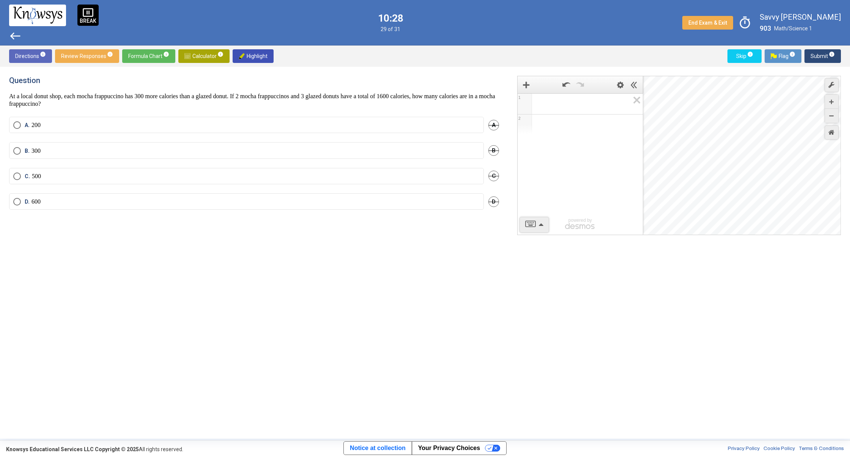
click at [17, 202] on span "Select an option" at bounding box center [17, 202] width 8 height 8
click at [835, 51] on button "Submit info" at bounding box center [822, 56] width 36 height 14
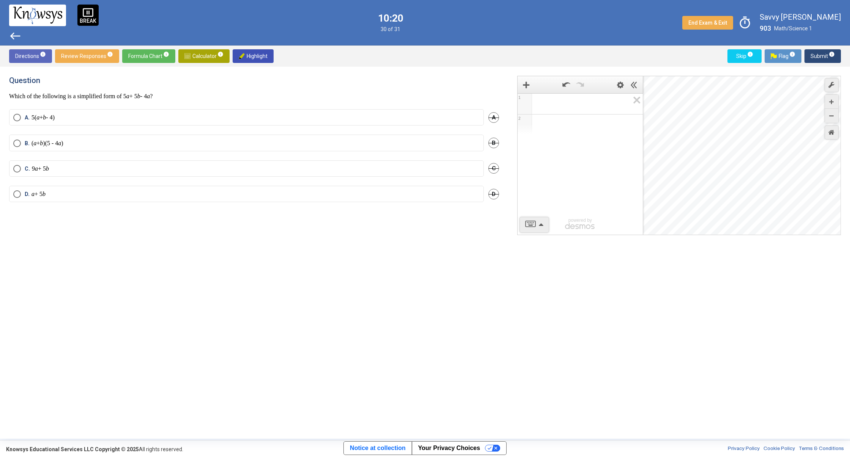
click at [16, 171] on span "Select an option" at bounding box center [17, 169] width 8 height 8
click at [20, 137] on mat-radio-group "A. 5( a + b - 4) A B. ( a + b )(5 - 4 a ) B C. 9 a + 5 b C D. a + 5 b D" at bounding box center [254, 160] width 490 height 102
click at [14, 143] on mat-radio-button "B. ( a + b )(5 - 4 a )" at bounding box center [246, 143] width 475 height 16
click at [17, 142] on span "Select an option" at bounding box center [17, 144] width 8 height 8
click at [25, 117] on span "A." at bounding box center [28, 118] width 7 height 8
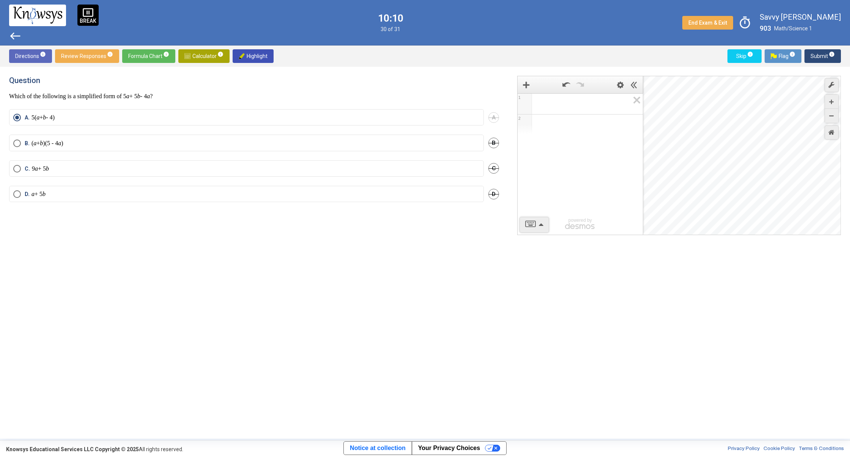
click at [59, 158] on div "B. ( a + b )(5 - 4 a ) B" at bounding box center [254, 147] width 490 height 25
drag, startPoint x: 41, startPoint y: 163, endPoint x: 32, endPoint y: 163, distance: 9.1
click at [38, 163] on mat-radio-button "C. 9 a + 5 b" at bounding box center [246, 169] width 475 height 16
click at [821, 59] on span "Submit info" at bounding box center [822, 56] width 24 height 14
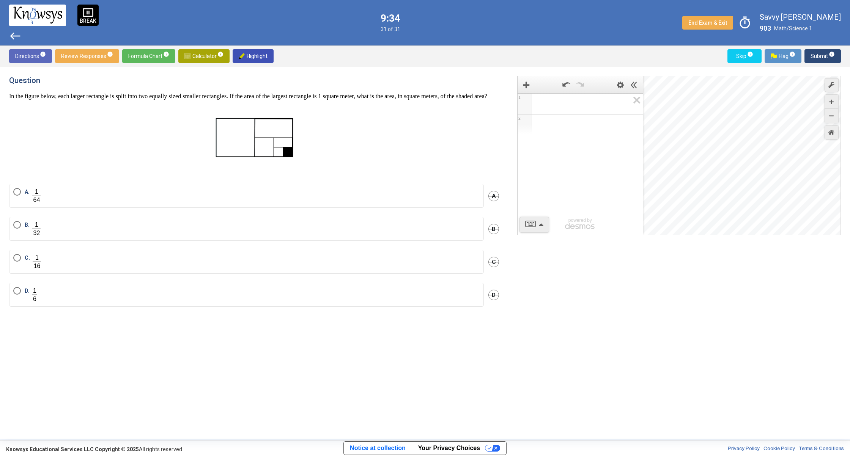
click at [251, 236] on mat-radio-button "B." at bounding box center [246, 229] width 475 height 24
drag, startPoint x: 200, startPoint y: 132, endPoint x: 196, endPoint y: 134, distance: 4.4
click at [195, 135] on p at bounding box center [254, 133] width 490 height 55
click at [201, 136] on p at bounding box center [254, 133] width 490 height 55
drag, startPoint x: 360, startPoint y: 155, endPoint x: 353, endPoint y: 155, distance: 6.5
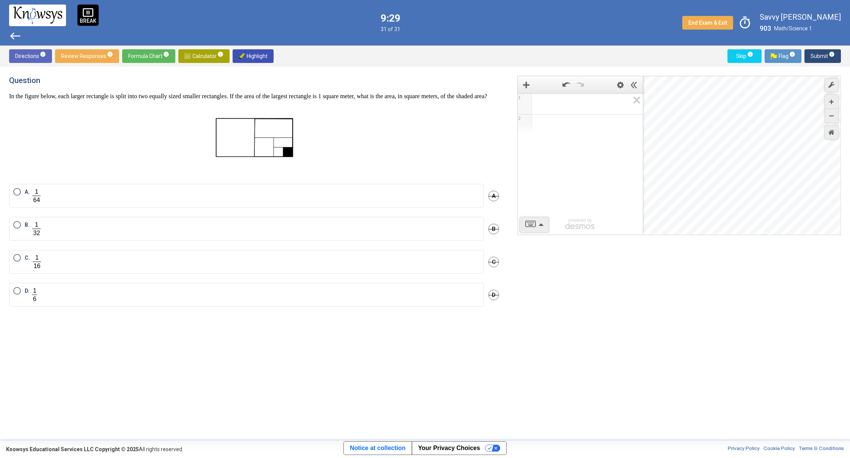
click at [360, 155] on p at bounding box center [254, 133] width 490 height 55
click at [347, 153] on p at bounding box center [254, 133] width 490 height 55
click at [346, 156] on p at bounding box center [254, 133] width 490 height 55
click at [364, 151] on p at bounding box center [254, 133] width 490 height 55
click at [367, 152] on p at bounding box center [254, 133] width 490 height 55
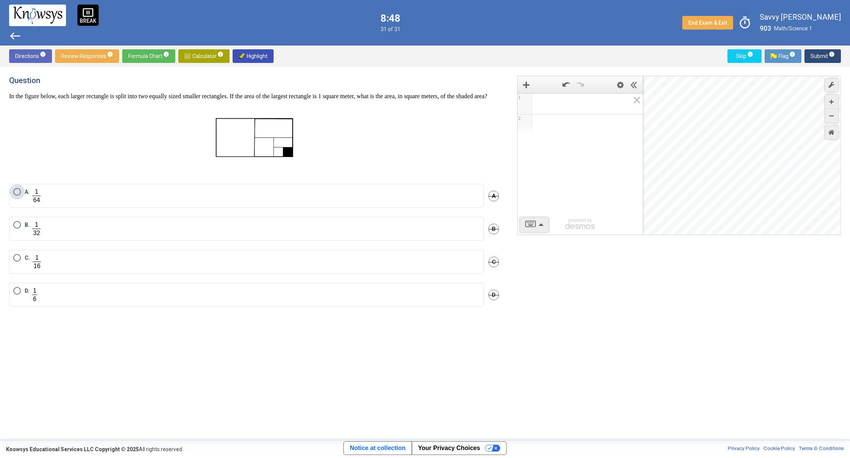
click at [26, 203] on span "A." at bounding box center [28, 196] width 7 height 16
click at [828, 55] on span "Submit info" at bounding box center [822, 56] width 24 height 14
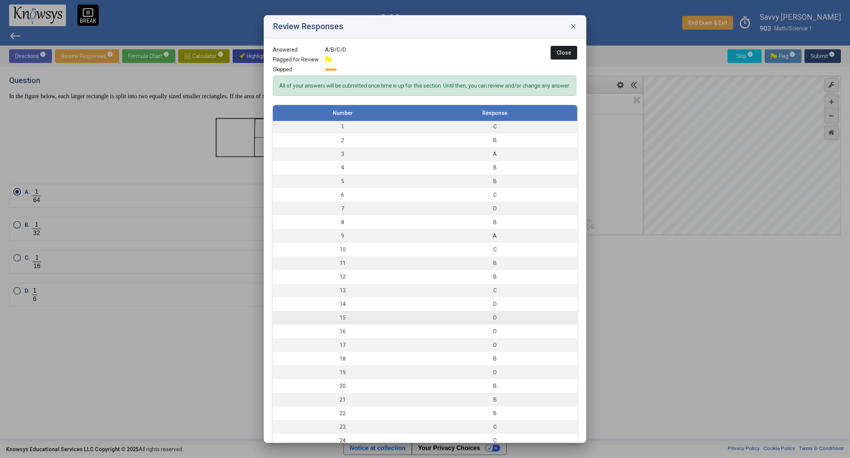
scroll to position [79, 0]
click at [436, 354] on div "C" at bounding box center [494, 350] width 157 height 8
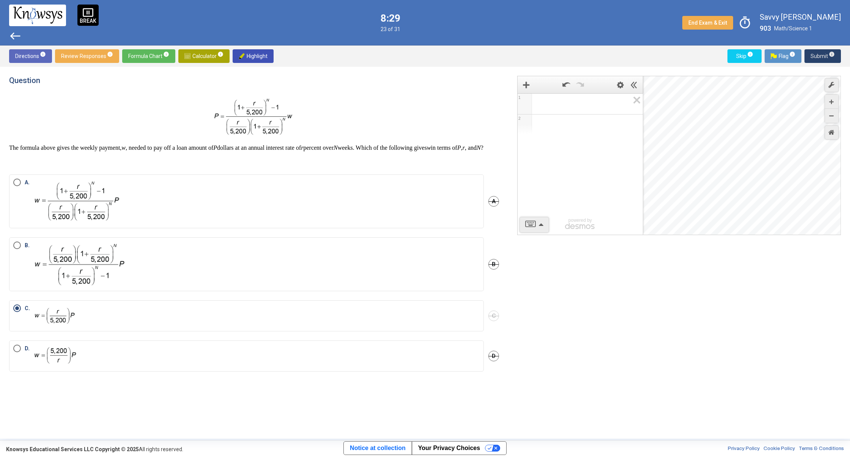
click at [814, 57] on span "Submit info" at bounding box center [822, 56] width 24 height 14
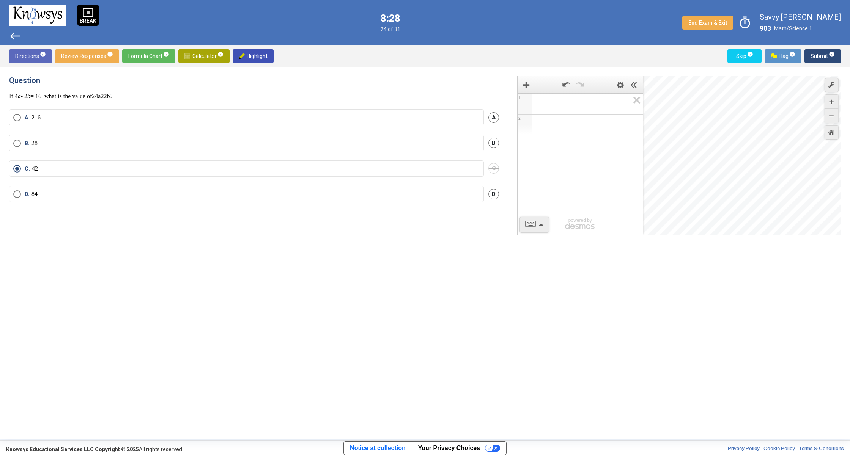
click at [814, 57] on span "Submit info" at bounding box center [822, 56] width 24 height 14
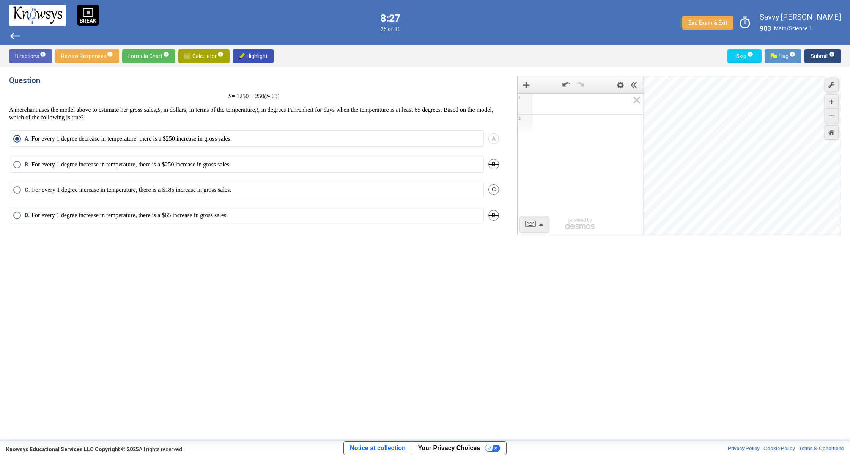
drag, startPoint x: 814, startPoint y: 57, endPoint x: 814, endPoint y: 31, distance: 26.2
click at [812, 52] on span "Submit info" at bounding box center [822, 56] width 24 height 14
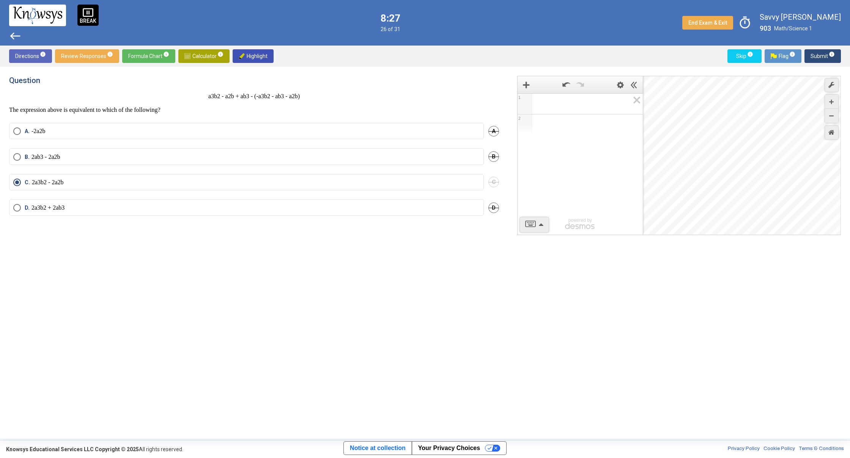
click at [805, 17] on label "Savvy [PERSON_NAME]" at bounding box center [800, 17] width 81 height 10
click at [819, 61] on mat-tooltip-component "Click to enter an answer with no flag and continue to the next question." at bounding box center [790, 70] width 105 height 27
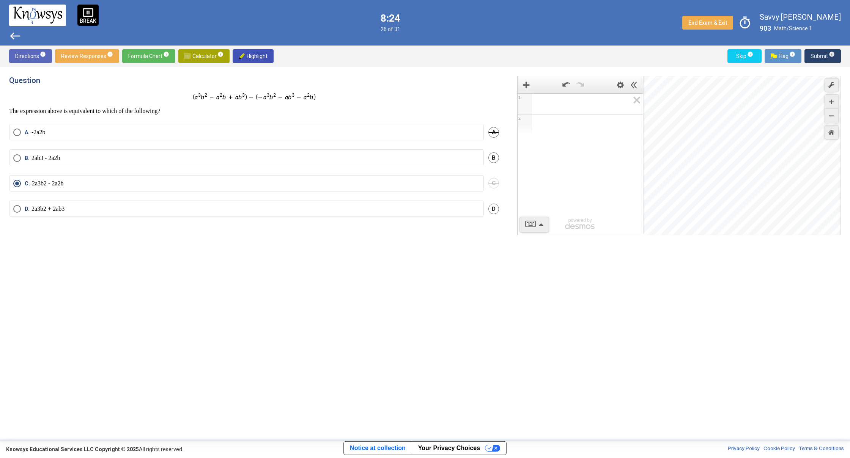
click at [818, 54] on span "Submit info" at bounding box center [822, 56] width 24 height 14
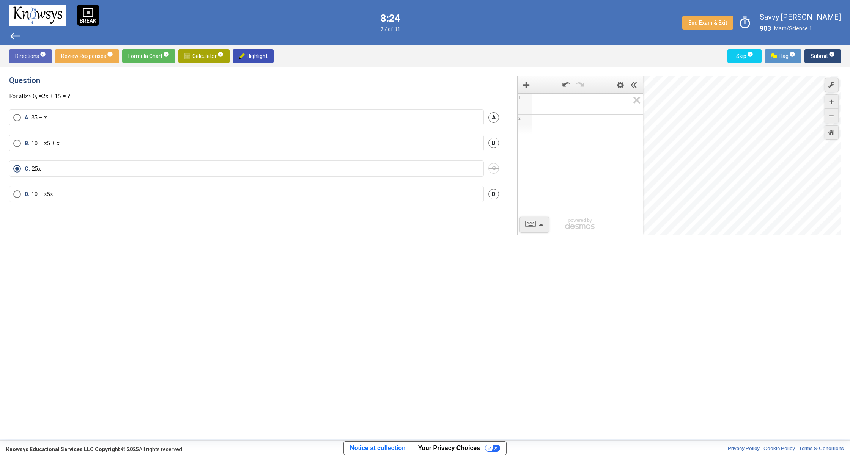
click at [819, 54] on span "Submit info" at bounding box center [822, 56] width 24 height 14
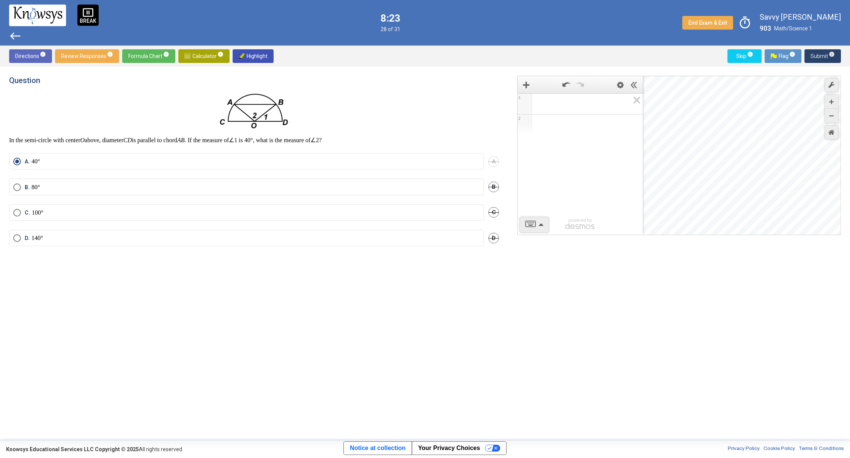
click at [817, 55] on span "Submit info" at bounding box center [822, 56] width 24 height 14
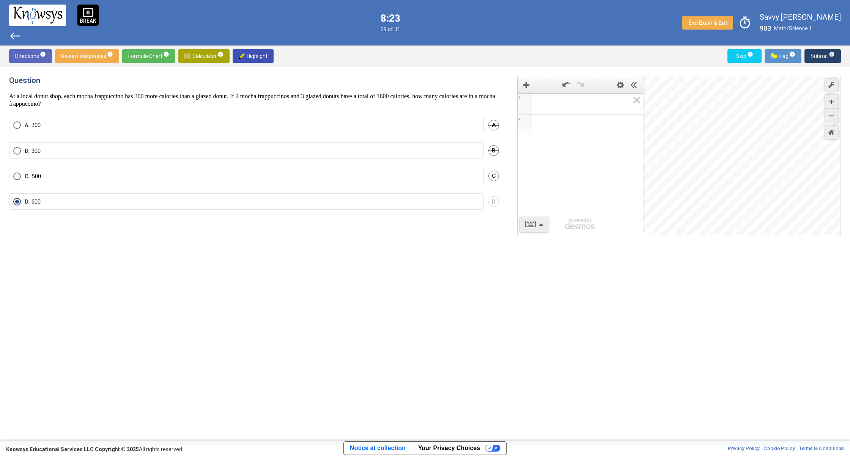
click at [814, 56] on span "Submit info" at bounding box center [822, 56] width 24 height 14
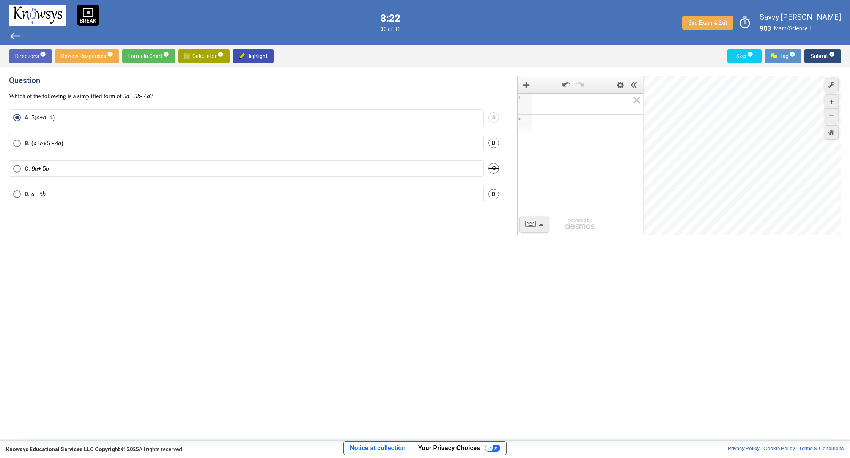
click at [814, 55] on span "Submit info" at bounding box center [822, 56] width 24 height 14
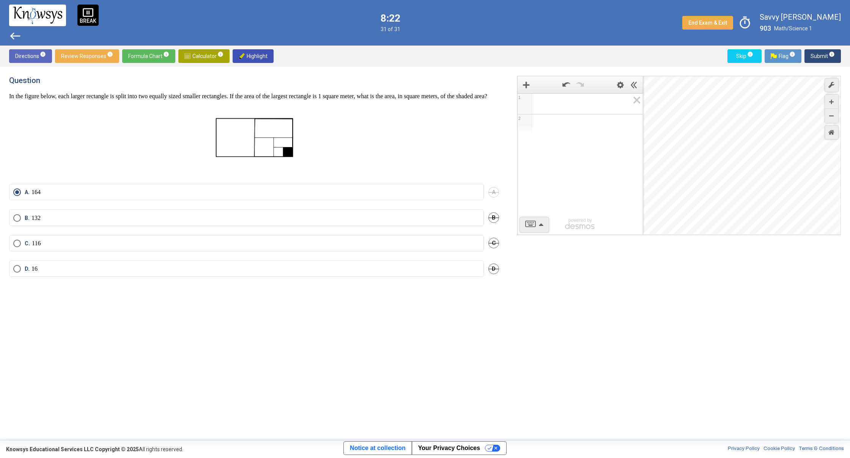
click at [811, 54] on span "Submit info" at bounding box center [822, 56] width 24 height 14
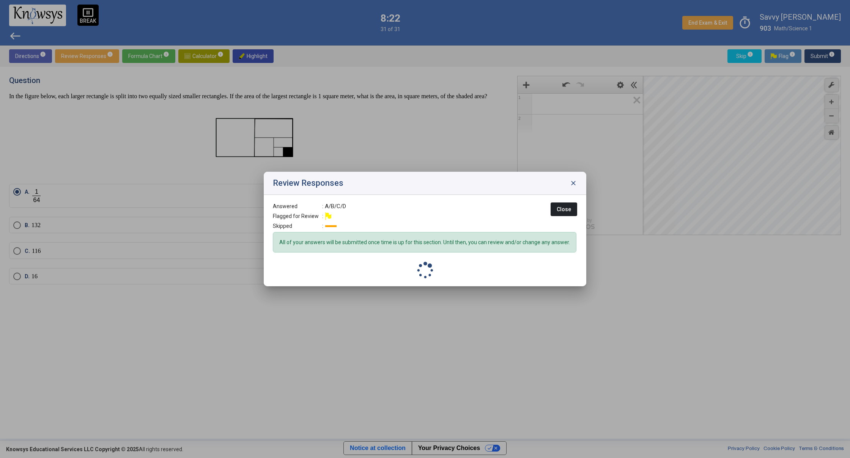
click at [810, 54] on div at bounding box center [425, 229] width 850 height 458
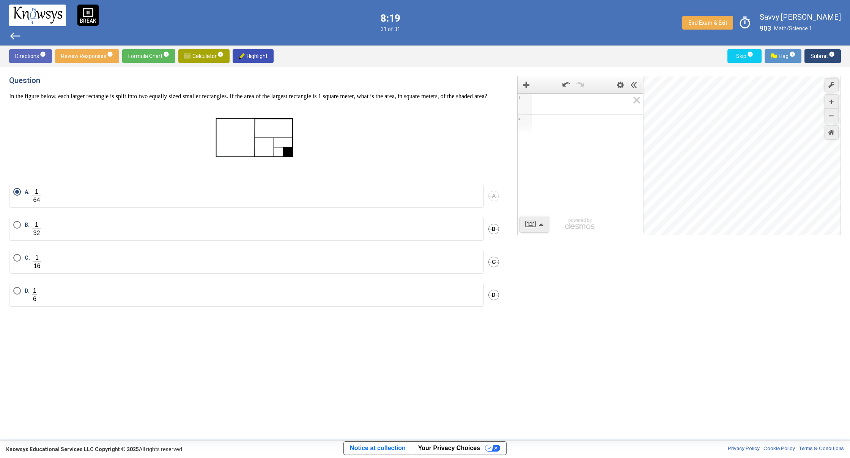
click at [822, 52] on span "Submit info" at bounding box center [822, 56] width 24 height 14
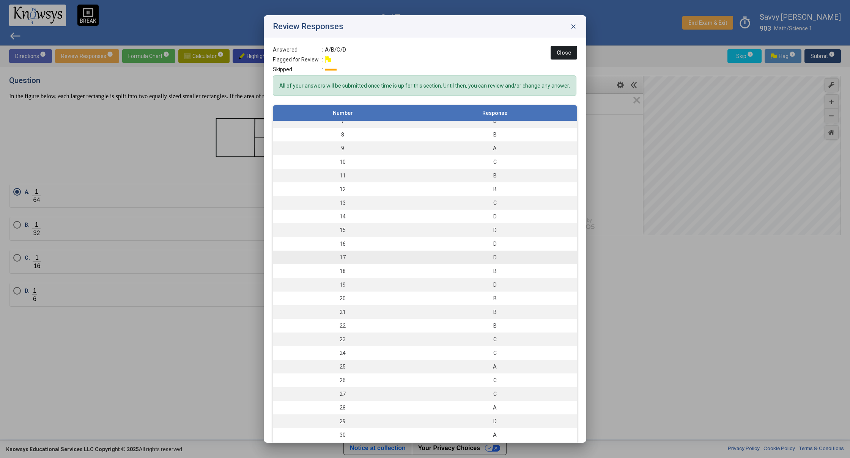
scroll to position [28, 0]
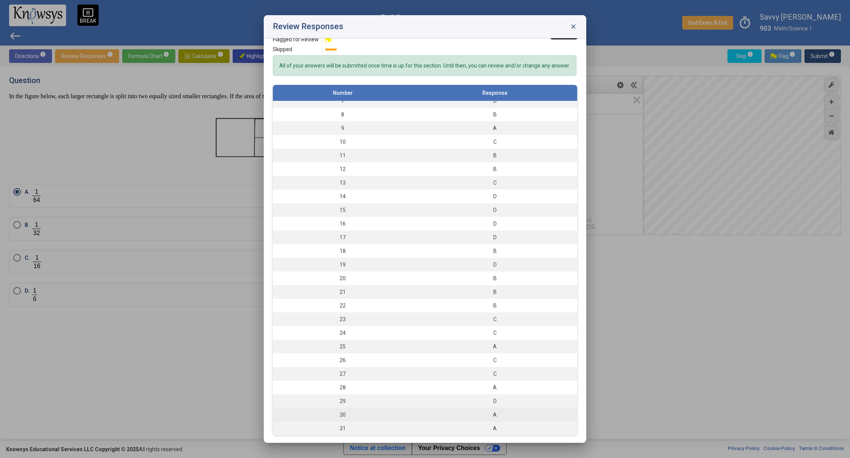
click at [427, 414] on div "A" at bounding box center [494, 415] width 157 height 8
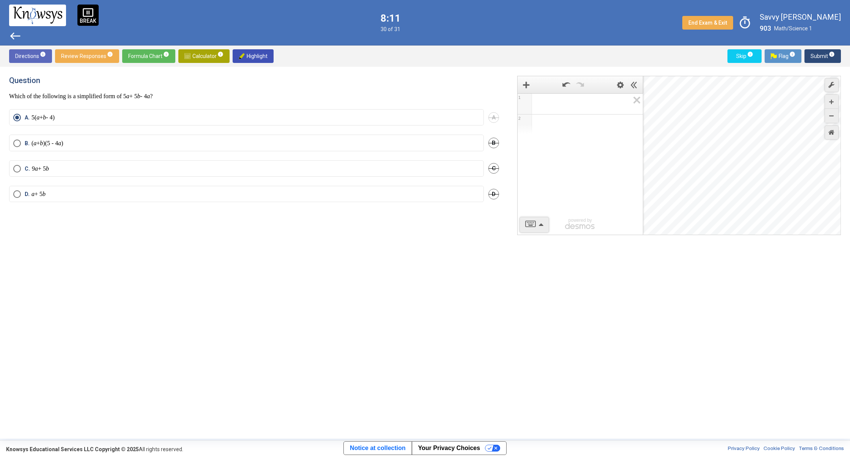
click at [827, 50] on span "Submit info" at bounding box center [822, 56] width 24 height 14
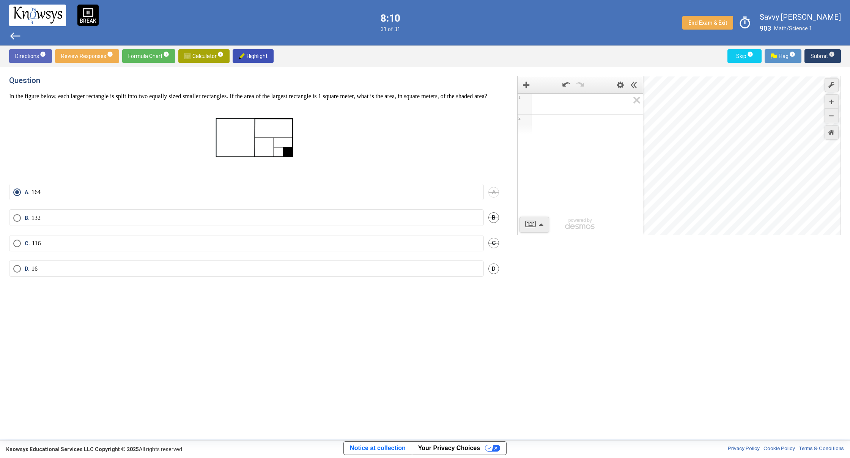
click at [825, 51] on span "Submit info" at bounding box center [822, 56] width 24 height 14
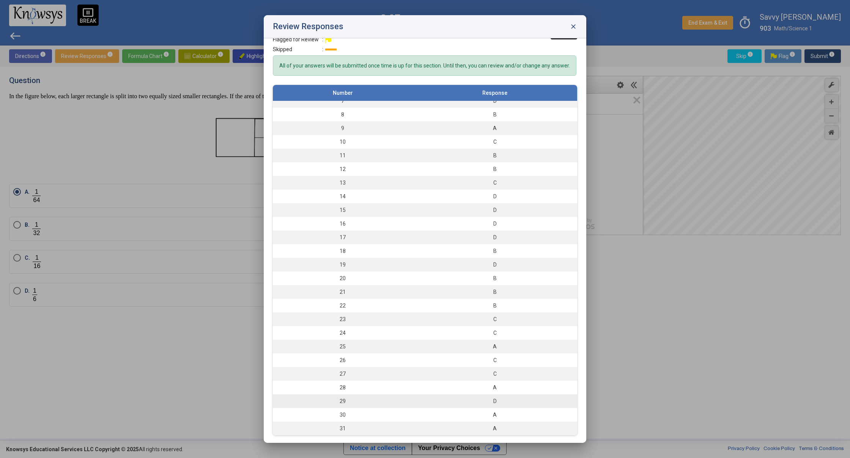
click at [445, 398] on div "D" at bounding box center [494, 402] width 157 height 8
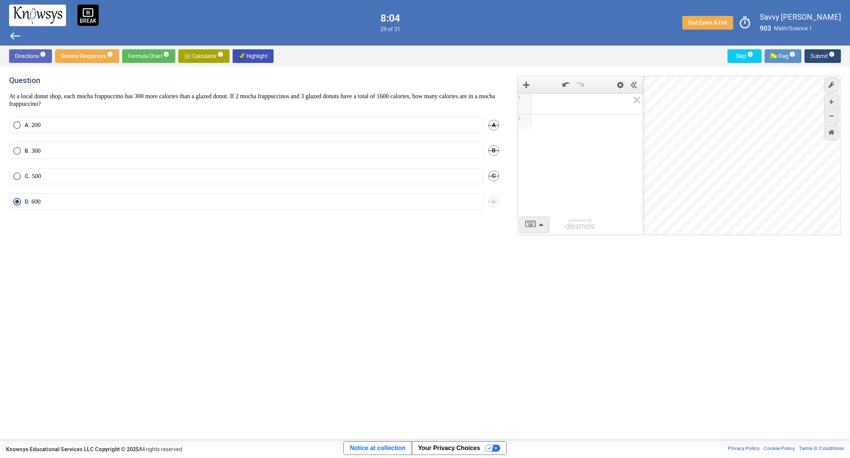
click at [828, 53] on span "Submit info" at bounding box center [822, 56] width 24 height 14
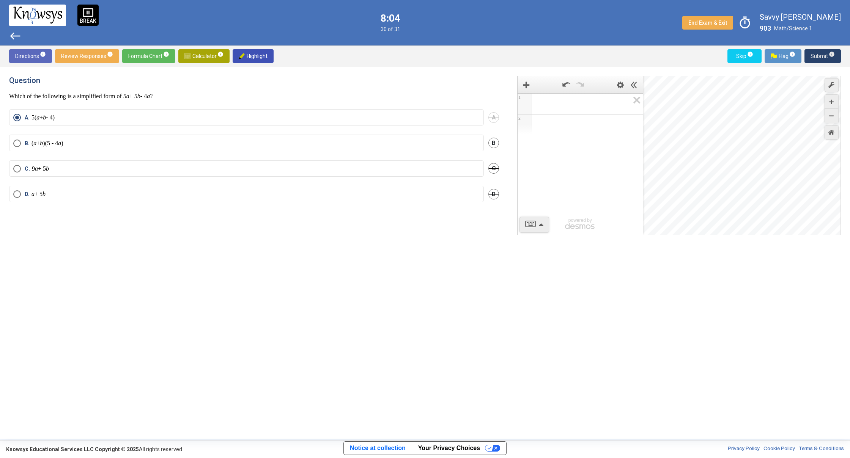
click at [828, 53] on span "Submit info" at bounding box center [822, 56] width 24 height 14
click at [827, 54] on span "Submit info" at bounding box center [822, 56] width 24 height 14
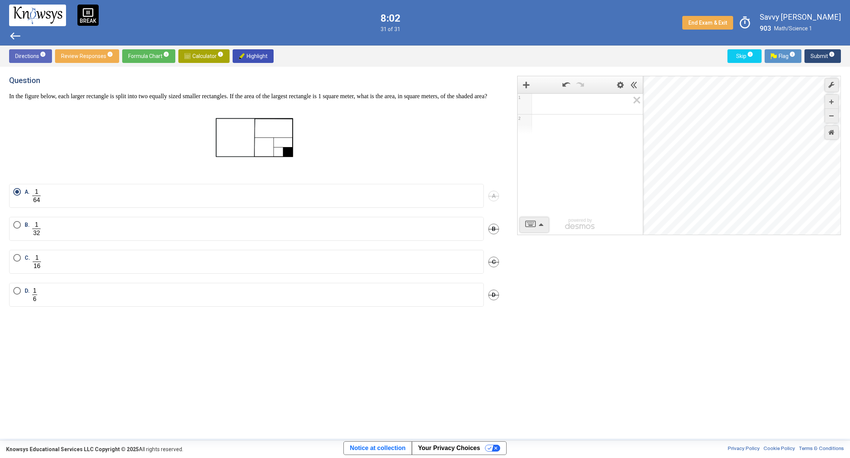
click at [825, 55] on span "Submit info" at bounding box center [822, 56] width 24 height 14
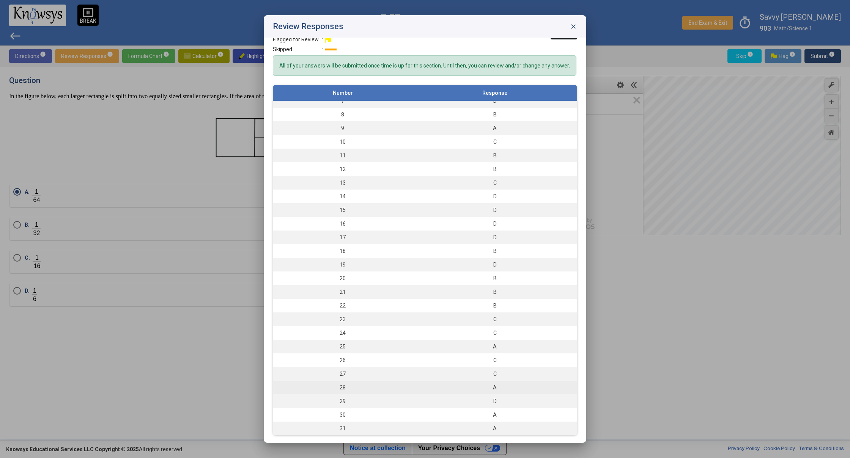
click at [479, 389] on div "A" at bounding box center [494, 388] width 157 height 8
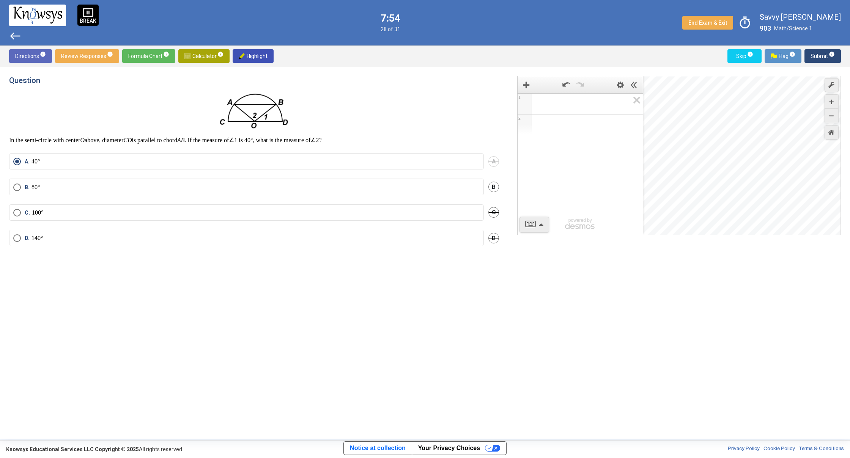
drag, startPoint x: 459, startPoint y: 447, endPoint x: 159, endPoint y: 333, distance: 321.5
click at [225, 375] on body "pause_presentation BREAK west 7:54 28 of 31 End Exam & Exit timer Savvy [PERSON…" at bounding box center [425, 229] width 850 height 458
click at [17, 186] on span "Select an option" at bounding box center [17, 188] width 8 height 8
click at [833, 58] on span "Submit info" at bounding box center [822, 56] width 24 height 14
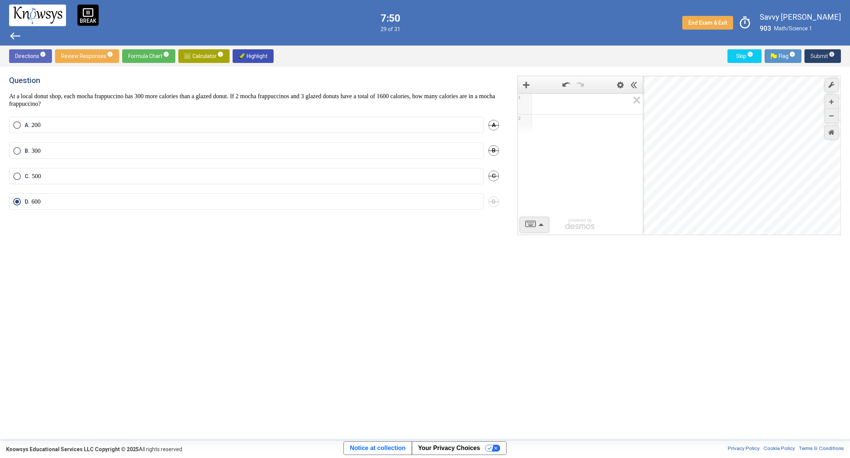
click at [832, 58] on span "Submit info" at bounding box center [822, 56] width 24 height 14
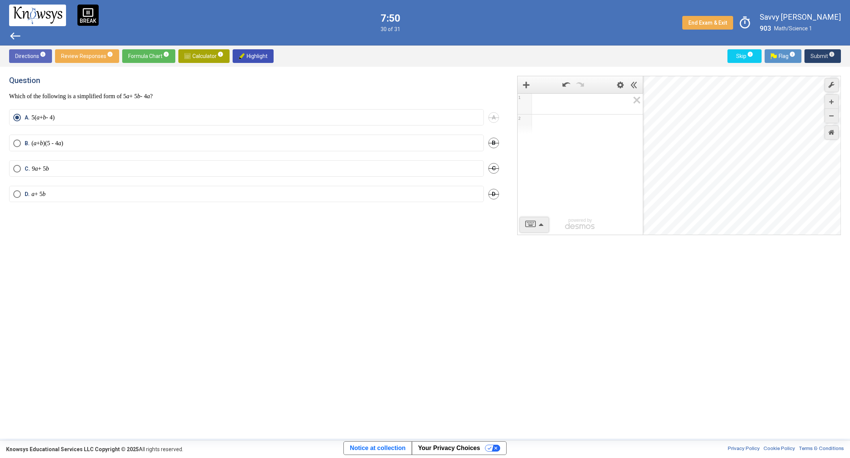
click at [832, 58] on span "Submit info" at bounding box center [822, 56] width 24 height 14
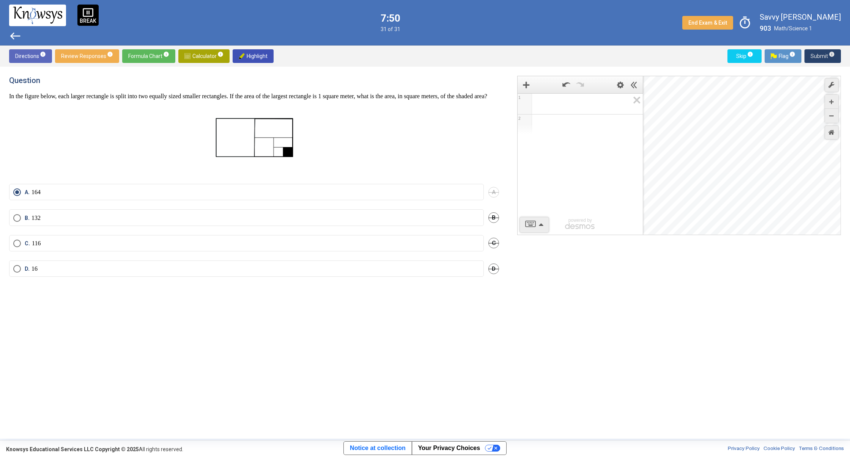
click at [832, 58] on span "Submit info" at bounding box center [822, 56] width 24 height 14
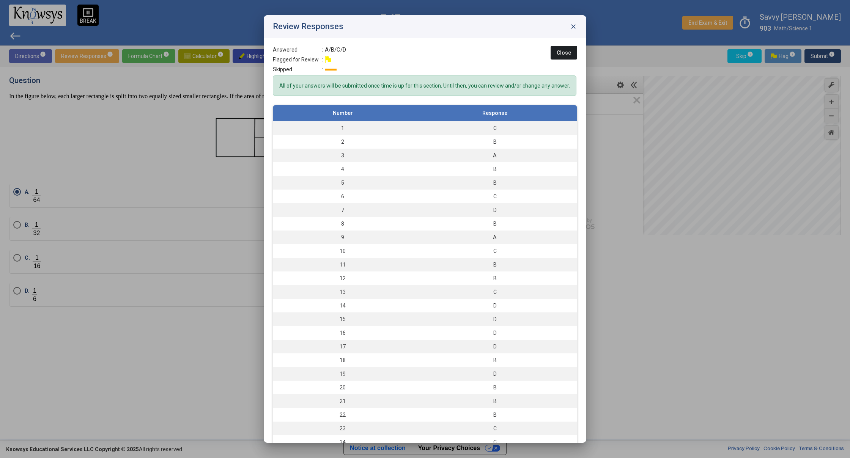
click at [559, 50] on button "Close" at bounding box center [564, 53] width 27 height 14
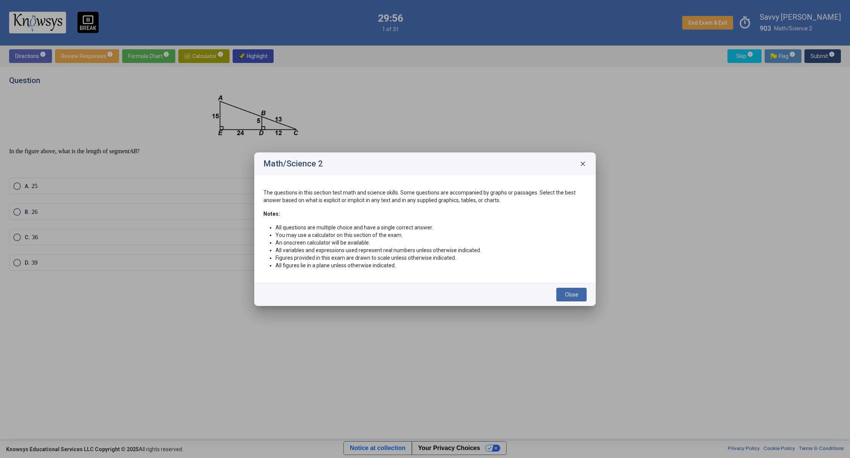
click at [572, 294] on span "Close" at bounding box center [571, 295] width 13 height 6
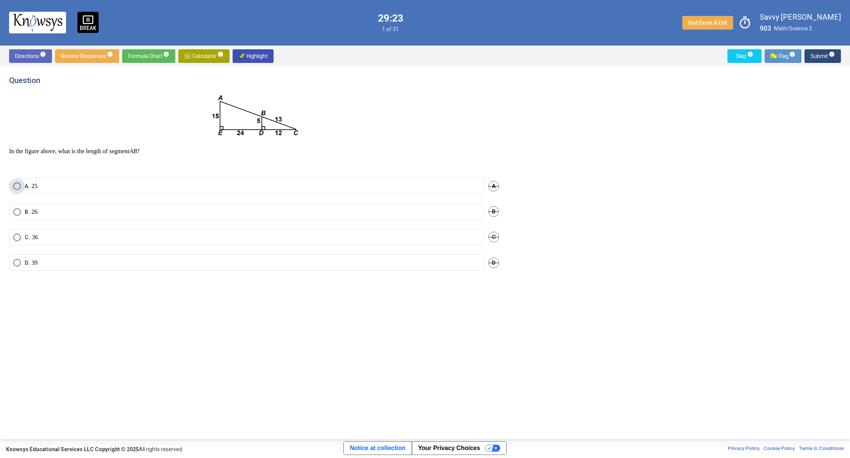
click at [20, 189] on span "Select an option" at bounding box center [17, 187] width 8 height 8
click at [820, 58] on span "Submit info" at bounding box center [822, 56] width 24 height 14
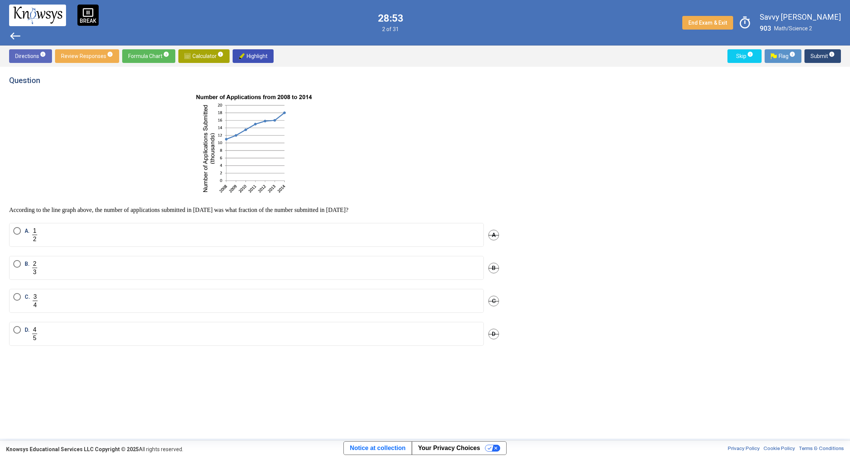
click at [17, 227] on mat-radio-button "A." at bounding box center [246, 235] width 475 height 24
click at [19, 228] on span "Select an option" at bounding box center [17, 231] width 8 height 8
click at [829, 50] on span "Submit info" at bounding box center [822, 56] width 24 height 14
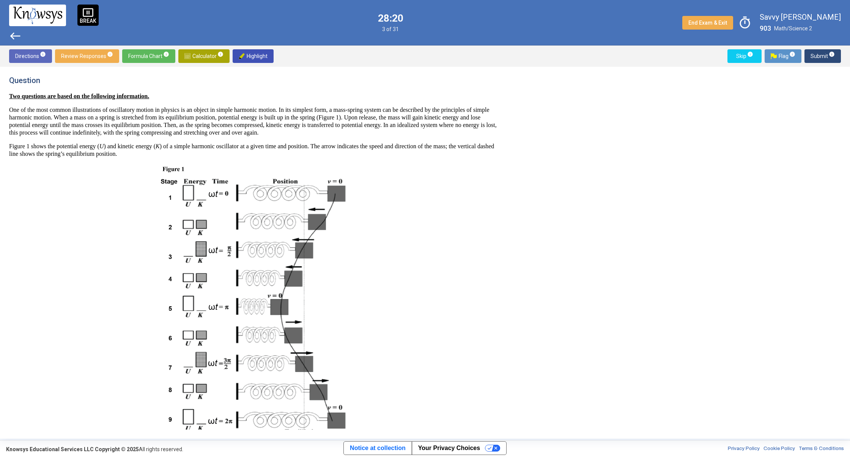
click at [186, 195] on img at bounding box center [254, 305] width 193 height 283
click at [186, 194] on img at bounding box center [254, 305] width 193 height 283
drag, startPoint x: 179, startPoint y: 195, endPoint x: 165, endPoint y: 200, distance: 15.5
click at [165, 200] on img at bounding box center [254, 305] width 193 height 283
click at [164, 200] on img at bounding box center [254, 305] width 193 height 283
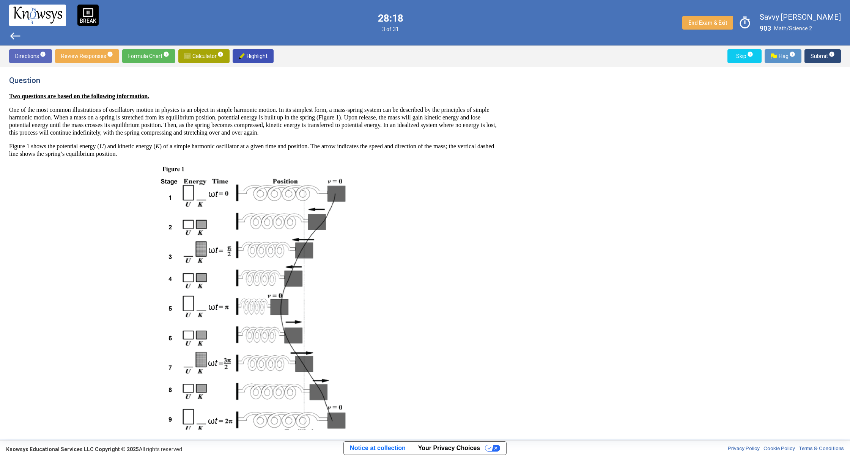
click at [110, 208] on p "If the potential energy is less than its maximum but greater than the kinetic e…" at bounding box center [254, 309] width 490 height 291
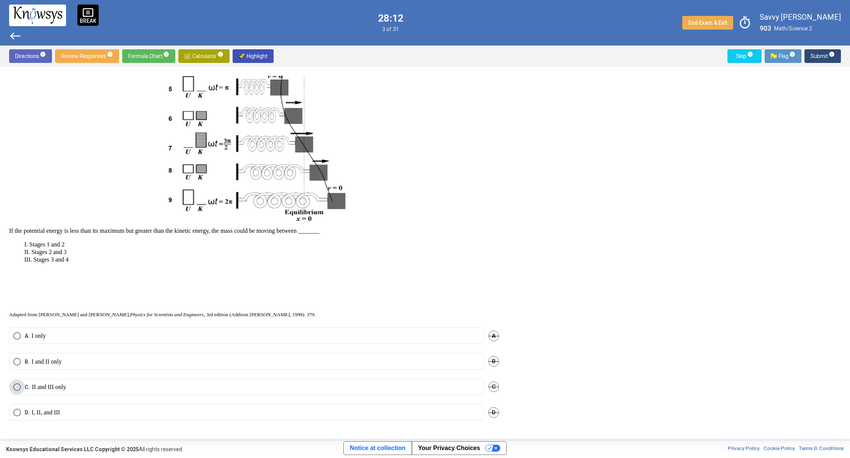
click at [17, 387] on span "Select an option" at bounding box center [17, 388] width 8 height 8
drag, startPoint x: 15, startPoint y: 413, endPoint x: 27, endPoint y: 406, distance: 13.7
click at [19, 411] on span "Select an option" at bounding box center [17, 413] width 8 height 8
click at [828, 45] on div "pause_presentation BREAK west 28:10 3 of 31 End Exam & Exit timer Savvy [PERSON…" at bounding box center [425, 219] width 850 height 439
click at [829, 54] on span "info" at bounding box center [832, 54] width 6 height 6
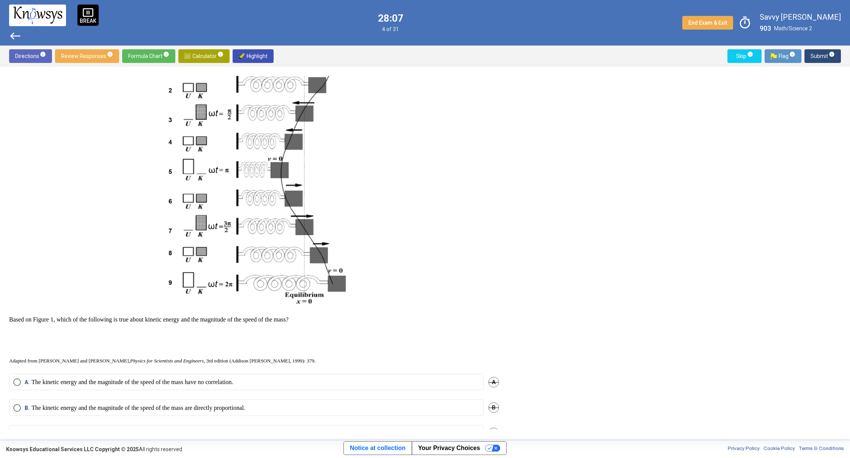
scroll to position [191, 0]
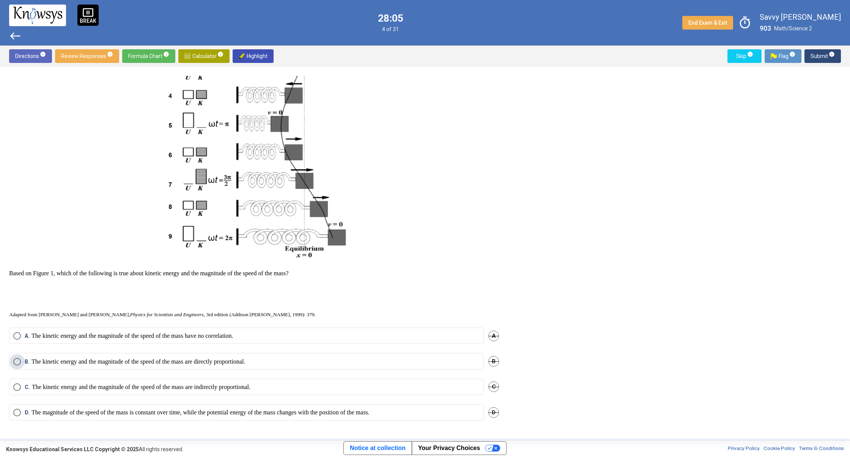
click at [19, 363] on label "B. The kinetic energy and the magnitude of the speed of the mass are directly p…" at bounding box center [246, 362] width 466 height 8
click at [831, 53] on span "info" at bounding box center [832, 54] width 6 height 6
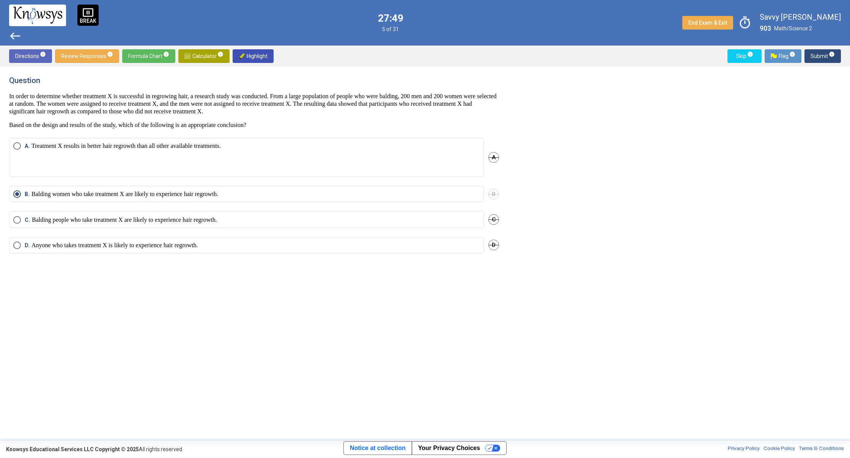
drag, startPoint x: 41, startPoint y: 167, endPoint x: 41, endPoint y: 164, distance: 3.8
click at [821, 55] on span "Submit info" at bounding box center [822, 56] width 24 height 14
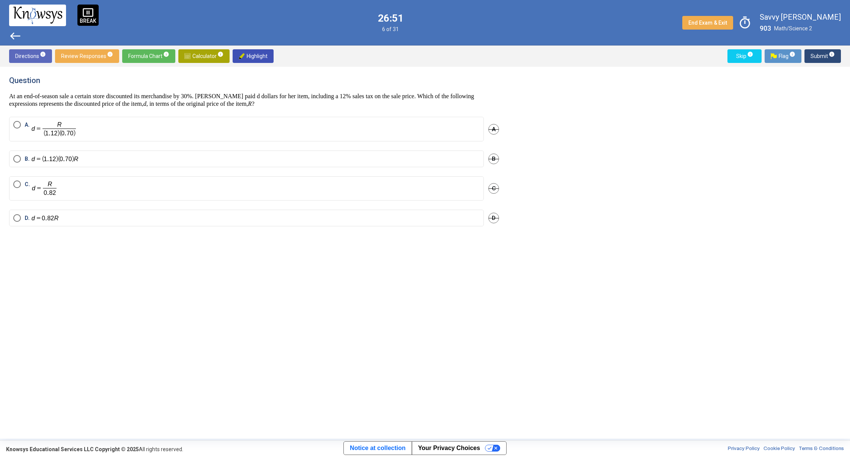
click at [13, 156] on mat-radio-button "B." at bounding box center [246, 159] width 475 height 17
click at [15, 157] on span "Select an option" at bounding box center [17, 159] width 8 height 8
click at [828, 61] on mat-tooltip-component "Click to enter an answer with no flag and continue to the next question." at bounding box center [790, 70] width 105 height 27
click at [824, 58] on mat-tooltip-component "Click to enter an answer with no flag and continue to the next question." at bounding box center [790, 70] width 105 height 27
click at [821, 55] on span "Submit info" at bounding box center [822, 56] width 24 height 14
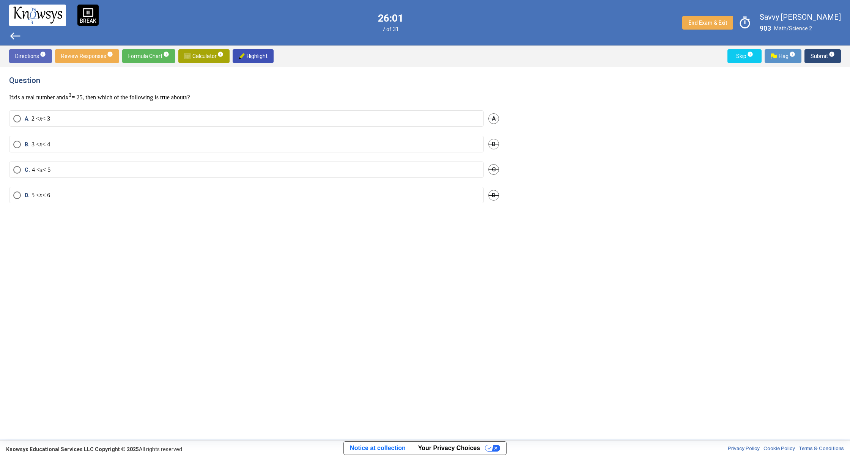
click at [24, 194] on span "D. 5 < x < 6" at bounding box center [35, 196] width 29 height 8
click at [819, 56] on span "Submit info" at bounding box center [822, 56] width 24 height 14
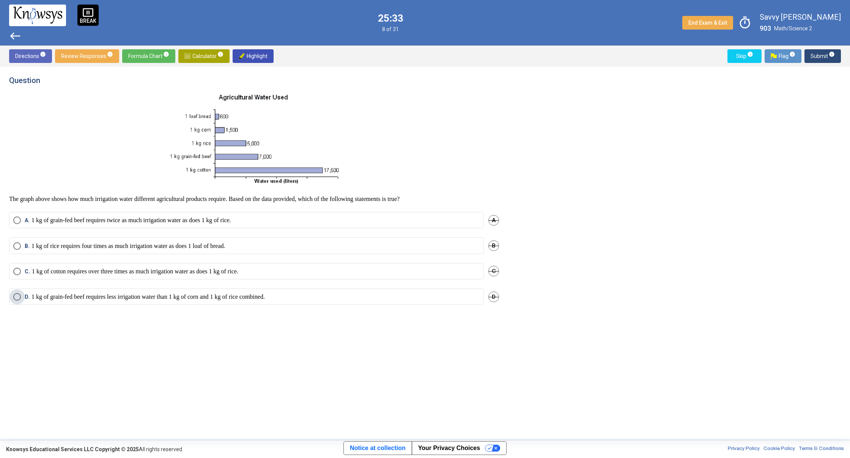
click at [35, 295] on p "1 kg of grain-fed beef requires less irrigation water than 1 kg of corn and 1 k…" at bounding box center [147, 297] width 233 height 8
click at [829, 58] on body "pause_presentation BREAK west 25:32 8 of 31 End Exam & Exit timer Savvy [PERSON…" at bounding box center [425, 229] width 850 height 458
click at [825, 57] on span "Submit info" at bounding box center [822, 56] width 24 height 14
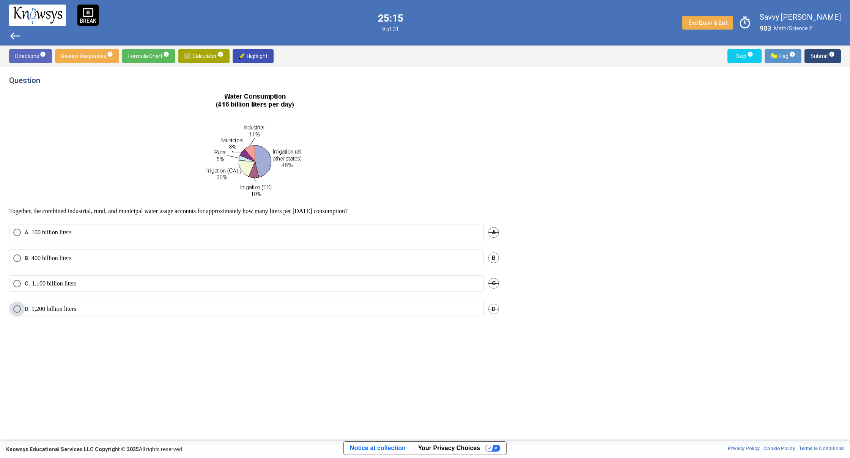
click at [57, 315] on mat-radio-button "D. 1,200 billion liters" at bounding box center [246, 309] width 475 height 16
click at [22, 312] on span "D. 1,200 billion liters" at bounding box center [48, 309] width 55 height 8
click at [816, 62] on span "Submit info" at bounding box center [822, 56] width 24 height 14
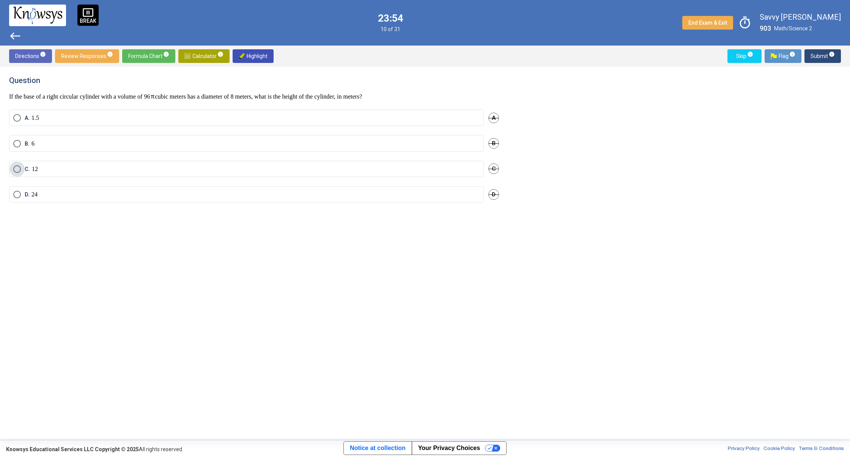
click at [20, 165] on span "Select an option" at bounding box center [17, 169] width 8 height 8
click at [820, 55] on span "Submit info" at bounding box center [822, 56] width 24 height 14
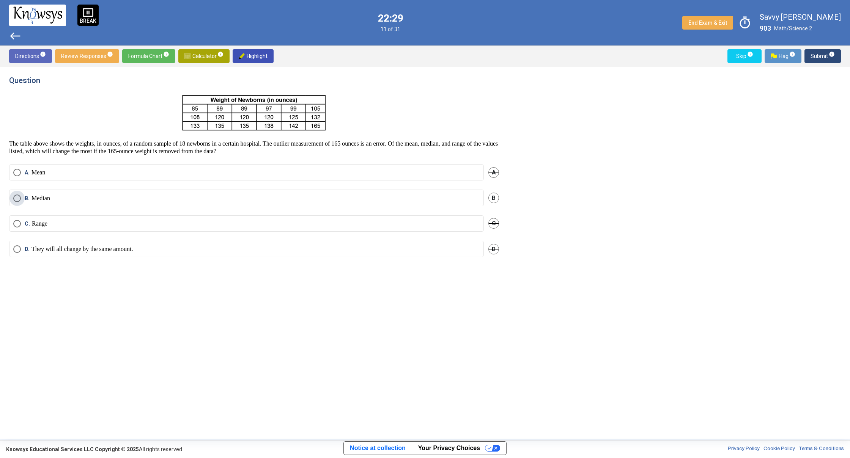
click at [23, 196] on span "B. Median" at bounding box center [35, 199] width 29 height 8
click at [820, 63] on div "Directions info Review Responses info Formula Chart info Calculator info Highli…" at bounding box center [425, 56] width 850 height 21
click at [820, 59] on span "Submit info" at bounding box center [822, 56] width 24 height 14
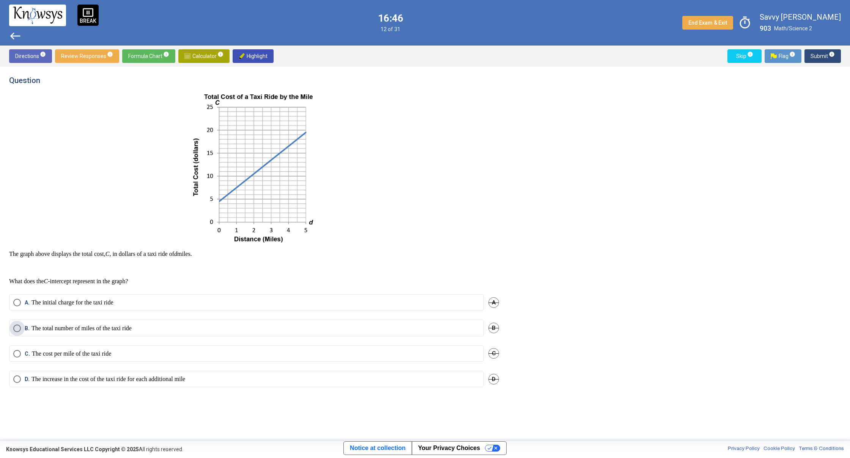
drag, startPoint x: 44, startPoint y: 328, endPoint x: 49, endPoint y: 328, distance: 4.6
click at [49, 328] on p "The total number of miles of the taxi ride" at bounding box center [81, 329] width 100 height 8
click at [823, 55] on span "Submit info" at bounding box center [822, 56] width 24 height 14
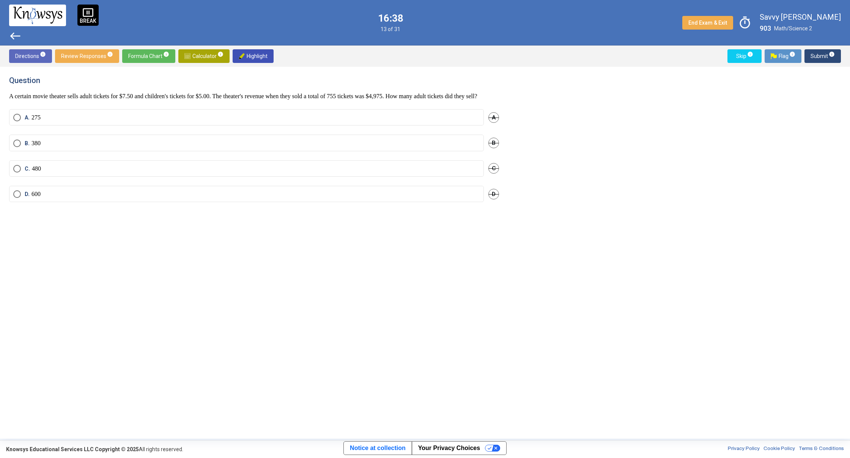
click at [16, 147] on span "Select an option" at bounding box center [17, 144] width 8 height 8
click at [829, 59] on span "Submit info" at bounding box center [822, 56] width 24 height 14
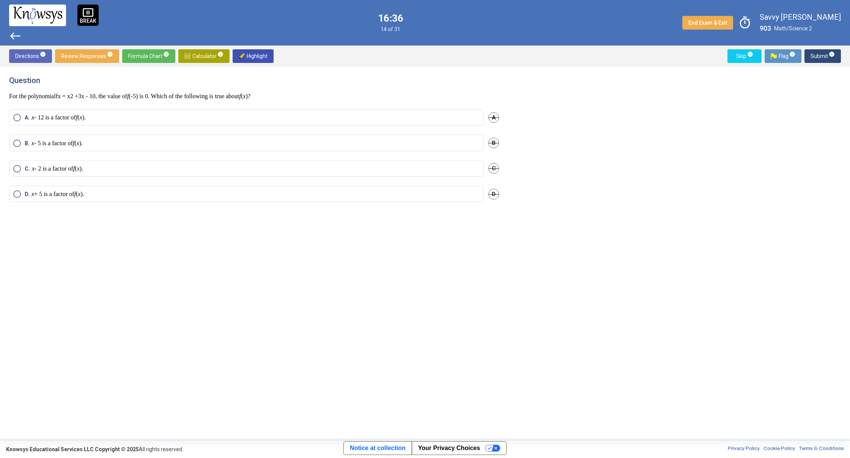
click at [46, 152] on div "B. x - 5 is a factor of f ( x ). B" at bounding box center [254, 147] width 490 height 25
click at [62, 144] on p "x - 5 is a factor of f ( x )." at bounding box center [56, 144] width 51 height 8
click at [275, 173] on mat-radio-button "C. x - 2 is a factor of f ( x )." at bounding box center [246, 169] width 475 height 16
click at [279, 165] on label "C. x - 2 is a factor of f ( x )." at bounding box center [246, 169] width 466 height 8
click at [244, 197] on label "D. x + 5 is a factor of f ( x )." at bounding box center [246, 194] width 466 height 8
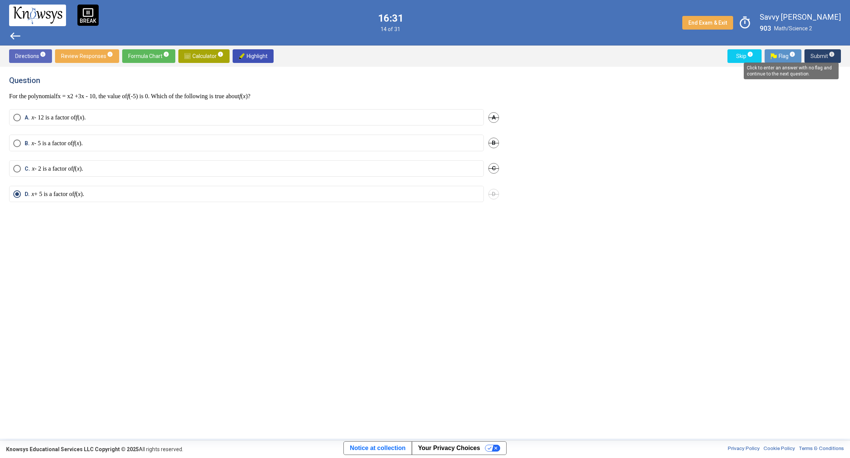
click at [829, 55] on span "info" at bounding box center [832, 54] width 6 height 6
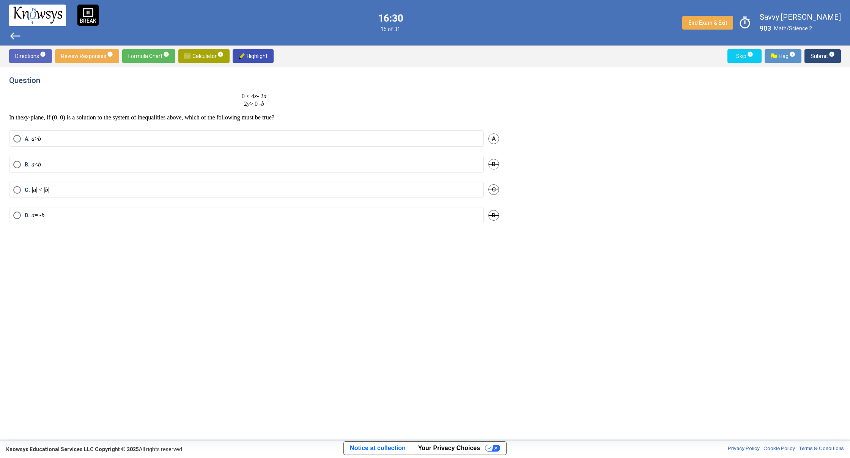
click at [332, 144] on mat-radio-button "A. a > b" at bounding box center [246, 139] width 475 height 16
drag, startPoint x: 328, startPoint y: 127, endPoint x: 324, endPoint y: 130, distance: 4.4
click at [326, 129] on div "Question 0 < 4 x - 2 a 2 y > 0 - b In the xy -plane, if (0, 0) is a solution to…" at bounding box center [258, 253] width 499 height 354
click at [38, 140] on p "a > b" at bounding box center [35, 139] width 9 height 8
drag, startPoint x: 808, startPoint y: 57, endPoint x: 804, endPoint y: 58, distance: 4.2
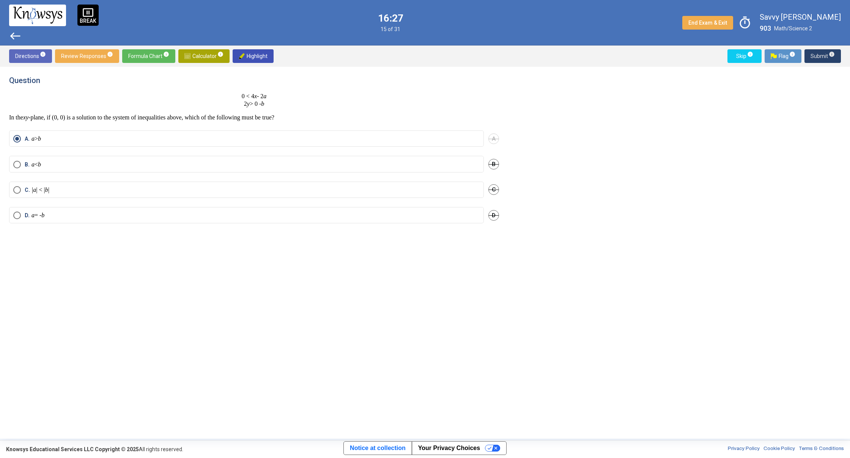
click at [805, 58] on button "Submit info" at bounding box center [822, 56] width 36 height 14
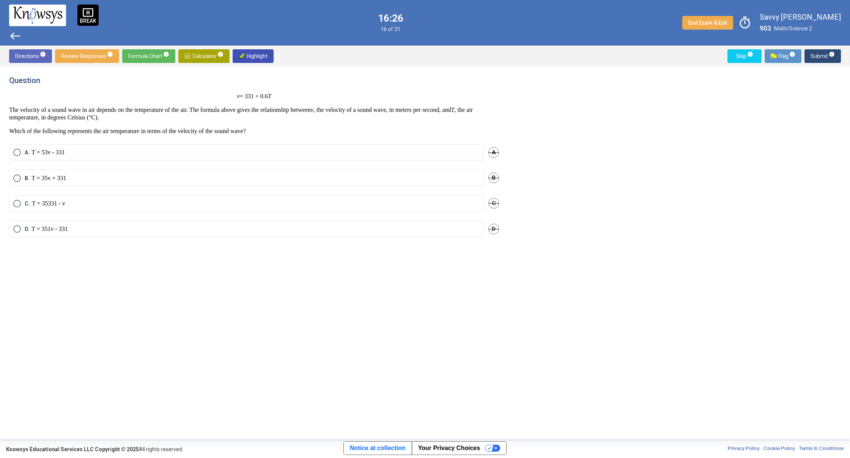
click at [307, 208] on label "C. T = 3 5 331 - v" at bounding box center [246, 204] width 466 height 8
click at [825, 52] on span "Submit info" at bounding box center [822, 56] width 24 height 14
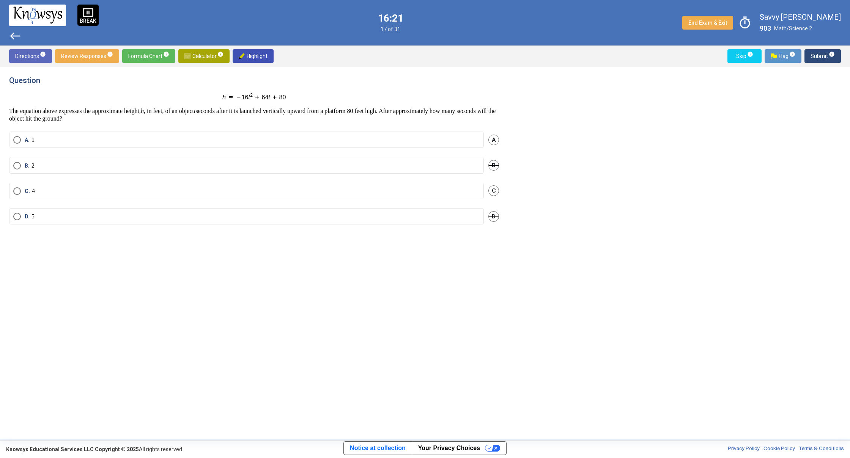
click at [158, 223] on mat-radio-button "D. 5" at bounding box center [246, 216] width 475 height 16
click at [163, 219] on label "D. 5" at bounding box center [246, 217] width 466 height 8
click at [300, 131] on div "Question The equation above expresses the approximate height, h , in feet, of a…" at bounding box center [258, 253] width 499 height 354
click at [295, 137] on label "A. 1" at bounding box center [246, 140] width 466 height 8
click at [233, 196] on mat-radio-button "C. 4" at bounding box center [246, 191] width 475 height 16
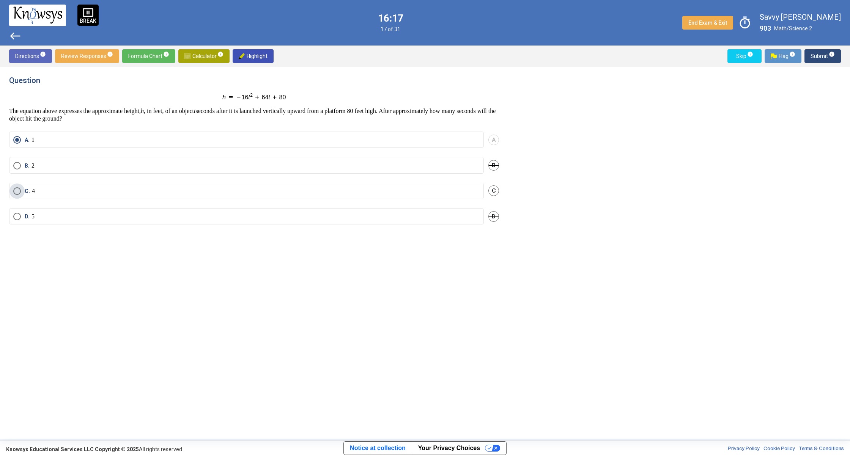
click at [250, 189] on label "C. 4" at bounding box center [246, 191] width 466 height 8
click at [827, 47] on div "Directions info Review Responses info Formula Chart info Calculator info Highli…" at bounding box center [425, 56] width 850 height 21
click at [823, 49] on div "Directions info Review Responses info Formula Chart info Calculator info Highli…" at bounding box center [425, 56] width 850 height 21
click at [809, 55] on button "Submit info" at bounding box center [822, 56] width 36 height 14
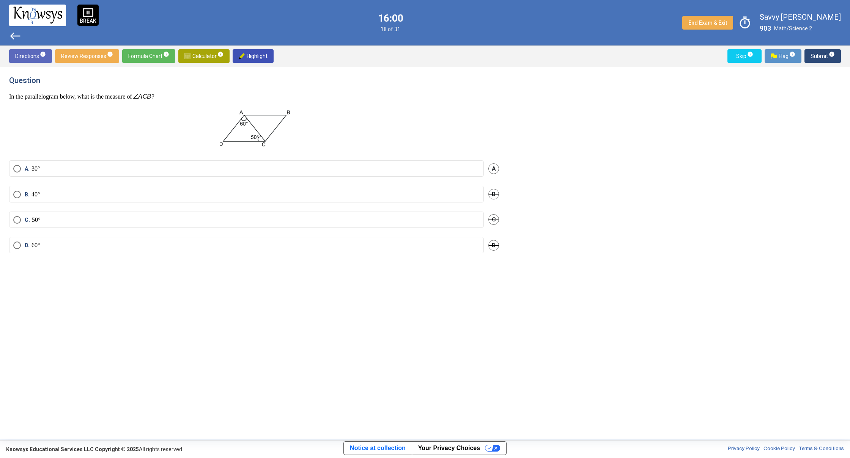
drag, startPoint x: 192, startPoint y: 56, endPoint x: 183, endPoint y: 57, distance: 9.9
click at [193, 56] on span "Calculator info" at bounding box center [203, 56] width 39 height 14
drag, startPoint x: 738, startPoint y: 171, endPoint x: 700, endPoint y: 180, distance: 39.0
click at [700, 180] on div "Desmos Graphing Calculator" at bounding box center [742, 155] width 198 height 159
click at [715, 175] on div "Desmos Graphing Calculator" at bounding box center [742, 155] width 198 height 159
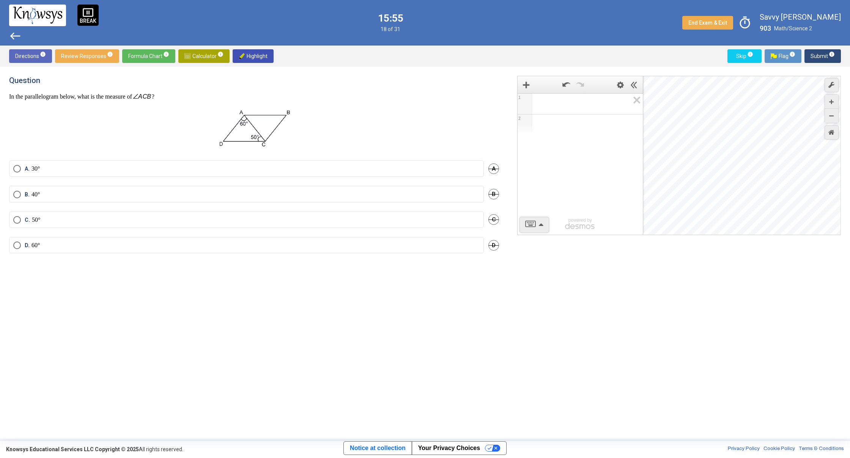
click at [714, 175] on div "Desmos Graphing Calculator" at bounding box center [742, 155] width 198 height 159
click at [715, 175] on div "Desmos Graphing Calculator" at bounding box center [742, 155] width 198 height 159
click at [714, 175] on div "Desmos Graphing Calculator" at bounding box center [742, 155] width 198 height 159
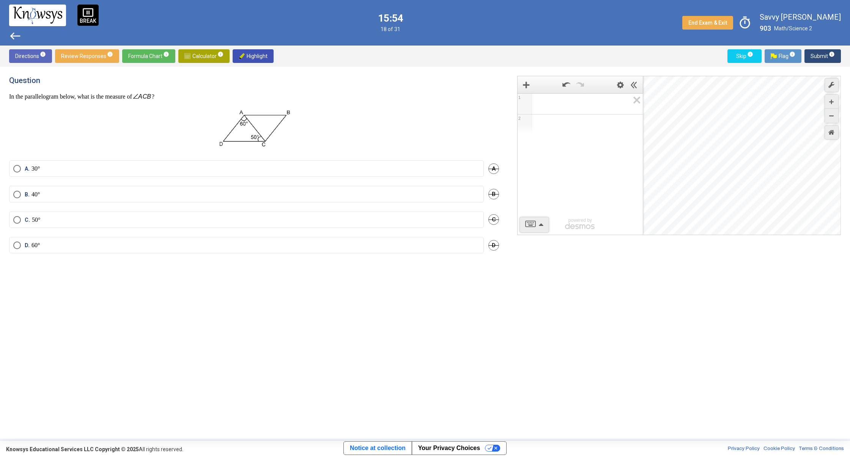
click at [714, 175] on div "Desmos Graphing Calculator" at bounding box center [742, 155] width 198 height 159
click at [695, 172] on div "Desmos Graphing Calculator" at bounding box center [742, 155] width 198 height 159
drag, startPoint x: 696, startPoint y: 170, endPoint x: 697, endPoint y: 165, distance: 5.8
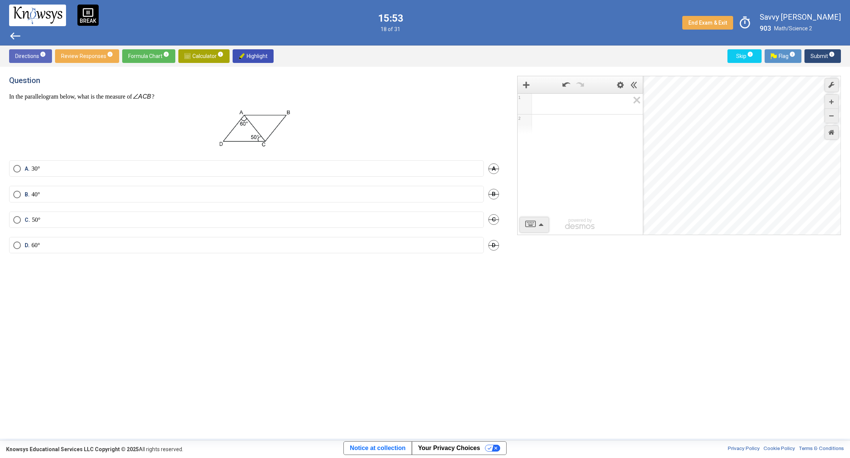
click at [696, 170] on div "Desmos Graphing Calculator" at bounding box center [742, 155] width 198 height 159
click at [697, 162] on div "Desmos Graphing Calculator" at bounding box center [742, 155] width 198 height 159
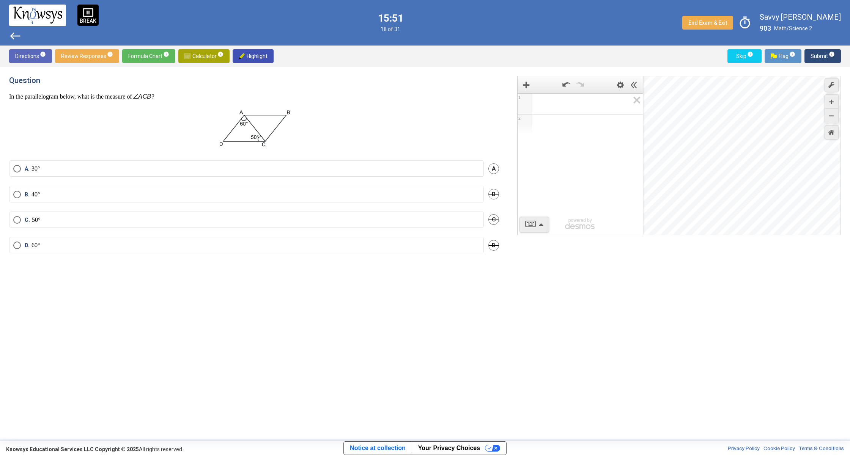
click at [697, 162] on div "Desmos Graphing Calculator" at bounding box center [742, 155] width 198 height 159
click at [697, 164] on div "Desmos Graphing Calculator" at bounding box center [742, 155] width 198 height 159
click at [754, 170] on div "Desmos Graphing Calculator" at bounding box center [742, 155] width 198 height 159
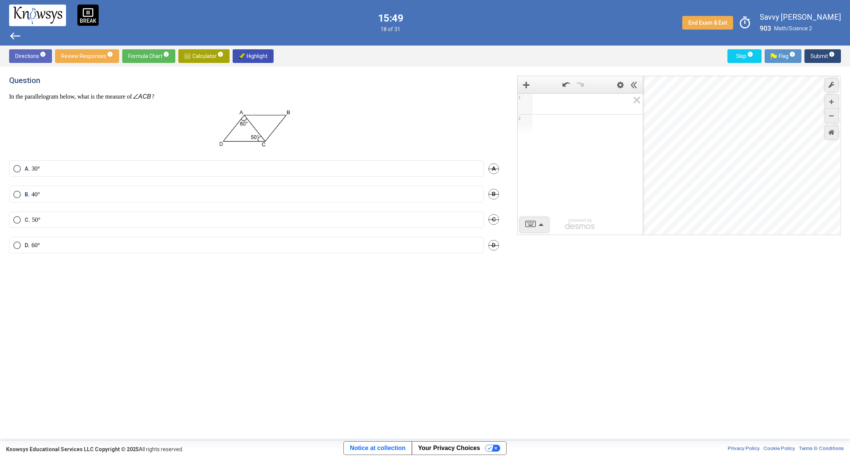
click at [753, 170] on div "Desmos Graphing Calculator" at bounding box center [742, 155] width 198 height 159
click at [708, 165] on div "Desmos Graphing Calculator" at bounding box center [742, 155] width 198 height 159
drag, startPoint x: 725, startPoint y: 165, endPoint x: 719, endPoint y: 168, distance: 6.5
click at [722, 167] on div "Desmos Graphing Calculator" at bounding box center [742, 155] width 198 height 159
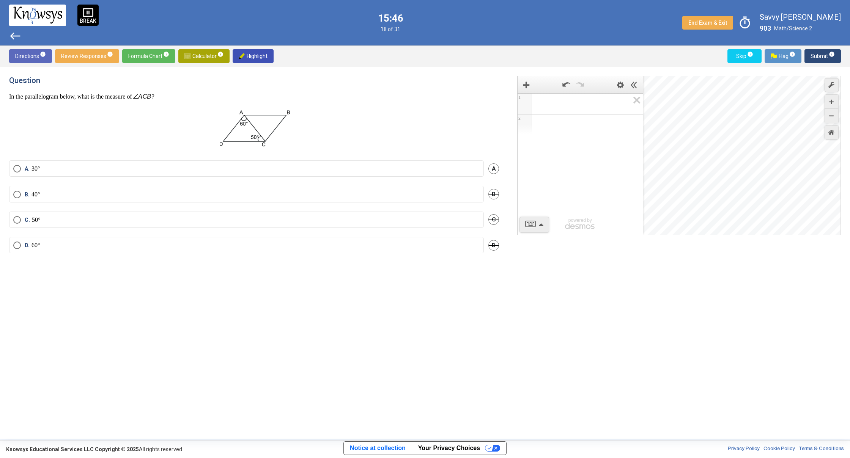
drag, startPoint x: 719, startPoint y: 168, endPoint x: 714, endPoint y: 162, distance: 7.8
click at [714, 162] on div "Desmos Graphing Calculator" at bounding box center [742, 155] width 198 height 159
click at [835, 99] on div "Zoom In" at bounding box center [831, 102] width 13 height 14
click at [834, 99] on div "Zoom In" at bounding box center [831, 102] width 13 height 14
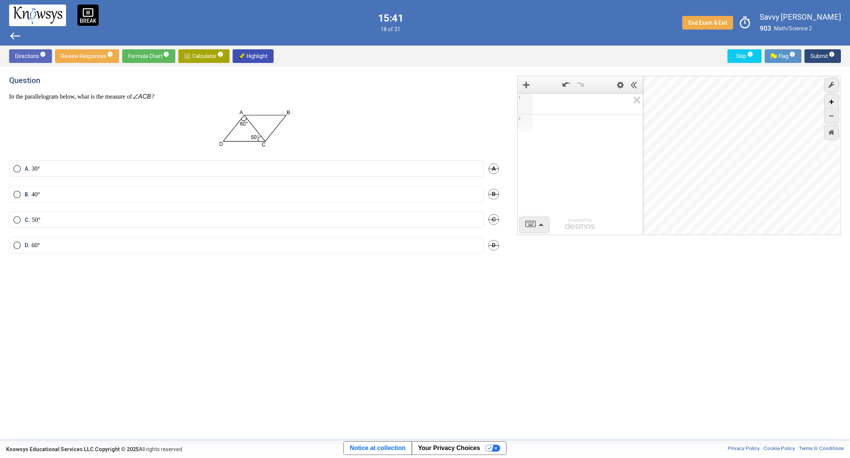
click at [834, 99] on div "Zoom In" at bounding box center [831, 102] width 13 height 14
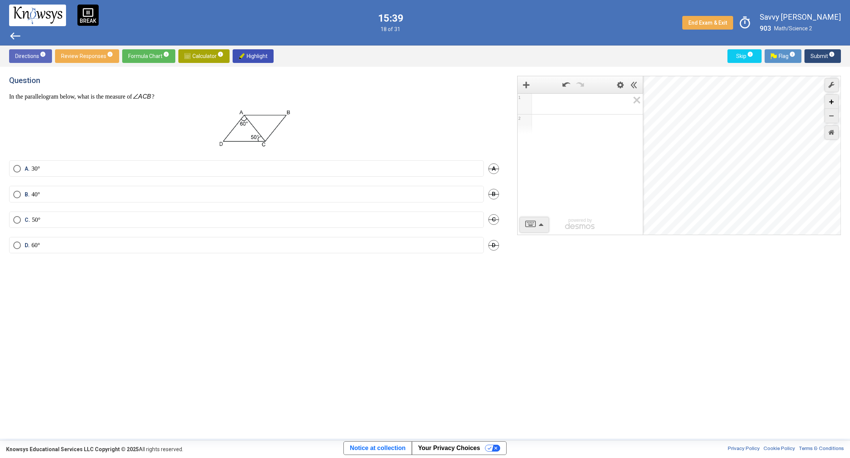
click at [835, 101] on div "Zoom In" at bounding box center [831, 102] width 13 height 14
click at [834, 102] on div "Zoom In" at bounding box center [831, 102] width 13 height 14
click at [833, 102] on icon "Zoom In" at bounding box center [831, 102] width 5 height 5
click at [831, 102] on icon "Zoom In" at bounding box center [831, 102] width 5 height 5
click at [830, 102] on icon "Zoom In" at bounding box center [831, 102] width 5 height 5
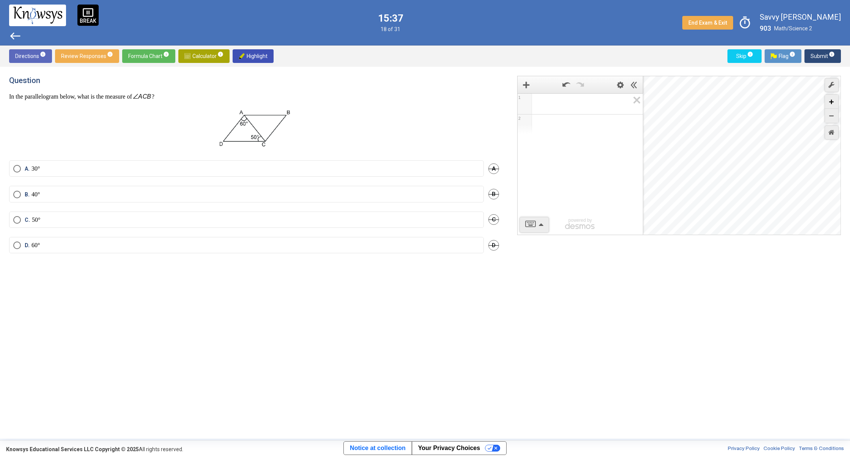
click at [830, 101] on icon "Zoom In" at bounding box center [831, 102] width 5 height 5
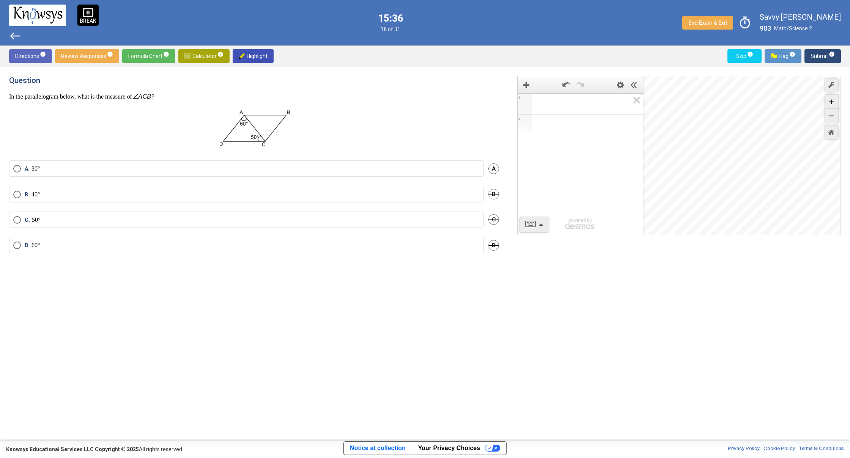
click at [830, 101] on icon "Zoom In" at bounding box center [831, 102] width 5 height 5
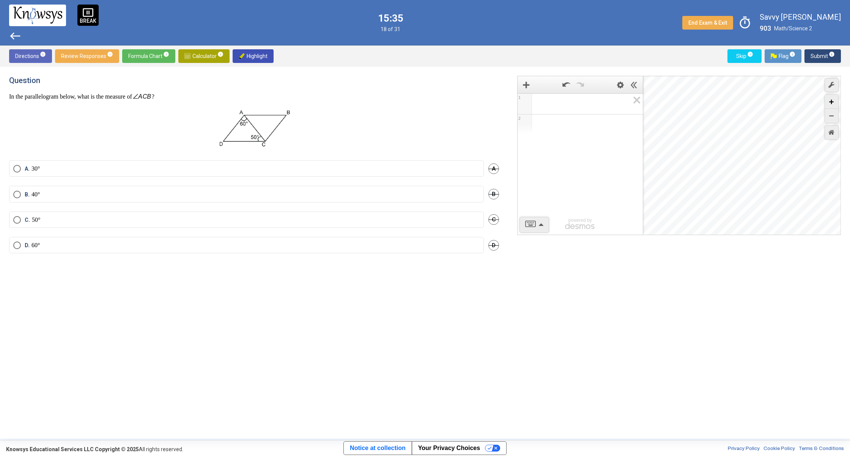
click at [830, 101] on icon "Zoom In" at bounding box center [831, 102] width 5 height 5
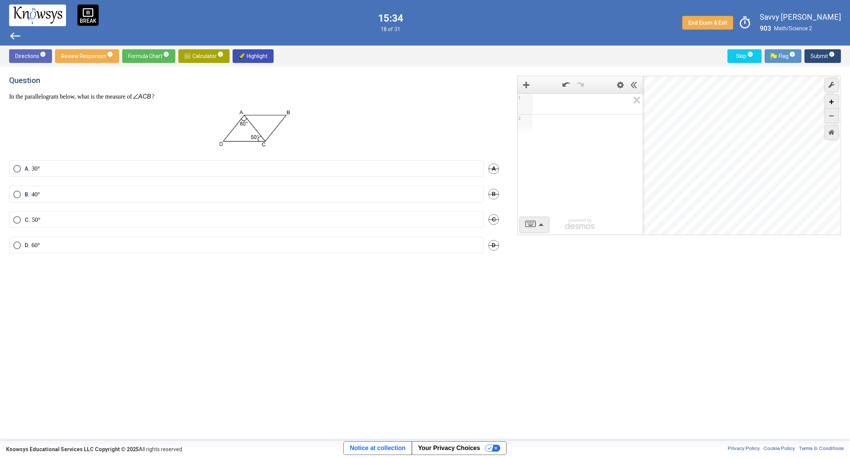
click at [831, 101] on icon "Zoom In" at bounding box center [831, 102] width 5 height 5
click at [831, 119] on div "Zoom Out" at bounding box center [831, 116] width 13 height 14
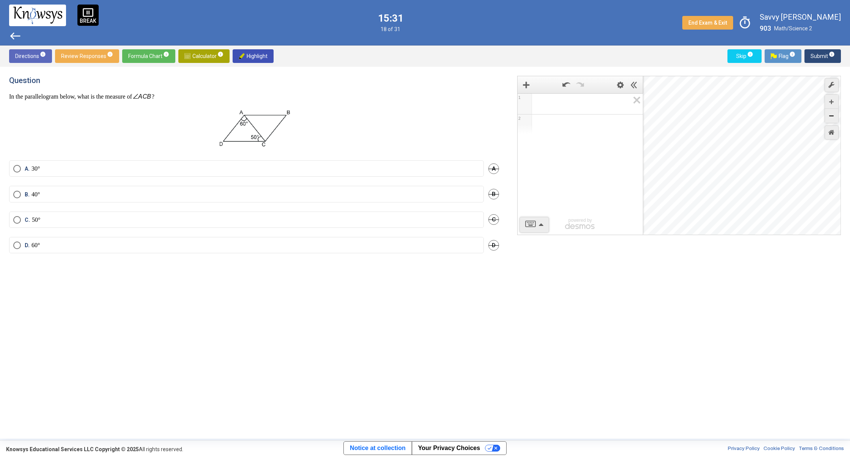
click at [832, 118] on div "Zoom Out" at bounding box center [831, 116] width 13 height 14
click at [832, 118] on icon "Zoom Out" at bounding box center [831, 116] width 5 height 5
click at [831, 118] on icon "Zoom Out" at bounding box center [831, 116] width 5 height 5
click at [830, 105] on div "Graph Settings Controls" at bounding box center [832, 108] width 14 height 29
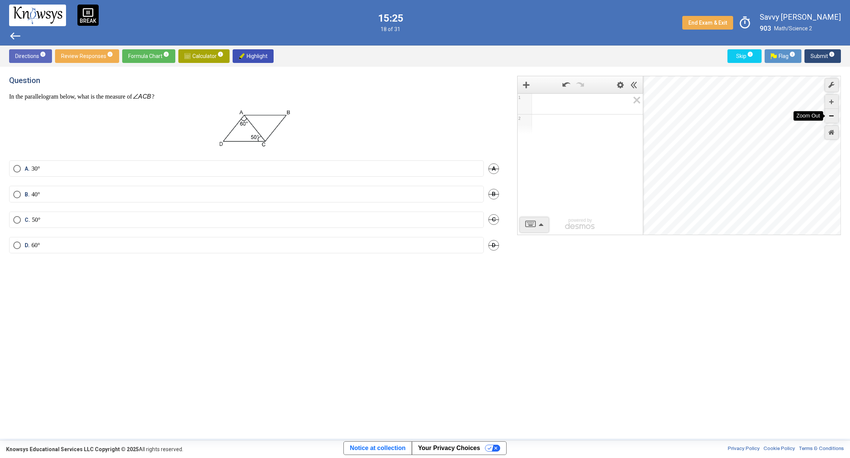
click at [831, 113] on div "Zoom Out" at bounding box center [831, 116] width 13 height 14
click at [830, 112] on div "Zoom Out" at bounding box center [831, 116] width 13 height 14
click at [830, 111] on div "Zoom Out" at bounding box center [831, 116] width 13 height 14
click at [830, 110] on div "Zoom Out" at bounding box center [831, 116] width 13 height 14
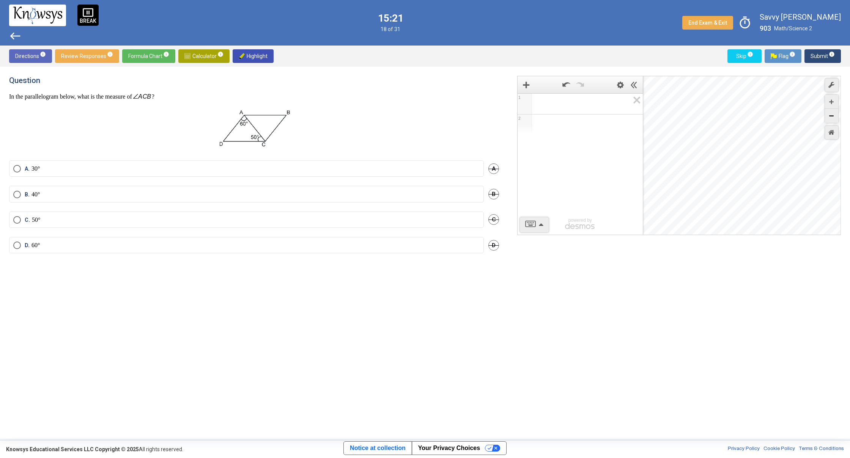
click at [830, 110] on div "Zoom Out" at bounding box center [831, 116] width 13 height 14
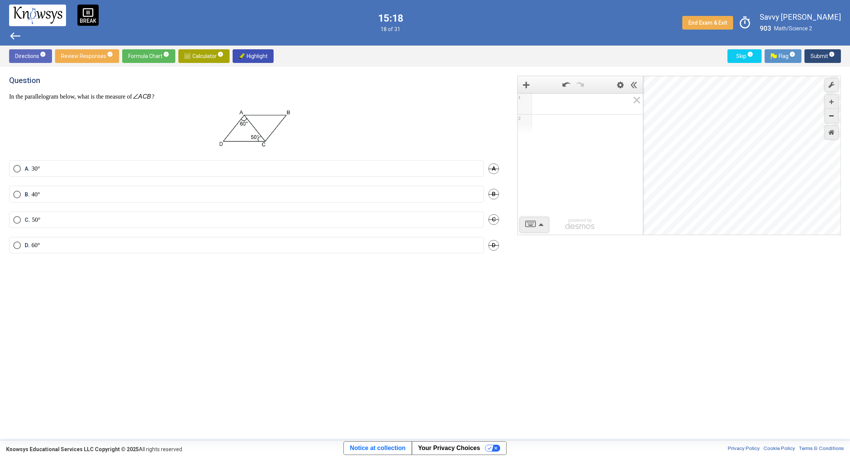
click at [830, 110] on div "Zoom Out" at bounding box center [831, 116] width 13 height 14
click at [829, 110] on div "Zoom Out" at bounding box center [831, 116] width 13 height 14
click at [826, 110] on div "Zoom Out" at bounding box center [831, 116] width 13 height 14
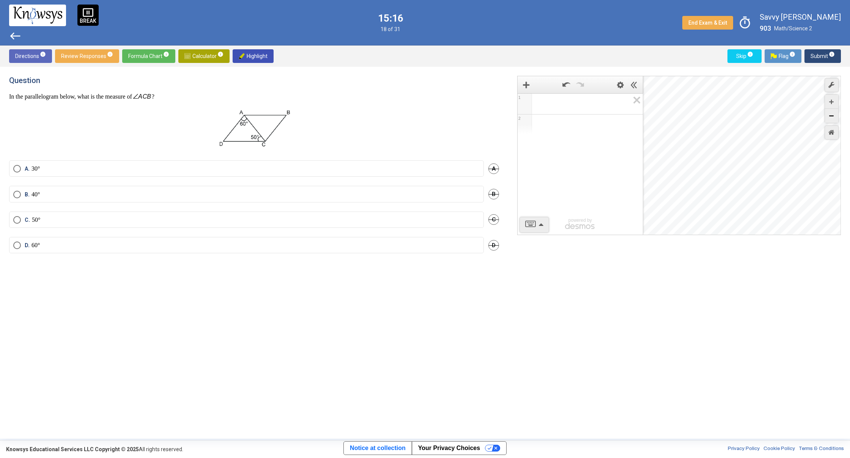
click at [826, 110] on div "Zoom Out" at bounding box center [831, 116] width 13 height 14
click at [827, 109] on div "Zoom Out" at bounding box center [831, 116] width 13 height 14
click at [826, 110] on div "Zoom Out" at bounding box center [831, 116] width 13 height 14
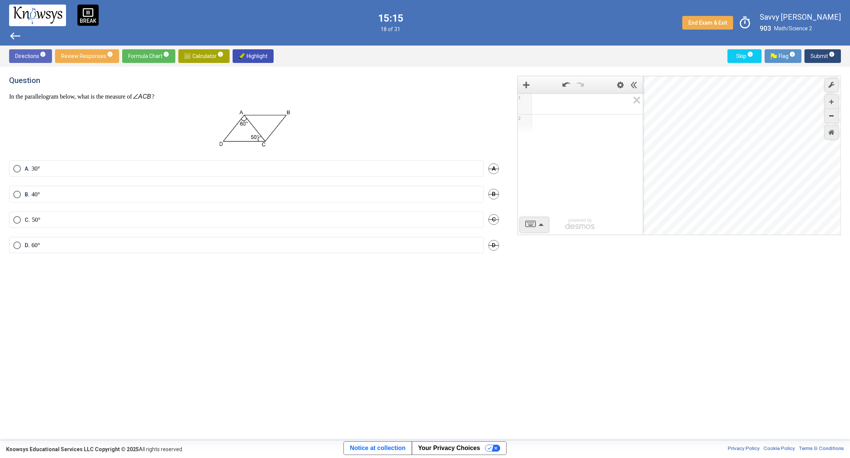
click at [826, 110] on div "Zoom Out" at bounding box center [831, 116] width 13 height 14
click at [827, 110] on div "Zoom Out" at bounding box center [831, 116] width 13 height 14
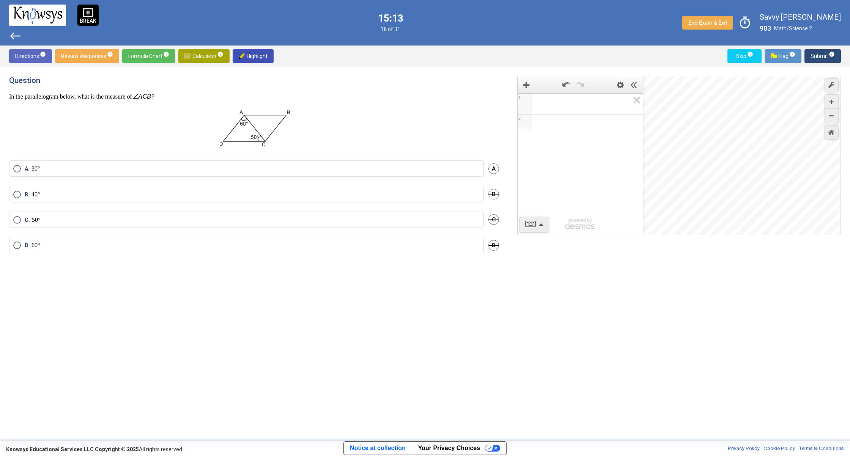
click at [826, 111] on div "Zoom Out" at bounding box center [831, 116] width 13 height 14
click at [825, 111] on div "Zoom Out" at bounding box center [831, 116] width 13 height 14
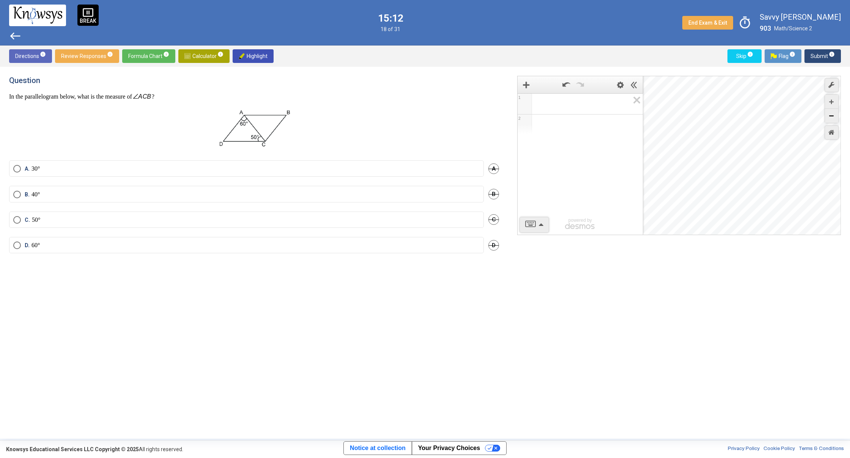
click at [825, 111] on div "Graph Settings Controls" at bounding box center [832, 108] width 14 height 29
click at [832, 103] on icon "Zoom In" at bounding box center [831, 102] width 5 height 5
click at [829, 114] on div "Zoom Out" at bounding box center [831, 116] width 13 height 14
click at [831, 99] on div "Zoom In" at bounding box center [831, 102] width 13 height 14
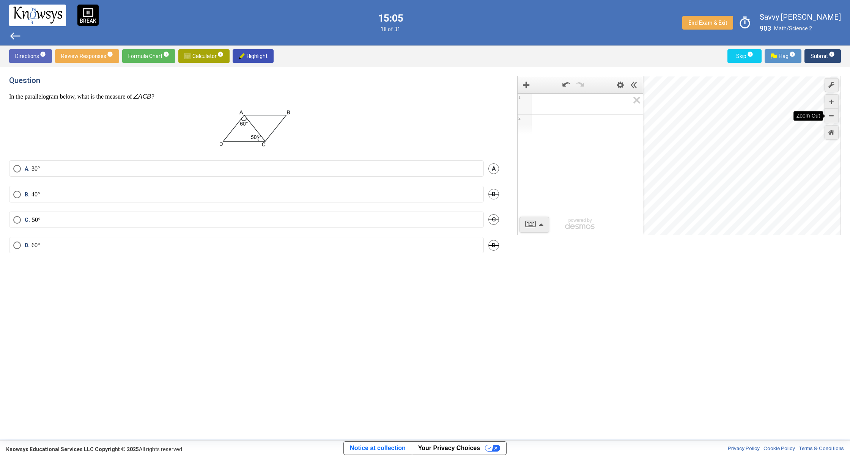
click at [830, 112] on div "Zoom Out" at bounding box center [831, 116] width 13 height 14
click at [831, 102] on icon "Zoom In" at bounding box center [831, 102] width 5 height 5
click at [832, 116] on icon "Zoom Out" at bounding box center [831, 116] width 5 height 5
click at [829, 106] on div "Zoom In" at bounding box center [831, 102] width 13 height 14
click at [831, 113] on div "Zoom Out" at bounding box center [831, 116] width 13 height 14
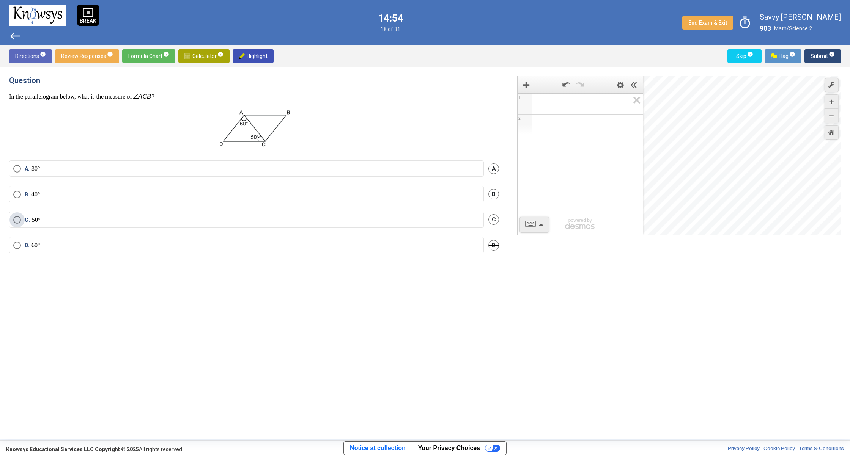
click at [22, 220] on label "C. 50°" at bounding box center [246, 220] width 466 height 8
drag, startPoint x: 22, startPoint y: 172, endPoint x: 17, endPoint y: 174, distance: 5.6
click at [21, 173] on mat-radio-button "A. 30°" at bounding box center [246, 169] width 475 height 16
drag, startPoint x: 37, startPoint y: 146, endPoint x: 33, endPoint y: 151, distance: 6.2
click at [37, 148] on p at bounding box center [254, 129] width 490 height 45
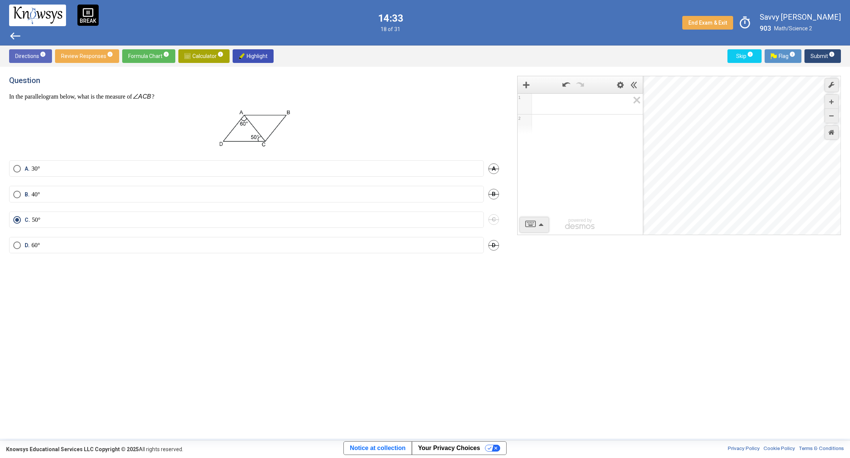
click at [19, 170] on span "Select an option" at bounding box center [17, 169] width 8 height 8
click at [827, 55] on span "Submit info" at bounding box center [822, 56] width 24 height 14
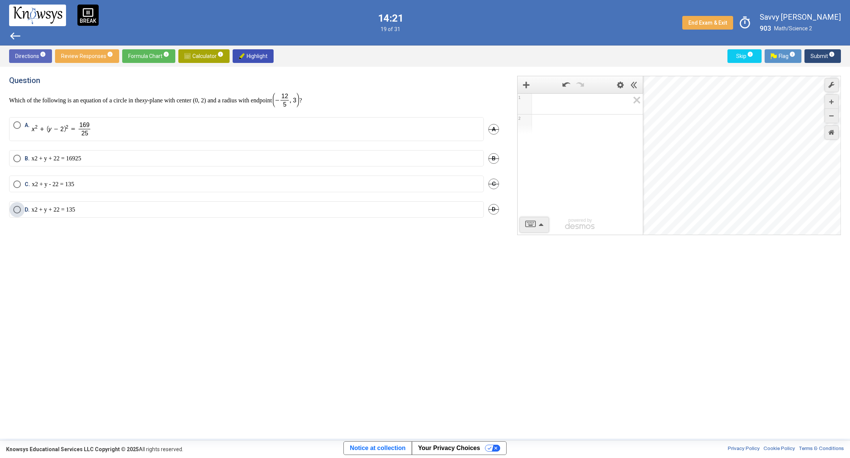
click at [34, 213] on math "x 2 + y + 2 2 = 13 5" at bounding box center [53, 209] width 44 height 6
click at [826, 54] on span "Submit info" at bounding box center [822, 56] width 24 height 14
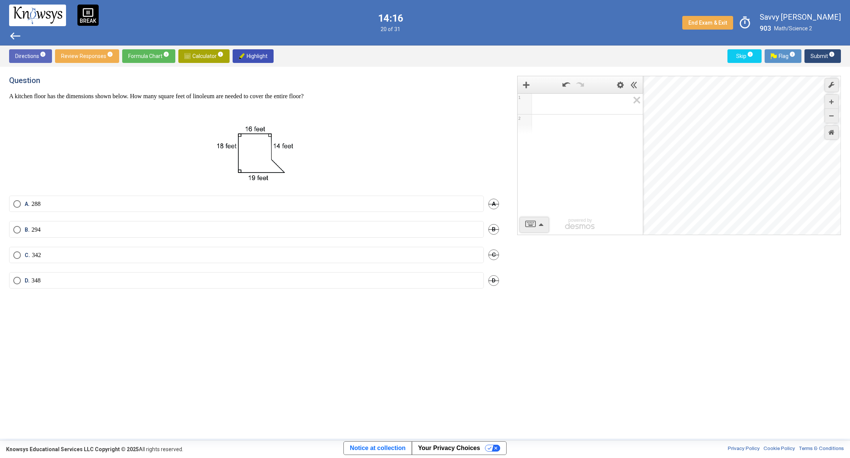
click at [49, 203] on label "A. 288" at bounding box center [246, 204] width 466 height 8
click at [818, 52] on span "Submit info" at bounding box center [822, 56] width 24 height 14
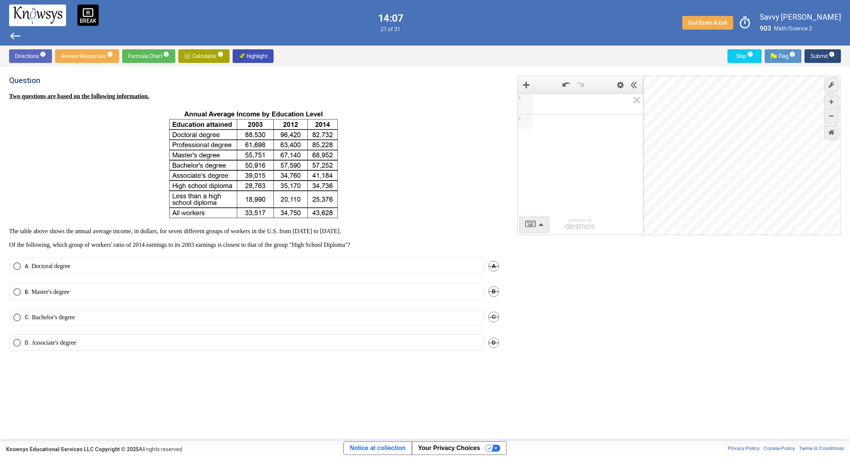
click at [99, 263] on label "A. Doctoral degree" at bounding box center [246, 267] width 466 height 8
click at [87, 293] on label "B. Master's degree" at bounding box center [246, 292] width 466 height 8
drag, startPoint x: 83, startPoint y: 301, endPoint x: 88, endPoint y: 301, distance: 5.0
click at [87, 302] on div "B. Master's degree B" at bounding box center [254, 295] width 490 height 25
click at [826, 62] on span "Submit info" at bounding box center [822, 56] width 24 height 14
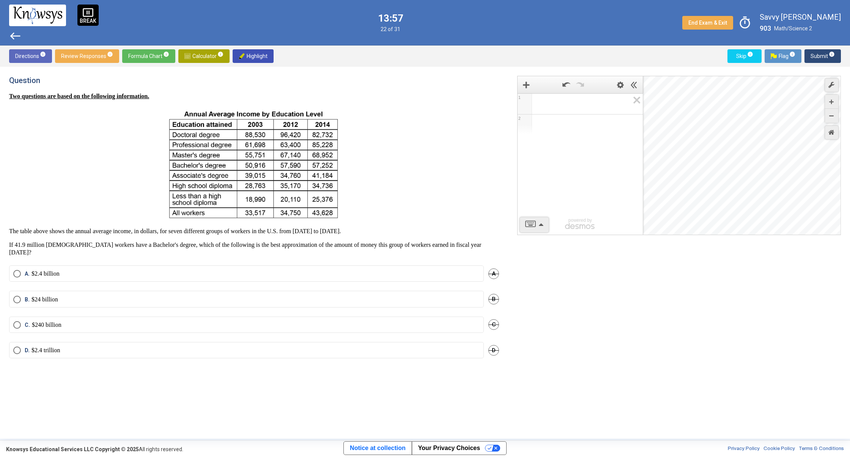
click at [41, 347] on p "$2.4 trillion" at bounding box center [45, 351] width 29 height 8
click at [816, 58] on span "Submit info" at bounding box center [822, 56] width 24 height 14
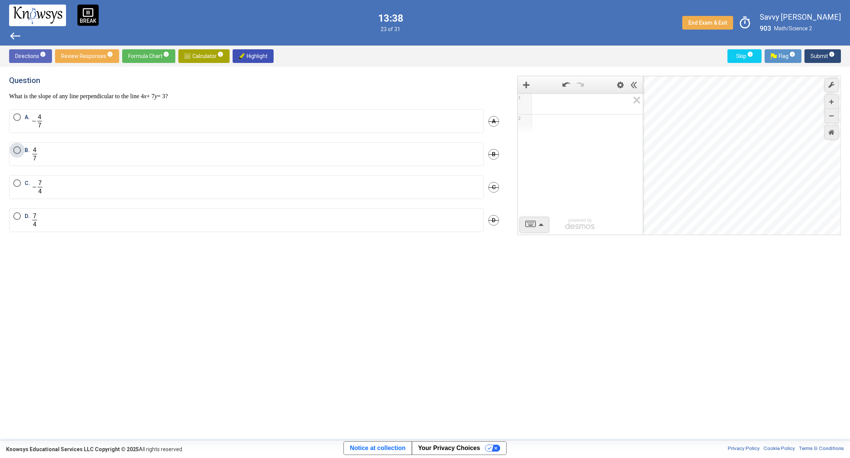
click at [21, 151] on span "B." at bounding box center [29, 154] width 17 height 16
click at [827, 54] on span "Submit info" at bounding box center [822, 56] width 24 height 14
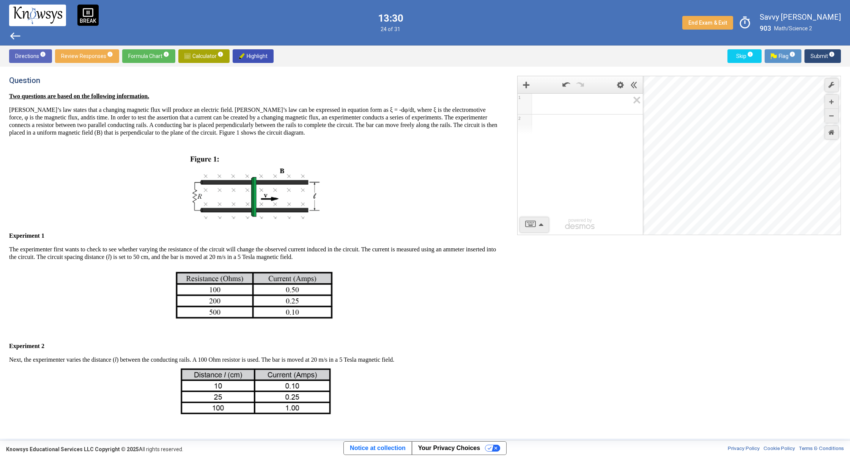
scroll to position [164, 0]
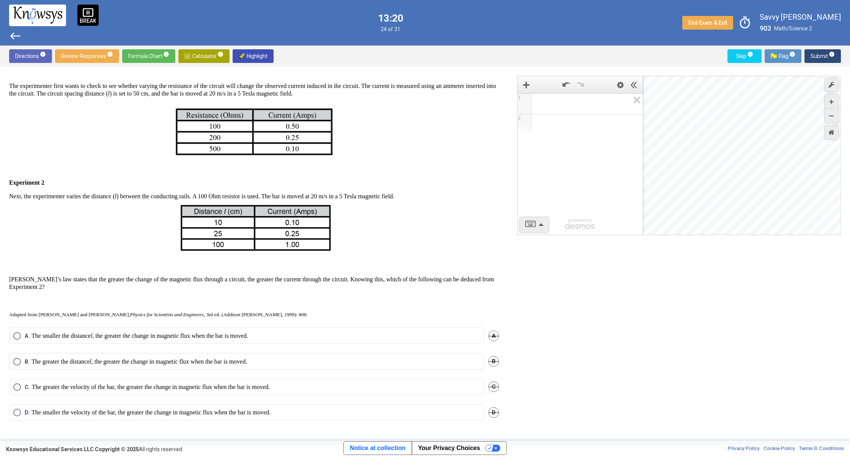
click at [66, 337] on p "The smaller the distance l , the greater the change in magnetic flux when the b…" at bounding box center [139, 336] width 217 height 8
click at [231, 360] on p "The greater the distance l , the greater the change in magnetic flux when the b…" at bounding box center [139, 362] width 216 height 8
click at [834, 59] on span "Submit info" at bounding box center [822, 56] width 24 height 14
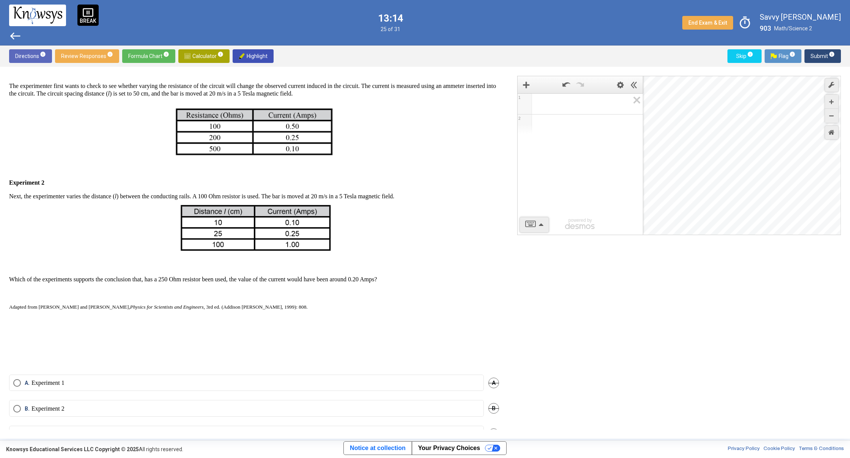
scroll to position [211, 0]
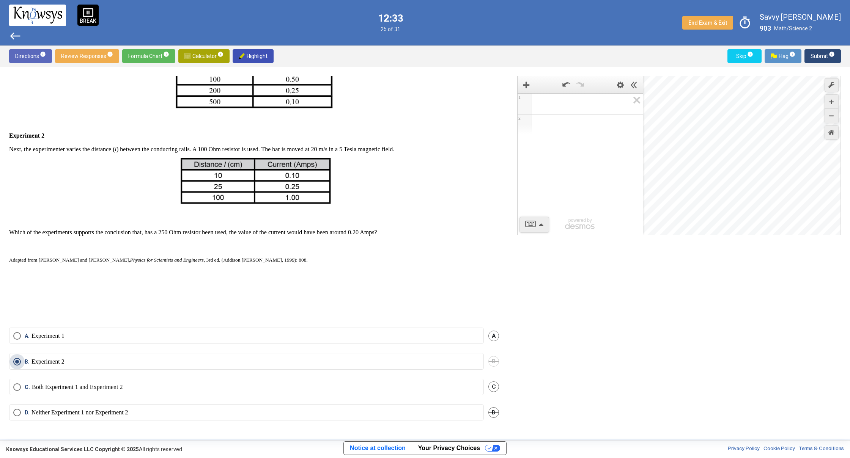
drag, startPoint x: 157, startPoint y: 363, endPoint x: 160, endPoint y: 380, distance: 17.3
click at [157, 364] on label "B. Experiment 2" at bounding box center [246, 362] width 466 height 8
click at [823, 58] on span "Submit info" at bounding box center [822, 56] width 24 height 14
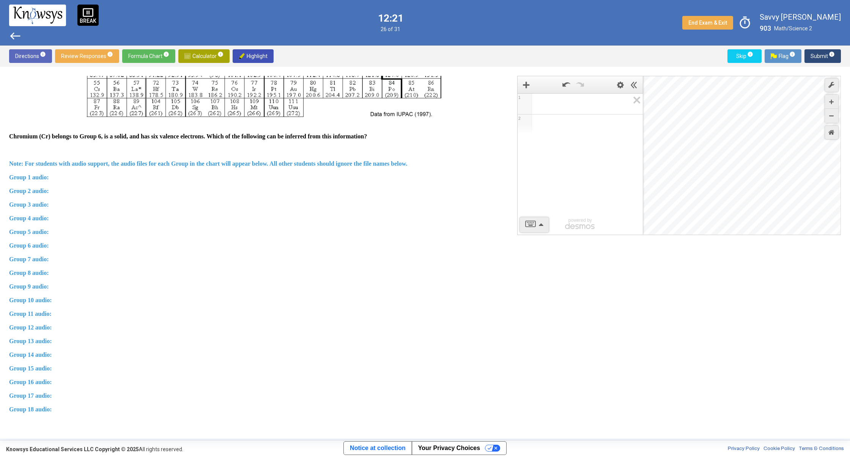
drag, startPoint x: 56, startPoint y: 295, endPoint x: 60, endPoint y: 293, distance: 4.1
click at [58, 294] on div "Two questions are based on the following information. The modern periodic table…" at bounding box center [254, 158] width 490 height 553
drag, startPoint x: 70, startPoint y: 283, endPoint x: 46, endPoint y: 242, distance: 47.8
click at [71, 282] on div "Two questions are based on the following information. The modern periodic table…" at bounding box center [254, 158] width 490 height 553
drag, startPoint x: 44, startPoint y: 218, endPoint x: 55, endPoint y: 214, distance: 11.6
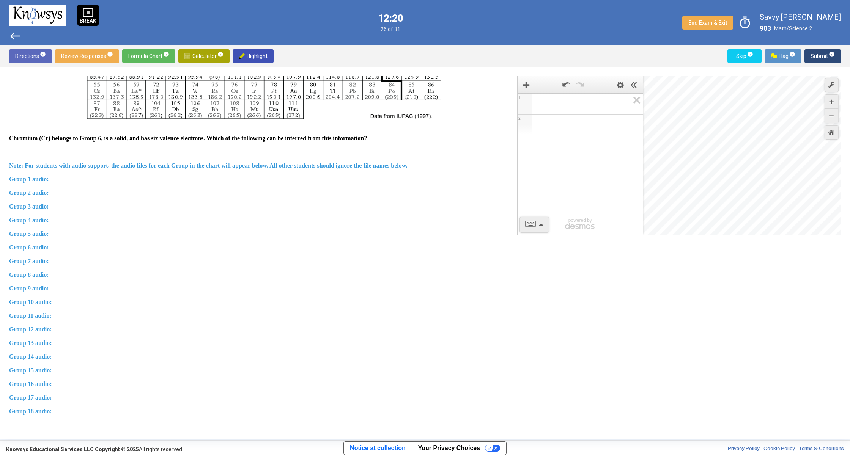
click at [48, 217] on span "Group 4 audio:" at bounding box center [29, 220] width 40 height 6
click at [71, 203] on p "Group 3 audio:" at bounding box center [254, 207] width 490 height 8
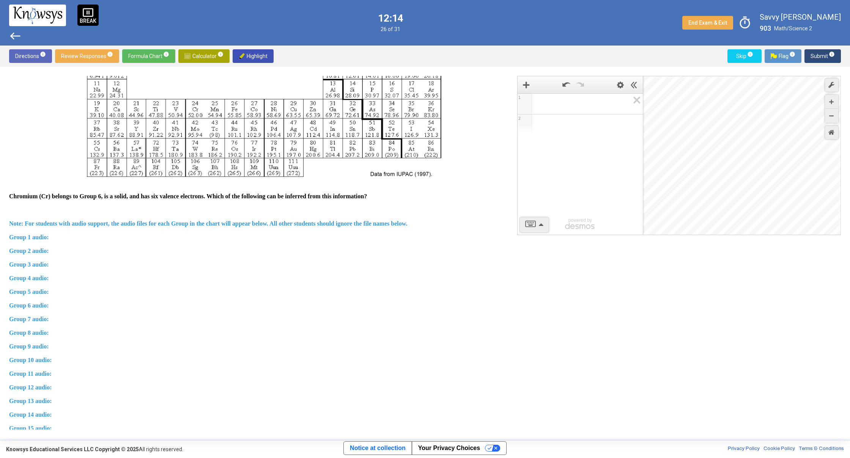
scroll to position [329, 0]
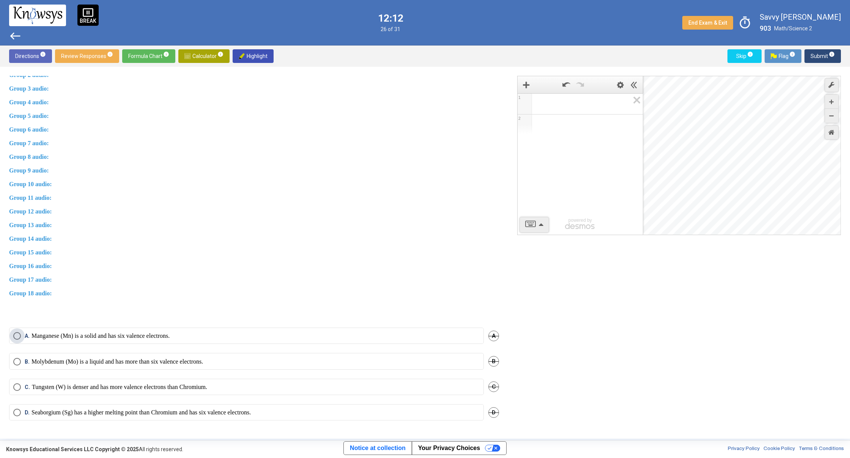
click at [189, 334] on label "A. Manganese (Mn) is a solid and has six valence electrons." at bounding box center [246, 336] width 466 height 8
click at [833, 60] on span "Submit info" at bounding box center [822, 56] width 24 height 14
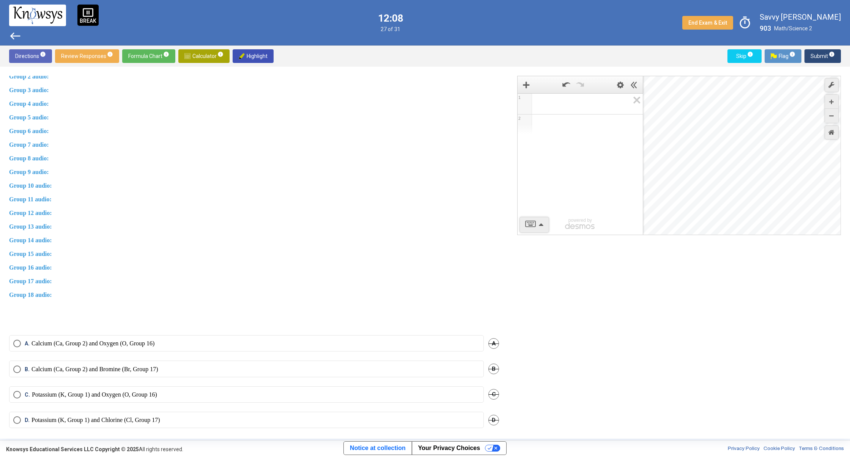
scroll to position [68, 0]
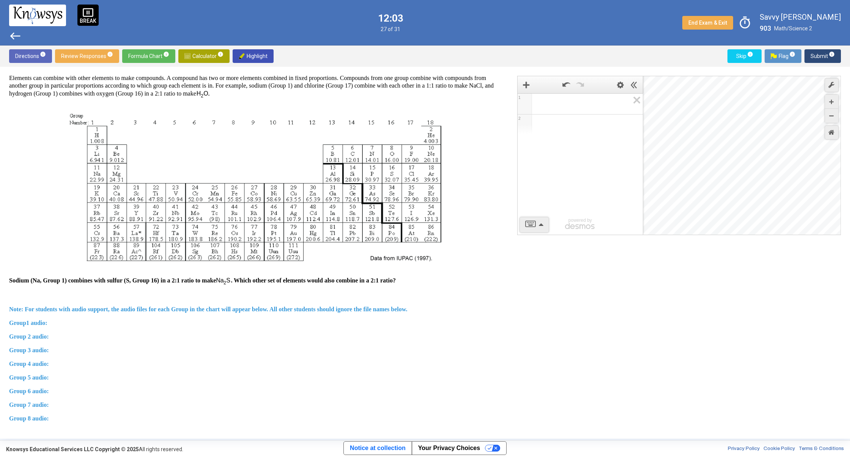
click at [408, 178] on img at bounding box center [254, 192] width 384 height 158
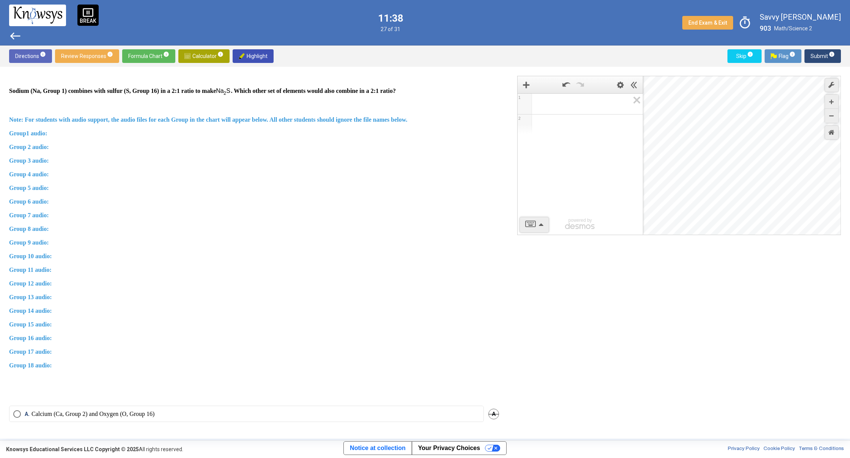
scroll to position [337, 0]
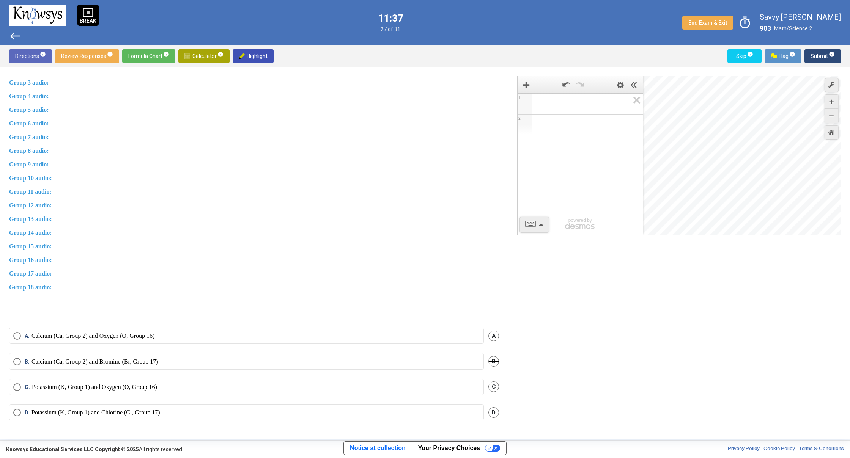
click at [56, 331] on mat-radio-button "A. Calcium (Ca, Group 2) and Oxygen (O, Group 16)" at bounding box center [246, 336] width 475 height 16
click at [23, 338] on span "A. Calcium (Ca, Group 2) and Oxygen (O, Group 16)" at bounding box center [88, 336] width 134 height 8
click at [812, 57] on span "Submit info" at bounding box center [822, 56] width 24 height 14
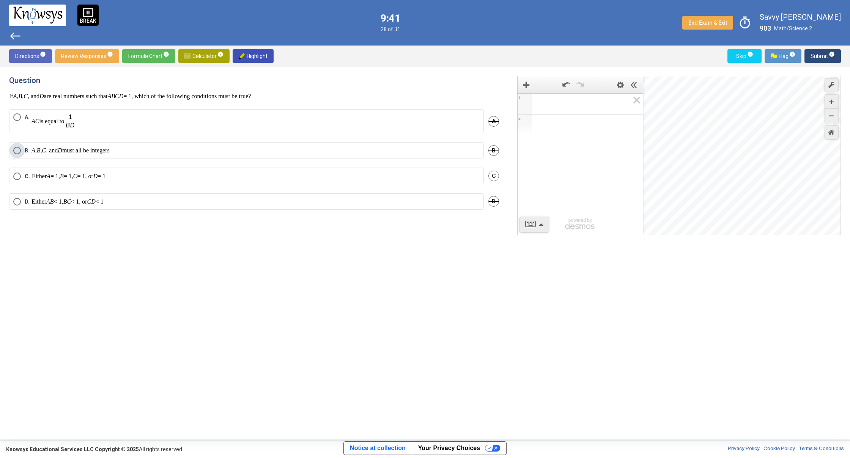
click at [98, 149] on p "A , B , C , and D must all be integers" at bounding box center [70, 151] width 78 height 8
click at [811, 55] on span "Submit info" at bounding box center [822, 56] width 24 height 14
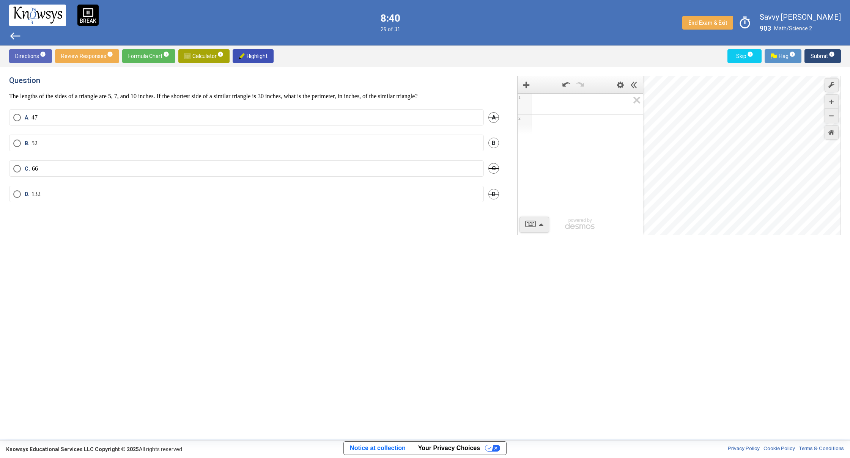
click at [179, 255] on div "Question The lengths of the sides of a triangle are 5, 7, and 10 inches. If the…" at bounding box center [258, 253] width 499 height 354
drag, startPoint x: 175, startPoint y: 253, endPoint x: 235, endPoint y: 210, distance: 73.7
click at [208, 232] on div "Question The lengths of the sides of a triangle are 5, 7, and 10 inches. If the…" at bounding box center [258, 253] width 499 height 354
click at [19, 195] on span "Select an option" at bounding box center [17, 194] width 8 height 8
click at [816, 52] on span "Submit info" at bounding box center [822, 56] width 24 height 14
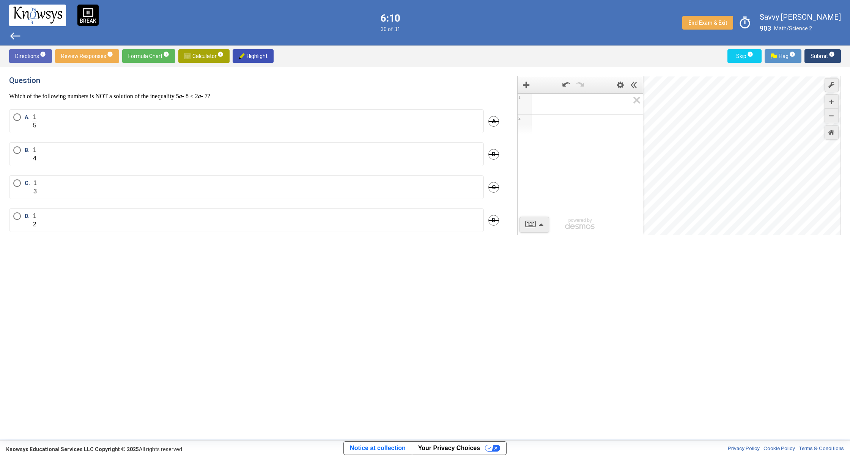
click at [17, 122] on label "A." at bounding box center [246, 121] width 466 height 16
drag, startPoint x: 31, startPoint y: 186, endPoint x: 37, endPoint y: 186, distance: 5.7
drag, startPoint x: 815, startPoint y: 55, endPoint x: 804, endPoint y: 59, distance: 12.0
click at [810, 57] on button "Submit info" at bounding box center [822, 56] width 36 height 14
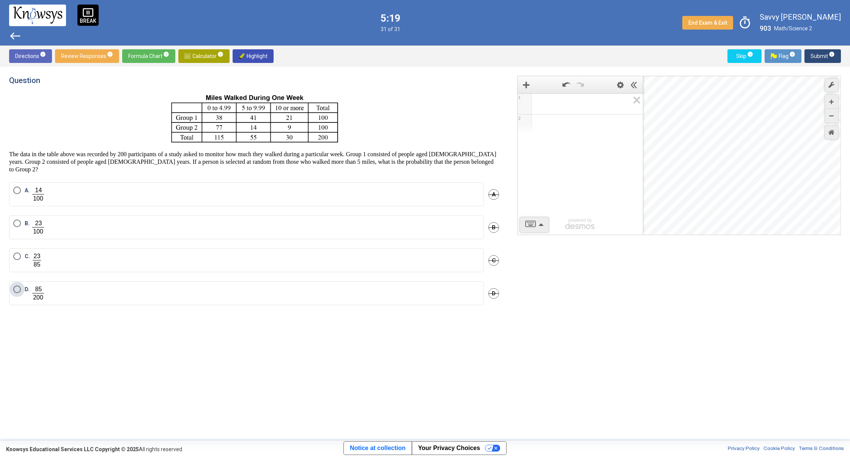
click at [26, 291] on span "D." at bounding box center [28, 294] width 7 height 16
click at [813, 56] on span "Submit info" at bounding box center [822, 56] width 24 height 14
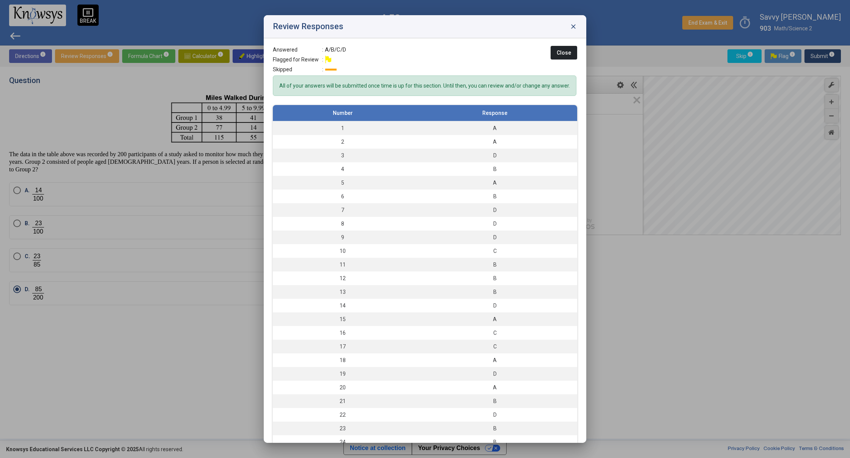
click at [557, 53] on span "Close" at bounding box center [564, 53] width 14 height 6
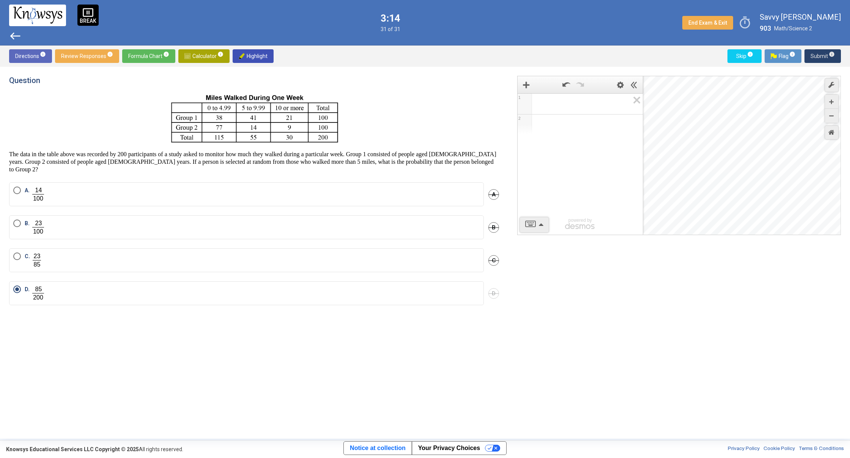
click at [817, 51] on span "Submit info" at bounding box center [822, 56] width 24 height 14
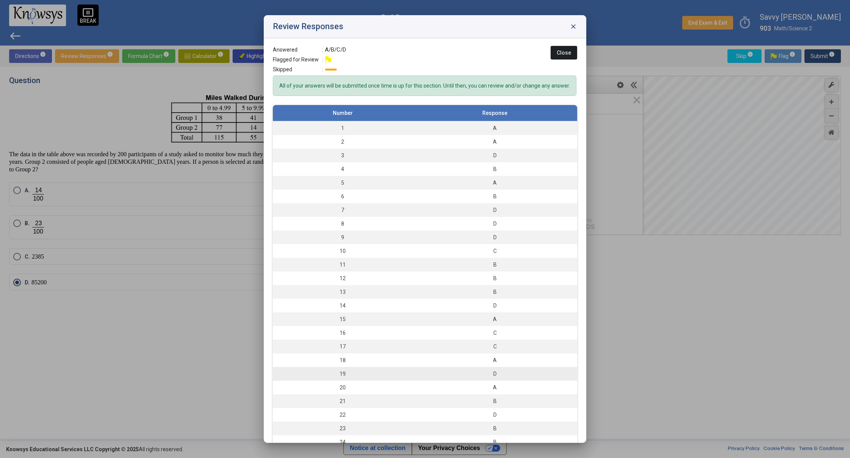
scroll to position [28, 0]
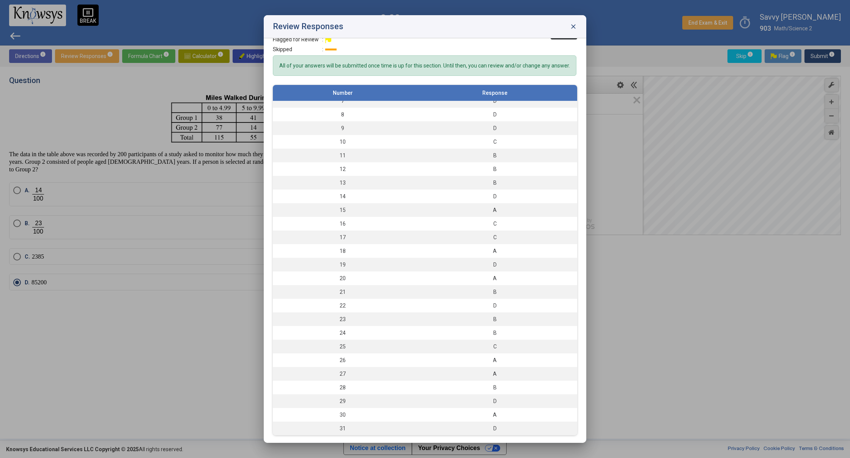
click at [575, 29] on span "close" at bounding box center [574, 27] width 8 height 8
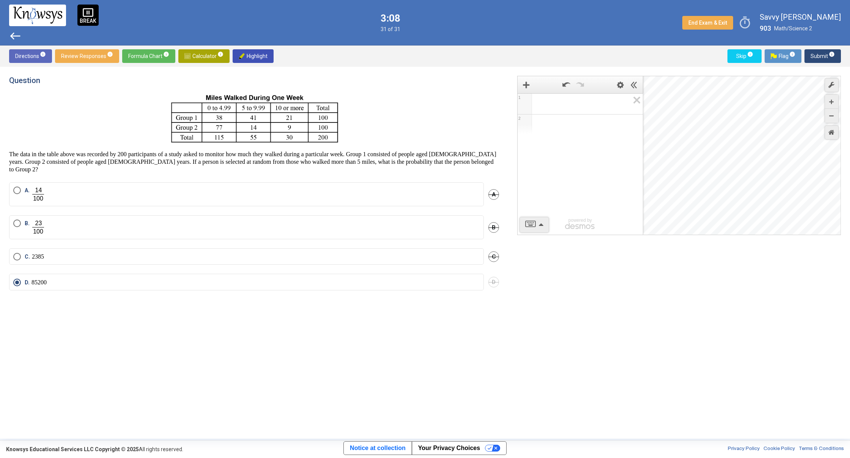
click at [818, 57] on span "Submit info" at bounding box center [822, 56] width 24 height 14
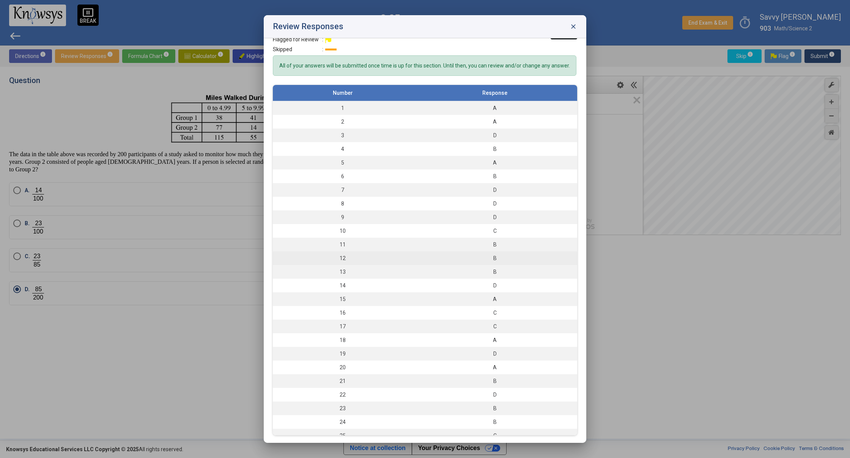
scroll to position [0, 0]
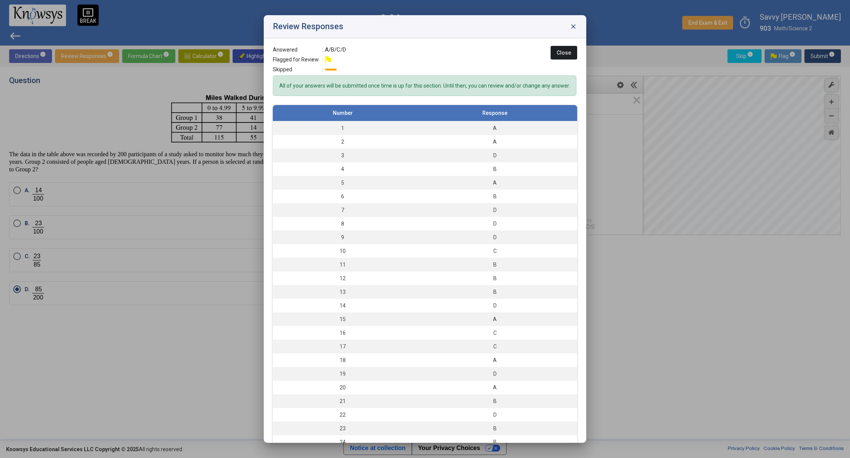
click at [561, 58] on button "Close" at bounding box center [564, 53] width 27 height 14
